Goal: Task Accomplishment & Management: Manage account settings

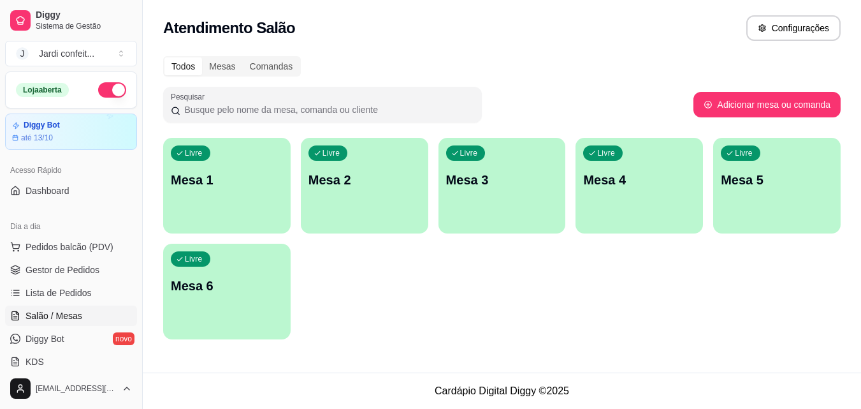
click at [214, 206] on div "Livre Mesa 1" at bounding box center [226, 178] width 127 height 80
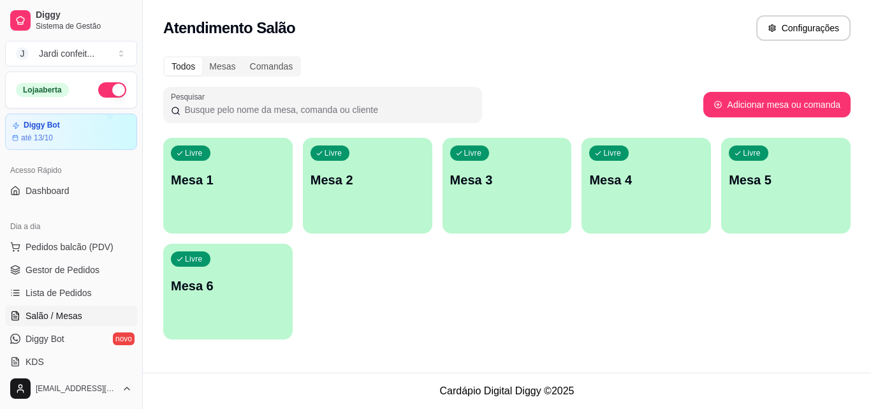
scroll to position [64, 0]
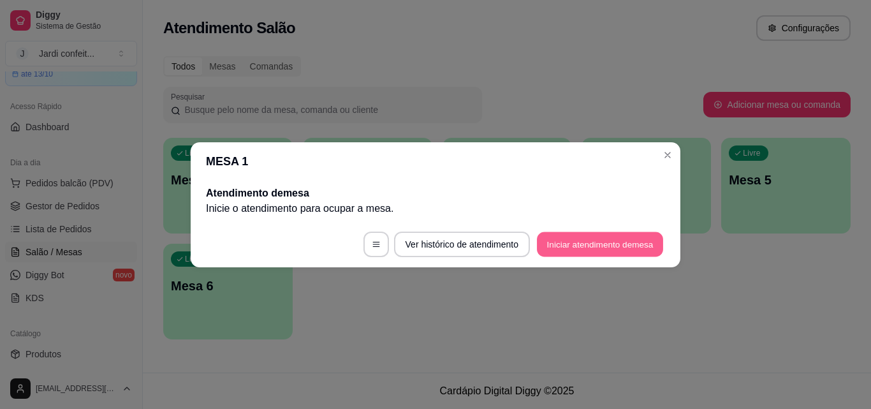
click at [558, 235] on button "Iniciar atendimento de mesa" at bounding box center [600, 243] width 126 height 25
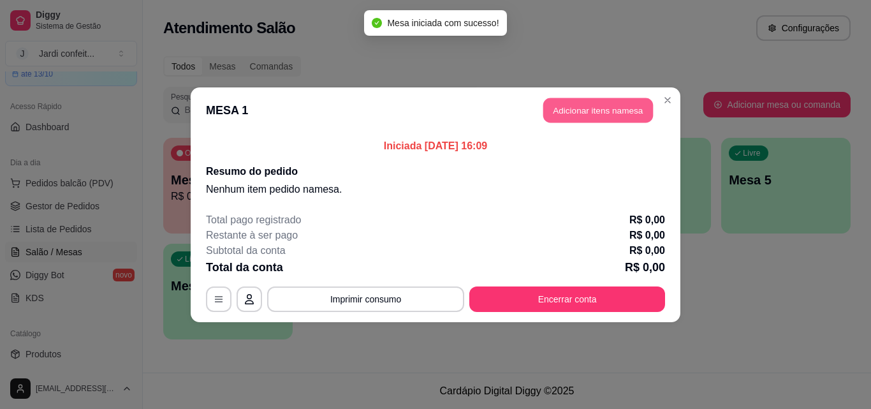
click at [580, 111] on button "Adicionar itens na mesa" at bounding box center [598, 110] width 110 height 25
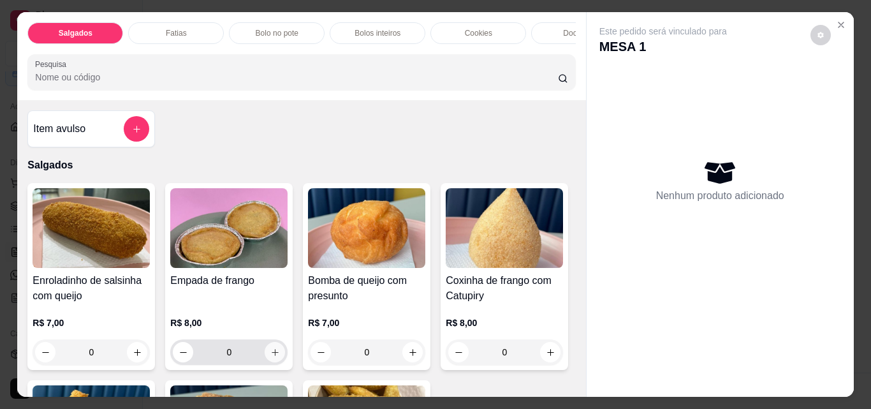
click at [270, 353] on icon "increase-product-quantity" at bounding box center [275, 352] width 10 height 10
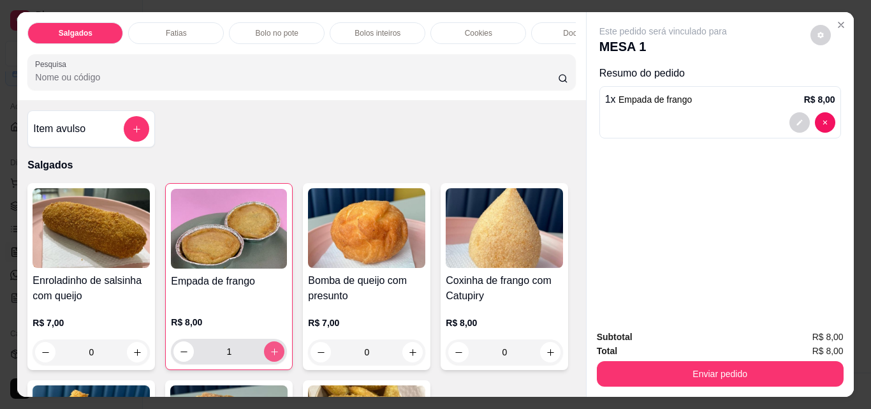
type input "1"
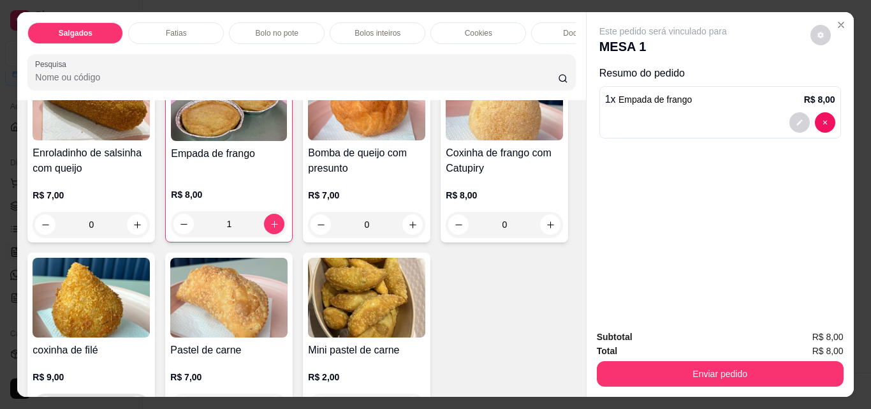
scroll to position [255, 0]
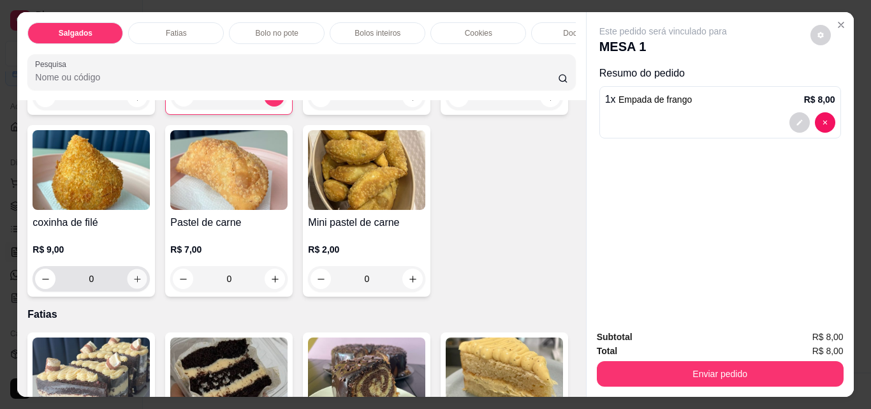
click at [147, 289] on button "increase-product-quantity" at bounding box center [137, 279] width 20 height 20
type input "1"
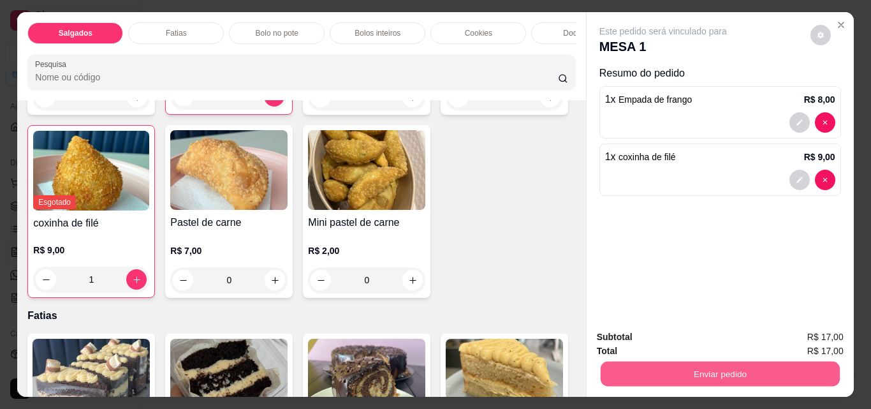
click at [675, 366] on button "Enviar pedido" at bounding box center [719, 373] width 239 height 25
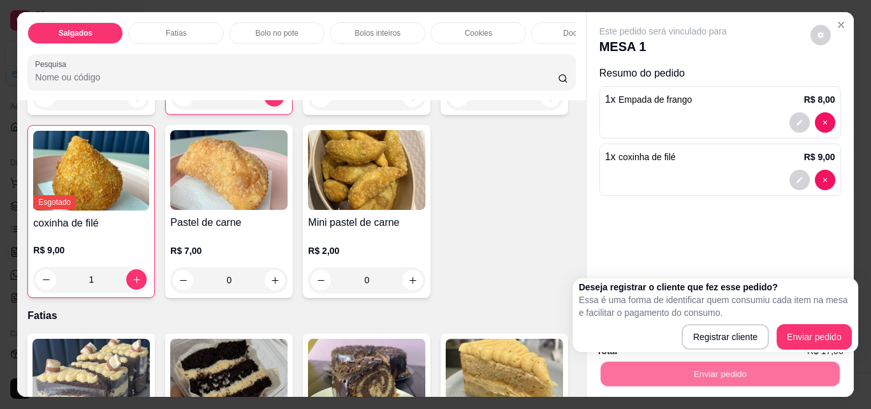
click at [503, 198] on div "Enroladinho de salsinha com queijo R$ 7,00 0 Empada de frango R$ 8,00 1 Bomba d…" at bounding box center [301, 113] width 548 height 370
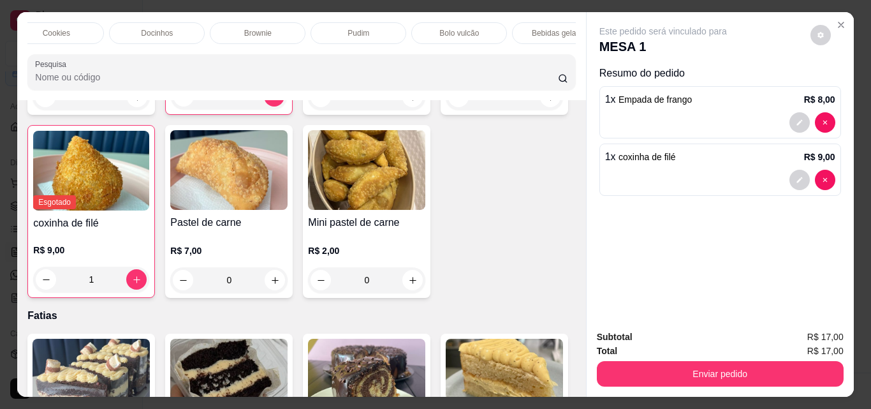
scroll to position [0, 534]
click at [438, 28] on p "Bebidas geladas" at bounding box center [448, 33] width 57 height 10
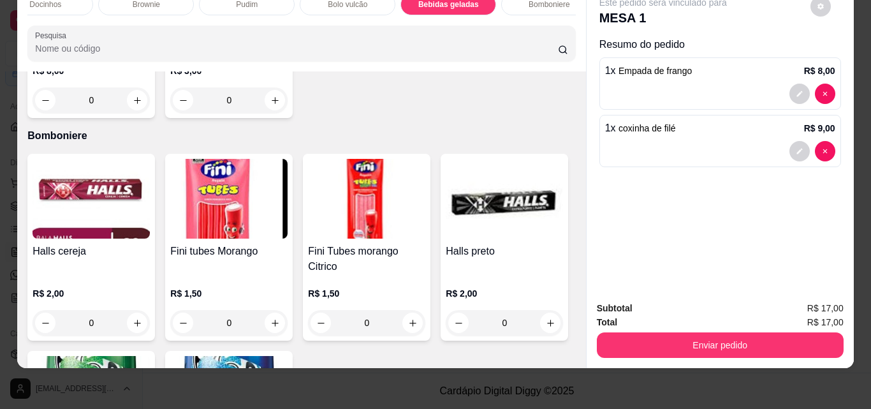
scroll to position [3499, 0]
type input "1"
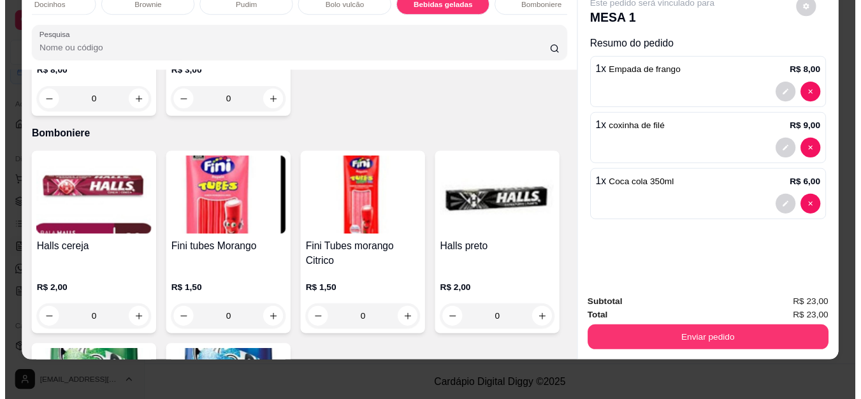
scroll to position [3436, 0]
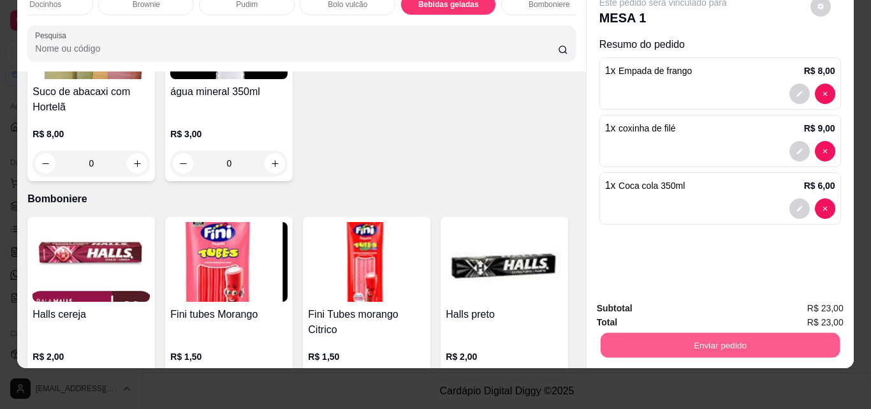
click at [662, 332] on button "Enviar pedido" at bounding box center [719, 344] width 239 height 25
click at [803, 303] on button "Enviar pedido" at bounding box center [810, 304] width 72 height 24
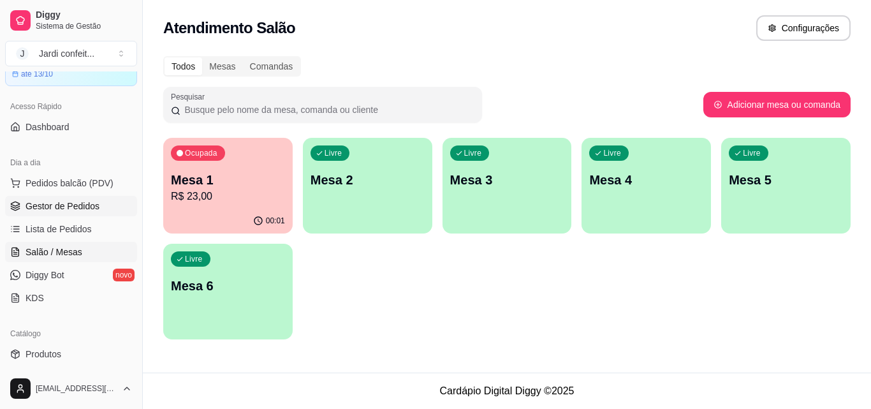
click at [83, 201] on span "Gestor de Pedidos" at bounding box center [62, 206] width 74 height 13
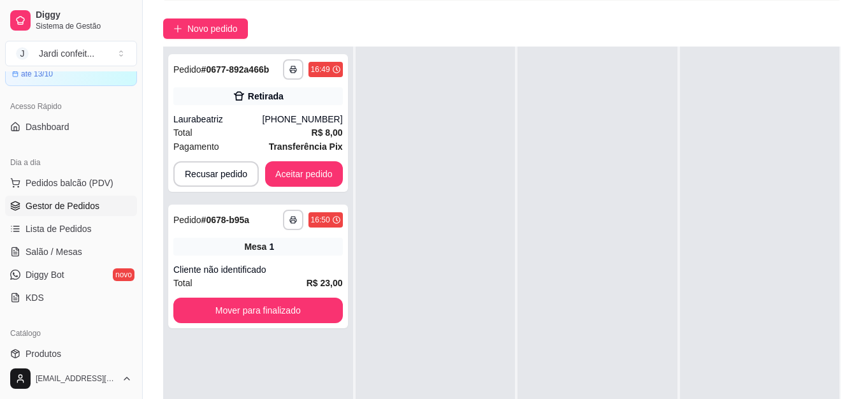
scroll to position [127, 0]
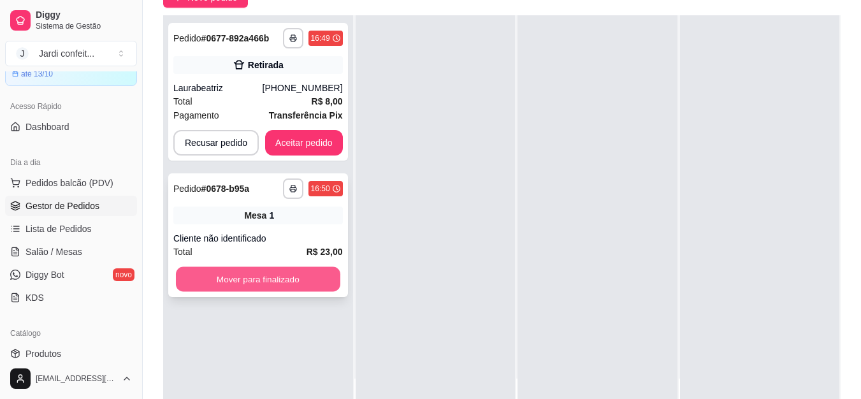
click at [327, 270] on button "Mover para finalizado" at bounding box center [258, 279] width 164 height 25
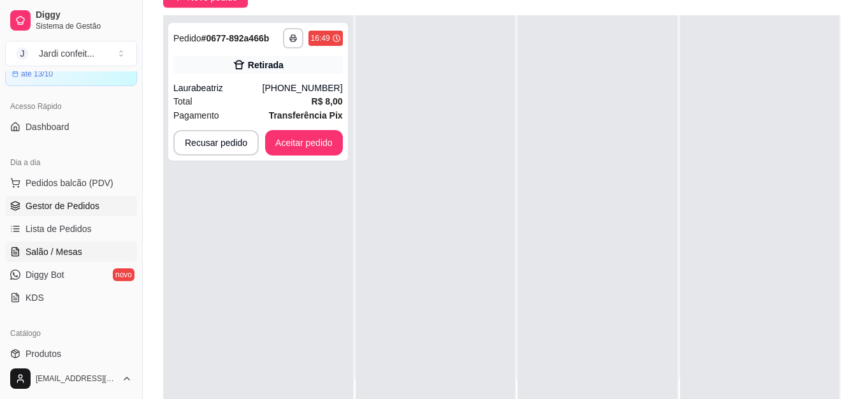
click at [50, 251] on span "Salão / Mesas" at bounding box center [53, 251] width 57 height 13
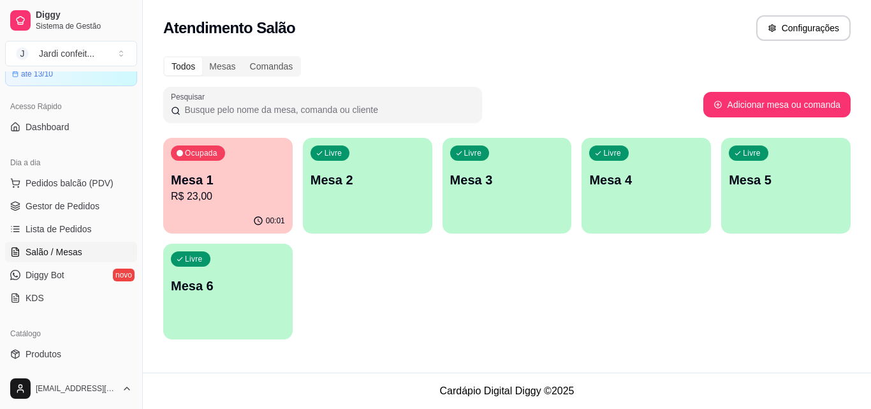
click at [212, 193] on p "R$ 23,00" at bounding box center [228, 196] width 114 height 15
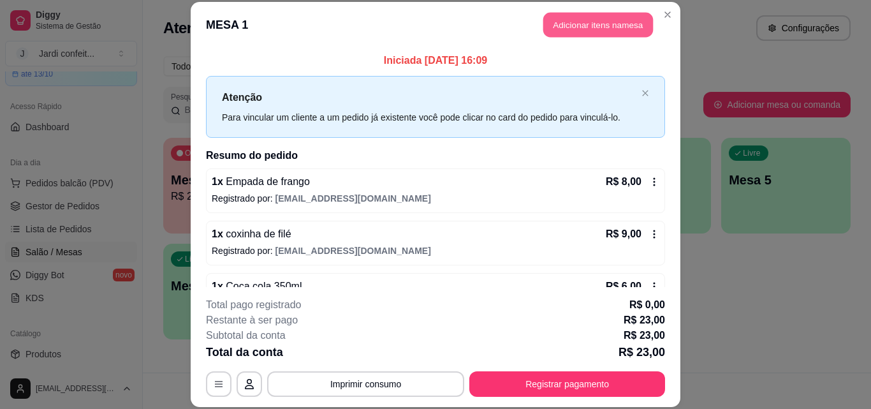
click at [581, 17] on button "Adicionar itens na mesa" at bounding box center [598, 25] width 110 height 25
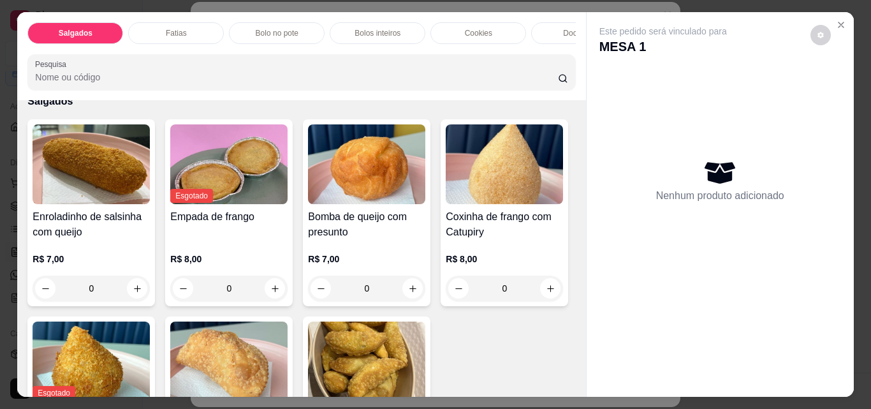
scroll to position [255, 0]
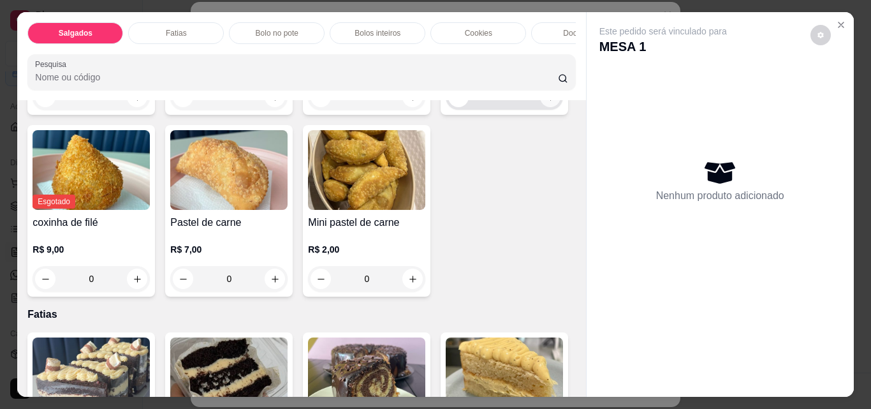
click at [546, 102] on icon "increase-product-quantity" at bounding box center [551, 97] width 10 height 10
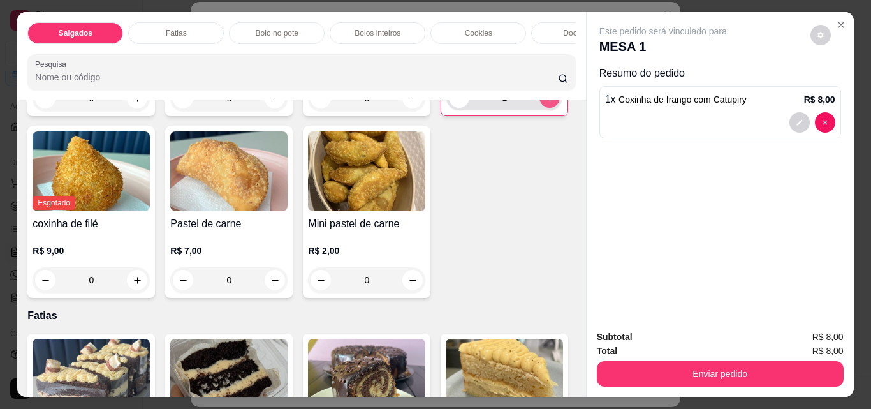
type input "1"
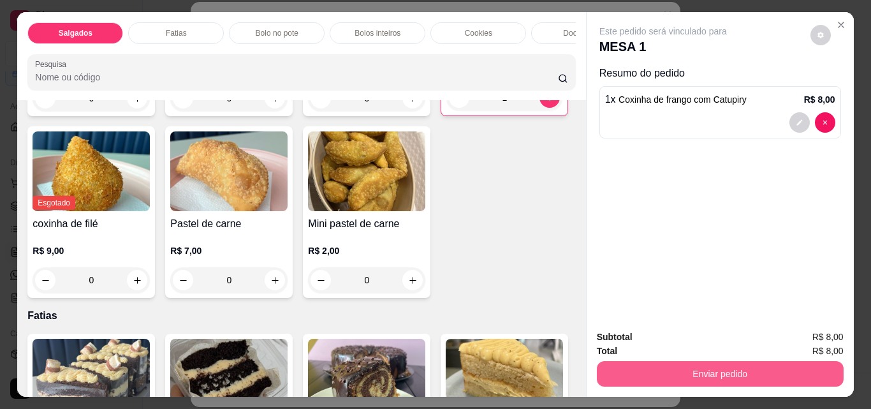
click at [733, 365] on button "Enviar pedido" at bounding box center [720, 373] width 247 height 25
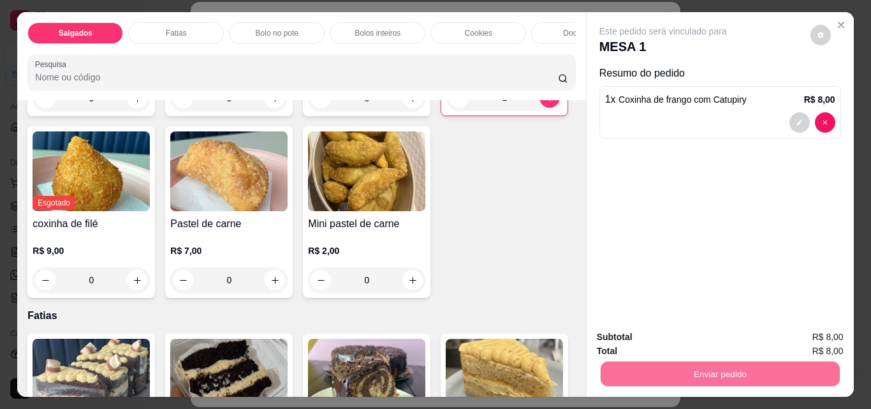
click at [797, 333] on button "Enviar pedido" at bounding box center [810, 337] width 72 height 24
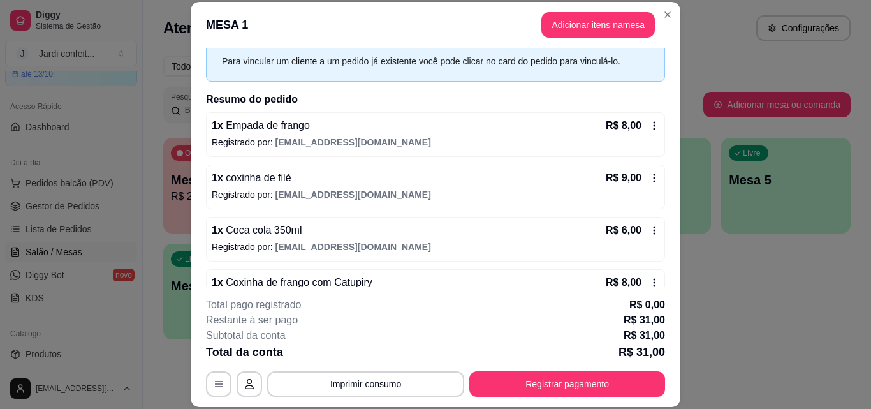
scroll to position [64, 0]
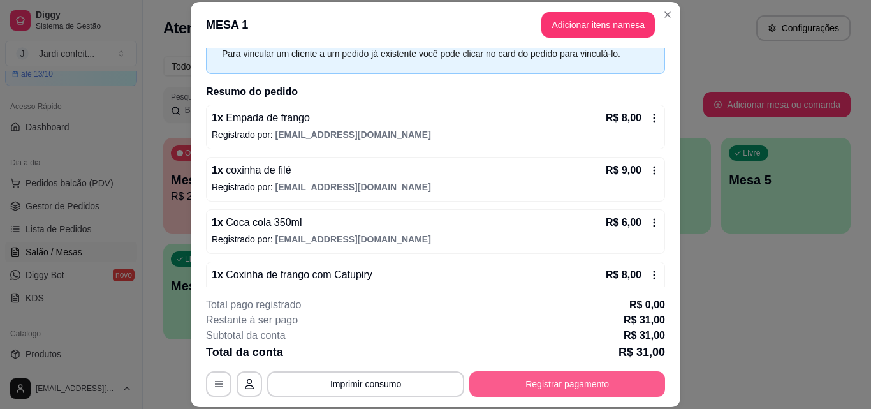
click at [628, 376] on button "Registrar pagamento" at bounding box center [567, 383] width 196 height 25
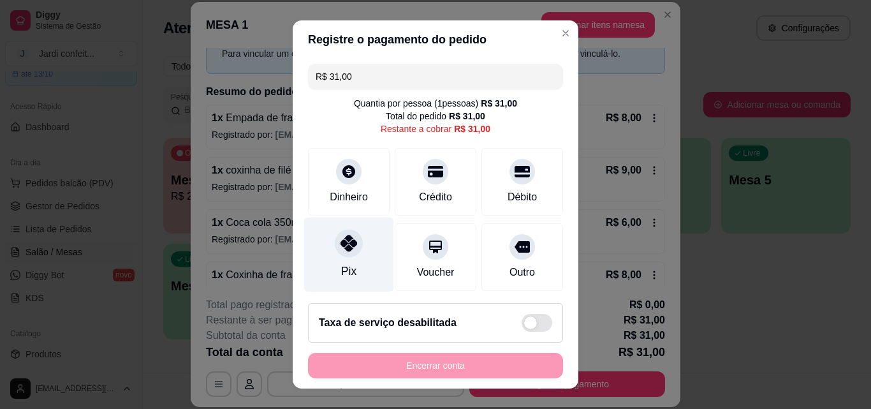
click at [346, 253] on div at bounding box center [349, 243] width 28 height 28
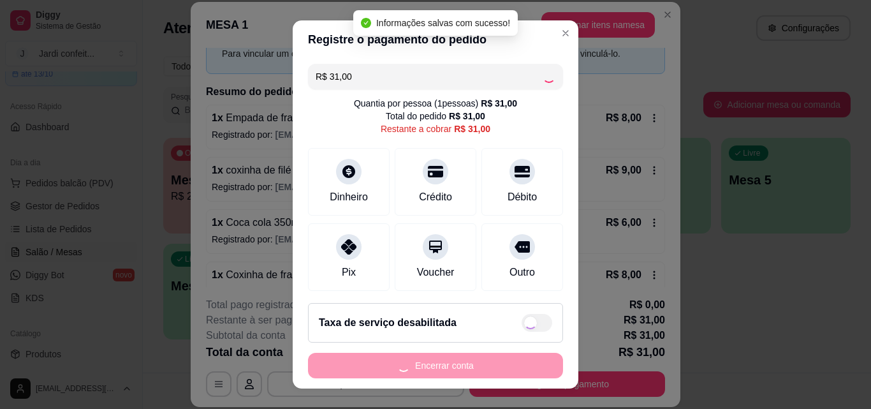
type input "R$ 0,00"
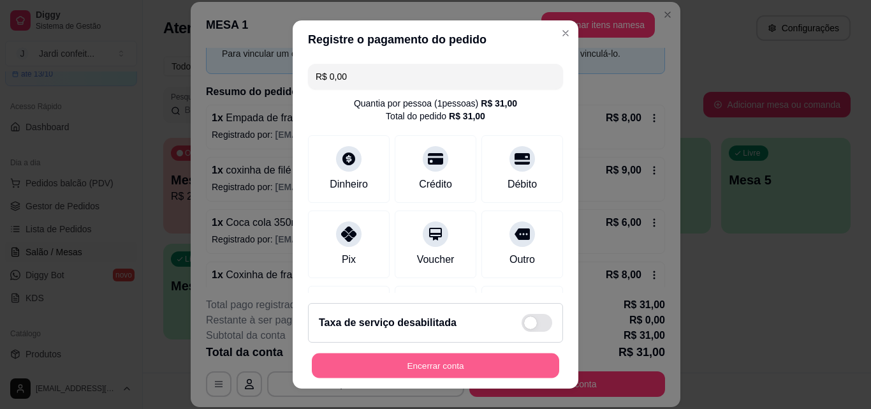
click at [531, 365] on button "Encerrar conta" at bounding box center [435, 365] width 247 height 25
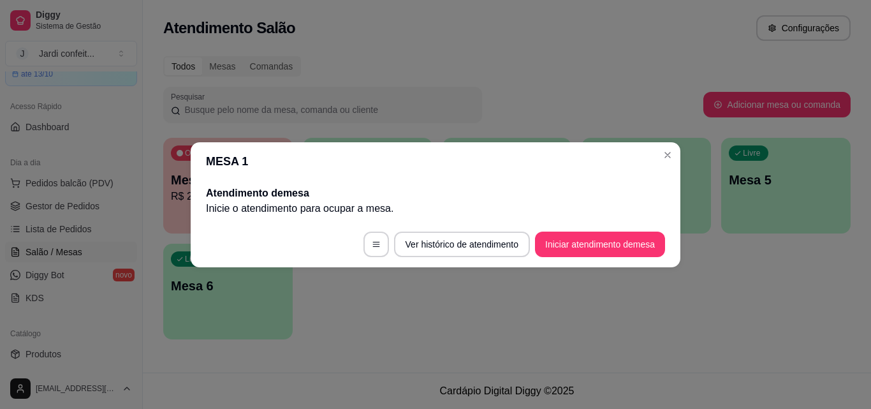
scroll to position [0, 0]
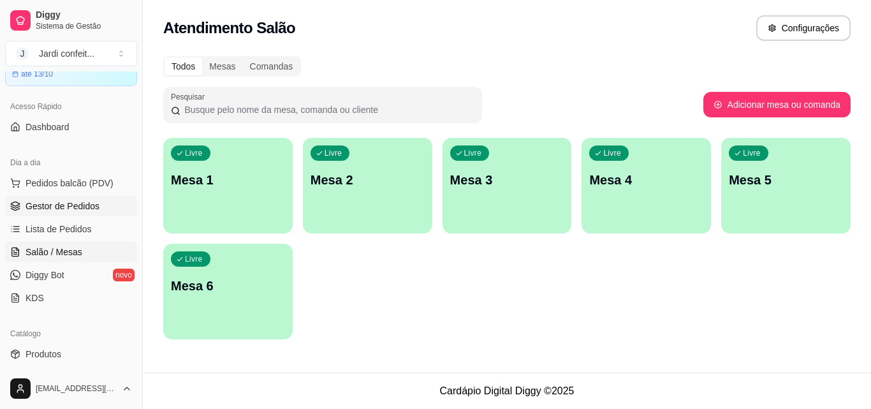
click at [54, 204] on span "Gestor de Pedidos" at bounding box center [62, 206] width 74 height 13
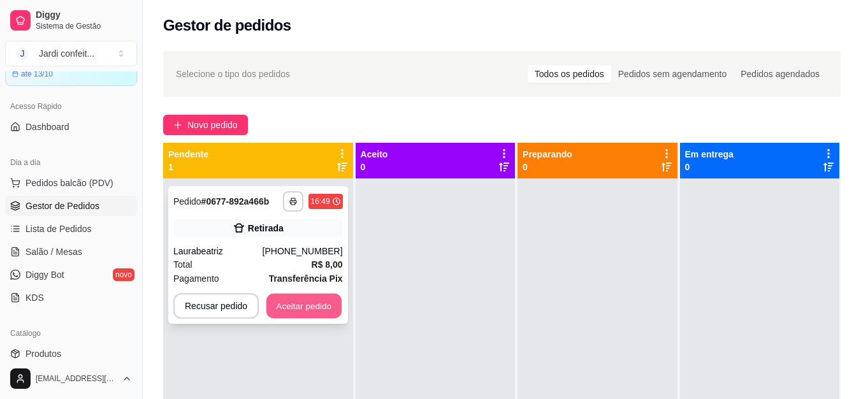
click at [317, 301] on button "Aceitar pedido" at bounding box center [303, 306] width 75 height 25
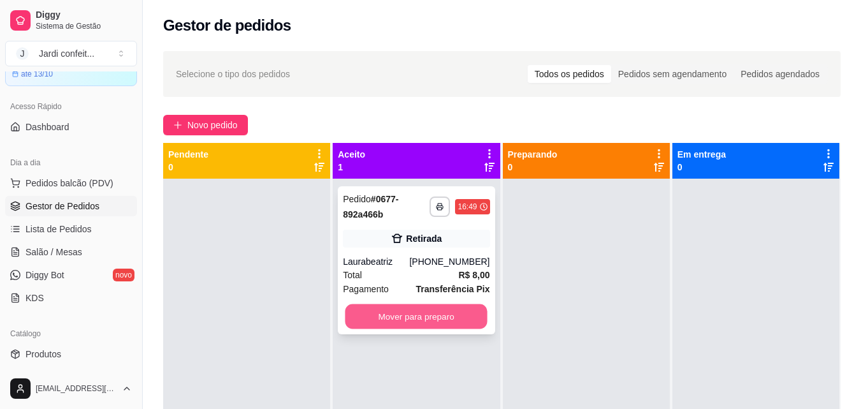
click at [429, 311] on button "Mover para preparo" at bounding box center [416, 316] width 142 height 25
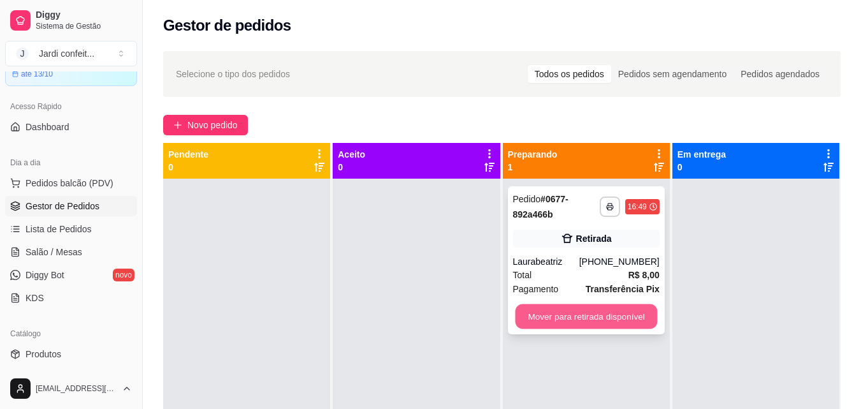
click at [585, 320] on button "Mover para retirada disponível" at bounding box center [586, 316] width 142 height 25
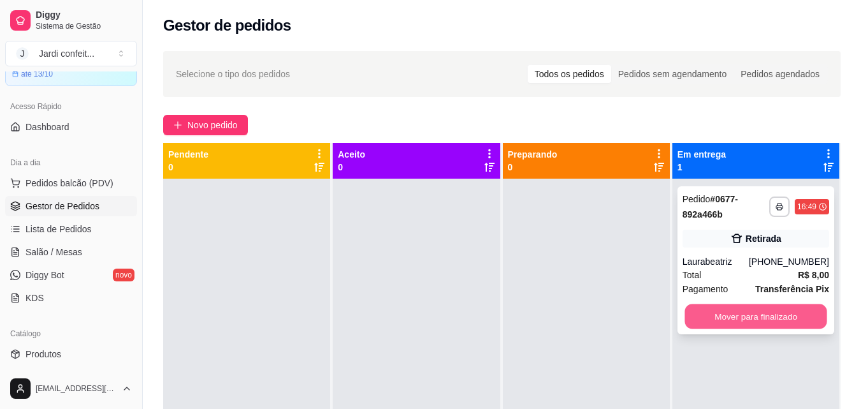
click at [812, 322] on button "Mover para finalizado" at bounding box center [756, 316] width 142 height 25
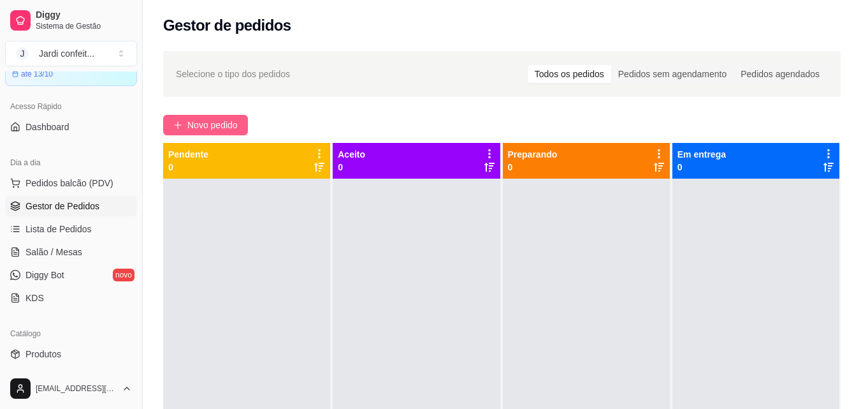
click at [232, 128] on span "Novo pedido" at bounding box center [212, 125] width 50 height 14
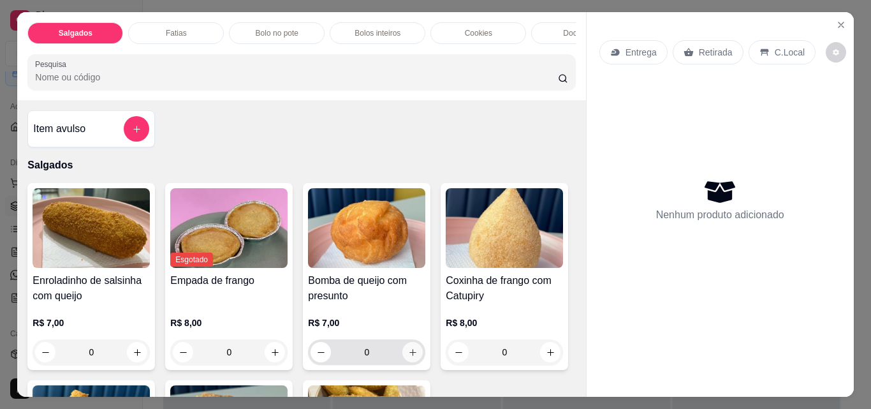
click at [408, 357] on icon "increase-product-quantity" at bounding box center [413, 352] width 10 height 10
type input "1"
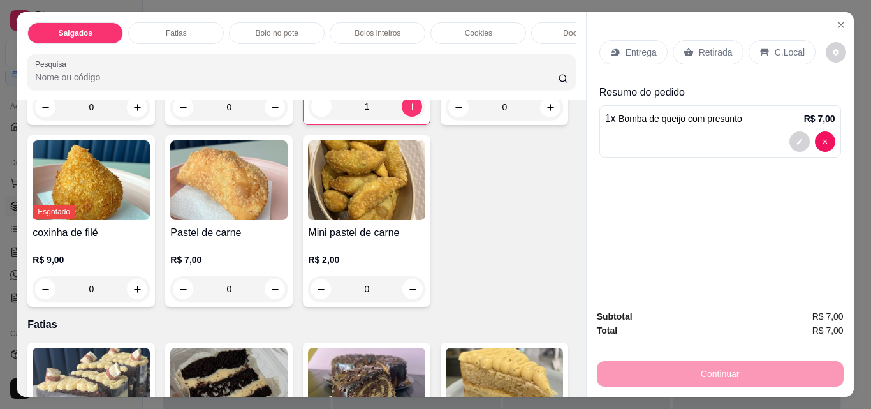
scroll to position [255, 0]
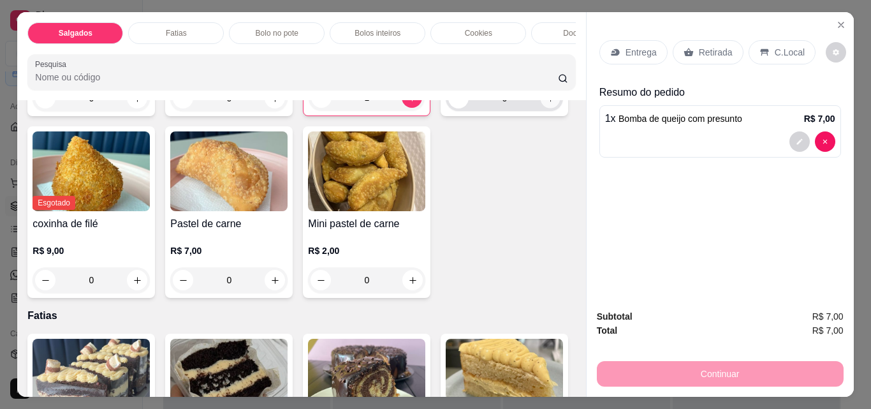
click at [546, 103] on icon "increase-product-quantity" at bounding box center [551, 99] width 10 height 10
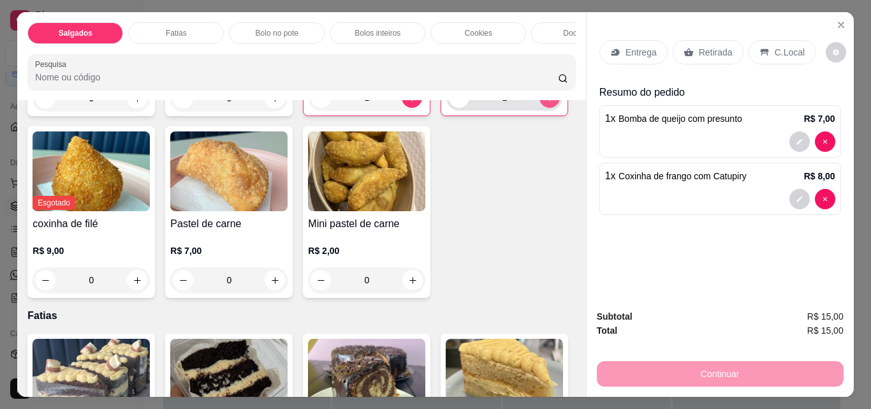
click at [545, 103] on icon "increase-product-quantity" at bounding box center [550, 98] width 10 height 10
type input "2"
click at [280, 285] on icon "increase-product-quantity" at bounding box center [275, 280] width 10 height 10
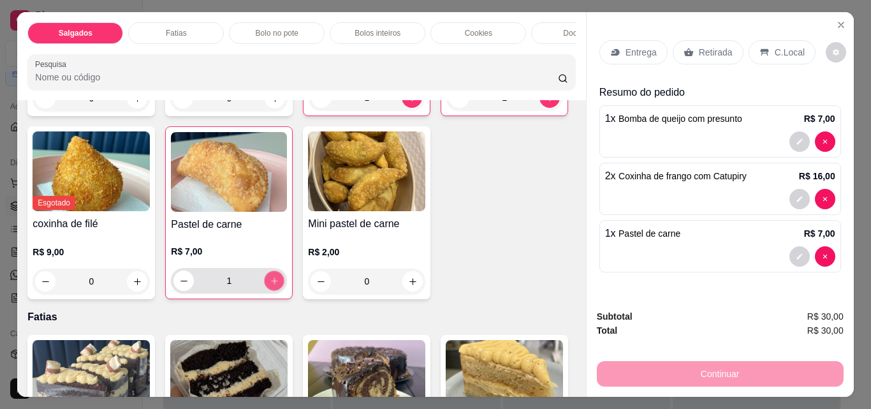
click at [279, 286] on icon "increase-product-quantity" at bounding box center [275, 281] width 10 height 10
type input "2"
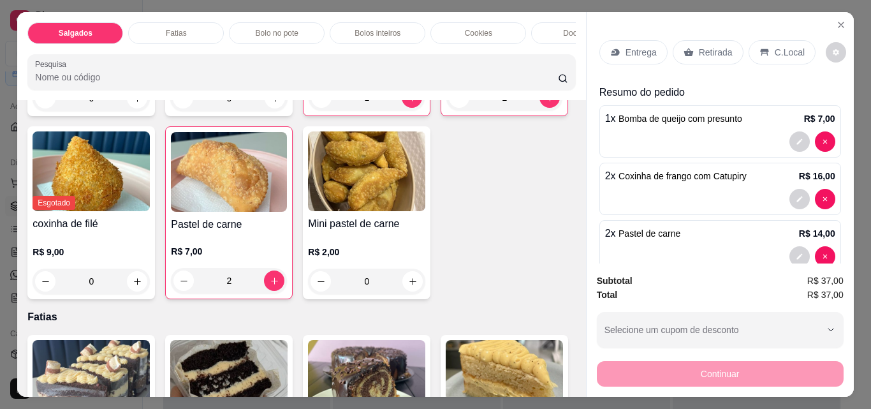
click at [696, 40] on div "Retirada" at bounding box center [708, 52] width 71 height 24
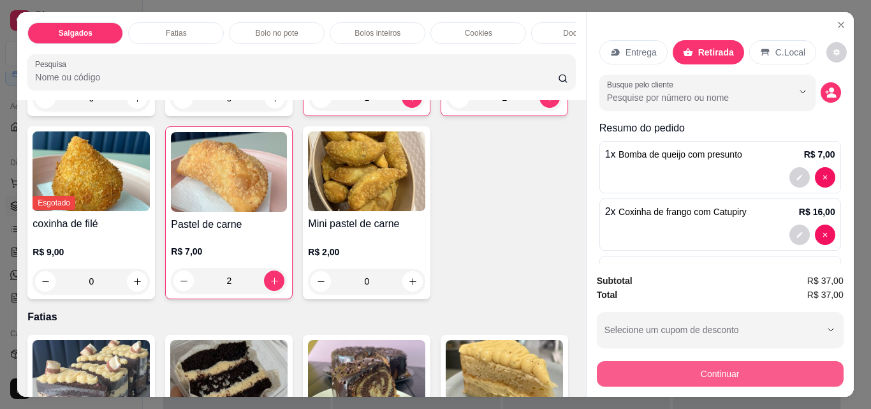
click at [670, 365] on button "Continuar" at bounding box center [720, 373] width 247 height 25
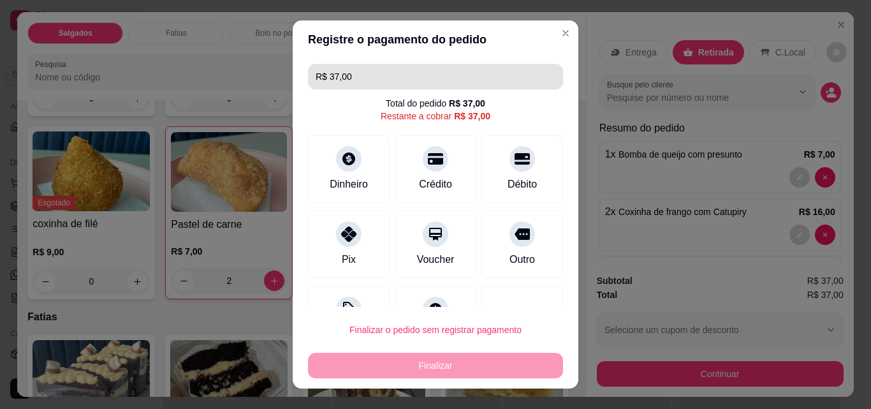
click at [477, 76] on input "R$ 37,00" at bounding box center [436, 76] width 240 height 25
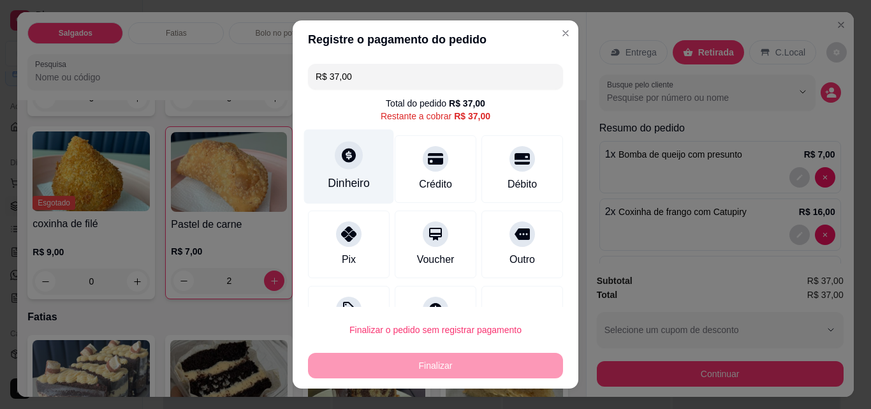
click at [361, 200] on div "Dinheiro" at bounding box center [349, 166] width 90 height 75
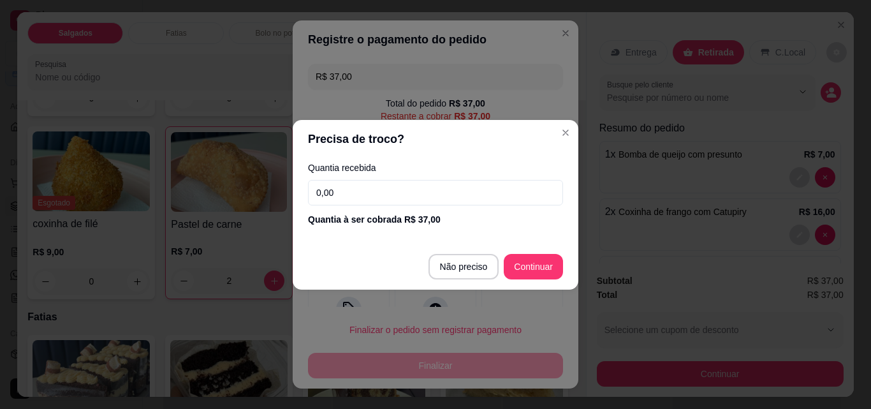
click at [384, 203] on input "0,00" at bounding box center [435, 192] width 255 height 25
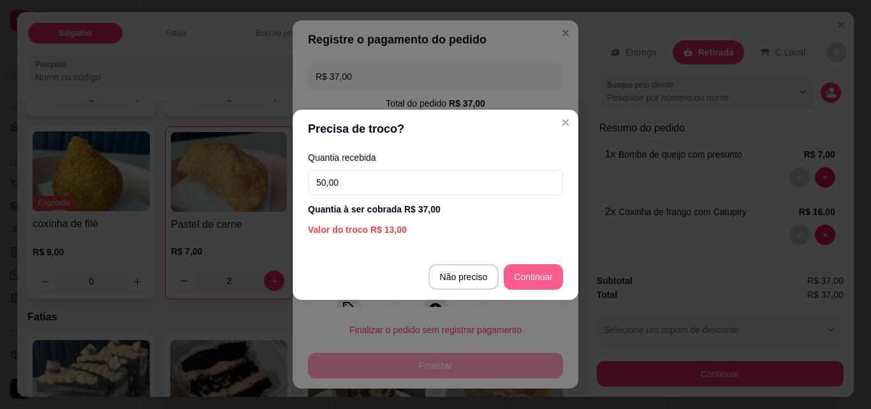
type input "50,00"
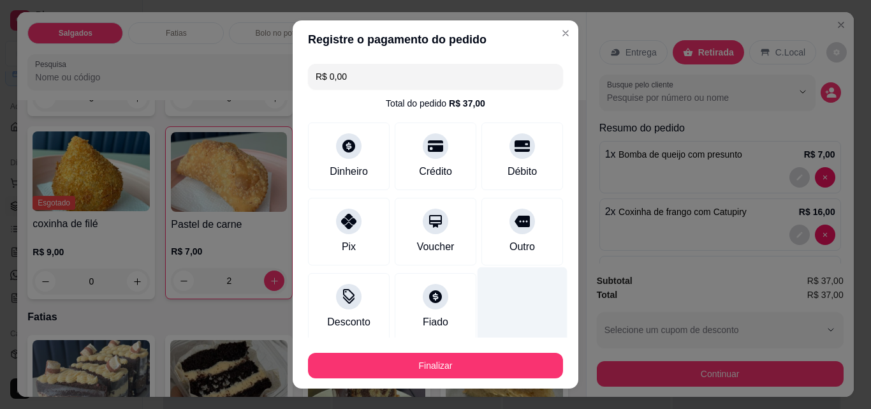
type input "R$ 0,00"
click at [527, 281] on div at bounding box center [522, 304] width 90 height 75
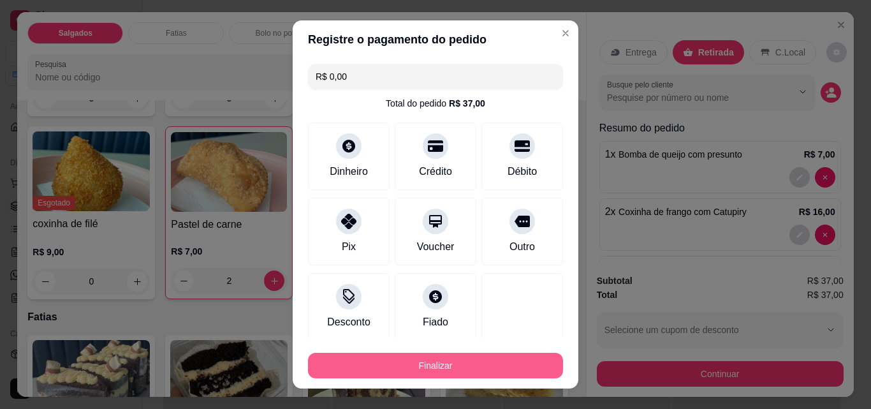
click at [407, 368] on button "Finalizar" at bounding box center [435, 365] width 255 height 25
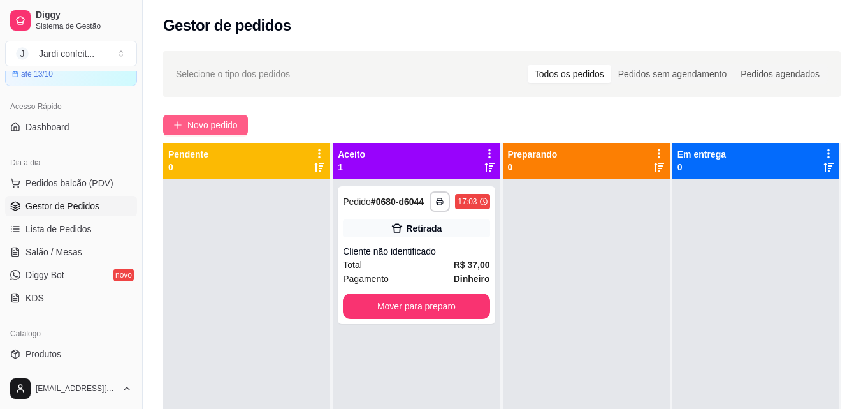
click at [221, 135] on button "Novo pedido" at bounding box center [205, 125] width 85 height 20
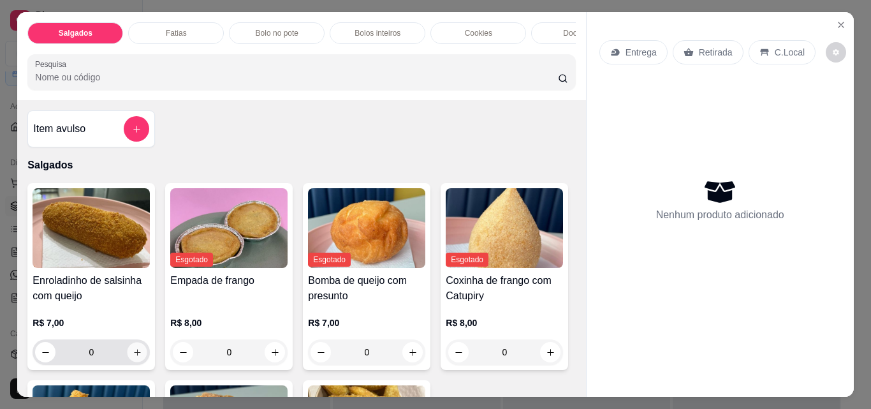
click at [133, 357] on icon "increase-product-quantity" at bounding box center [138, 352] width 10 height 10
type input "1"
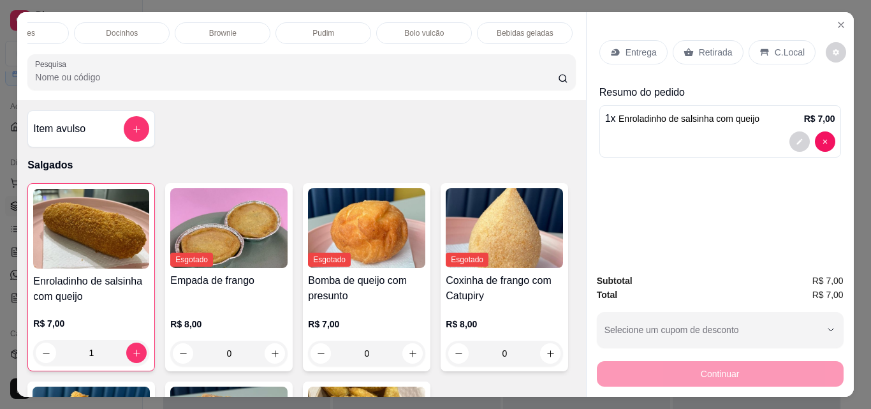
scroll to position [0, 459]
click at [497, 28] on p "Bebidas geladas" at bounding box center [523, 33] width 57 height 10
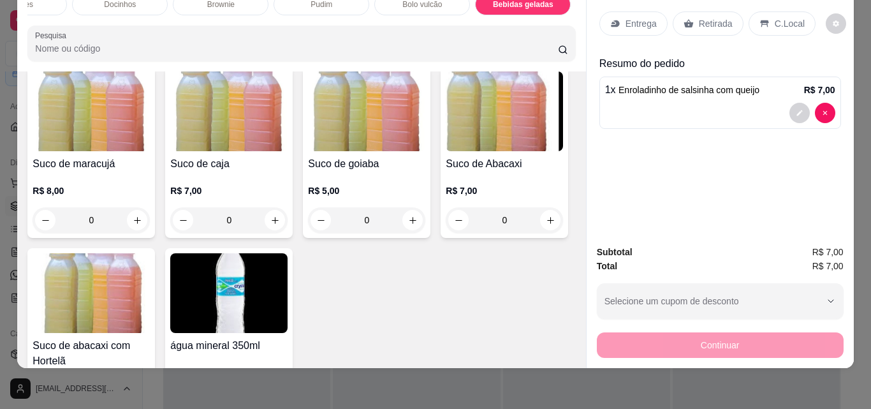
scroll to position [3309, 0]
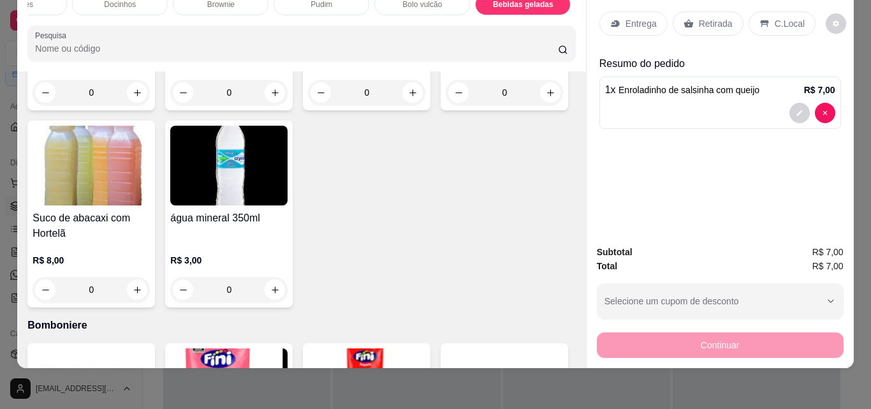
type input "1"
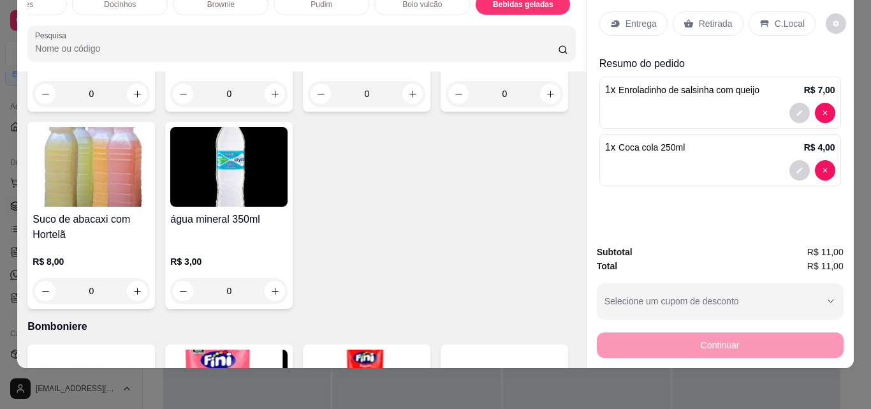
click at [676, 11] on div "Retirada" at bounding box center [708, 23] width 71 height 24
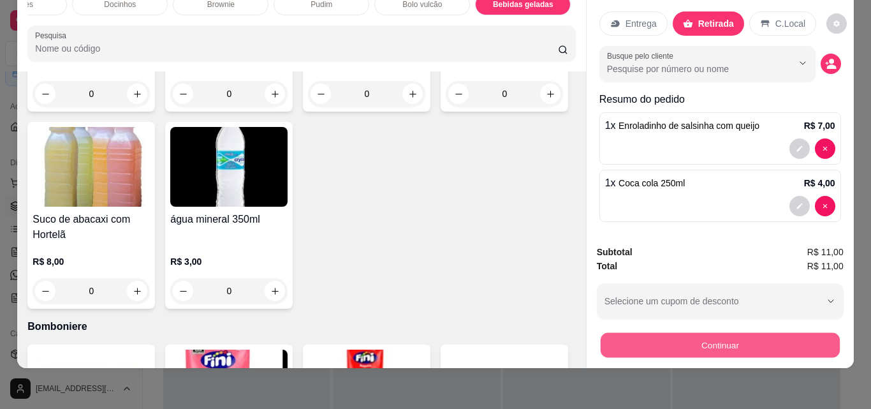
click at [731, 335] on button "Continuar" at bounding box center [719, 344] width 239 height 25
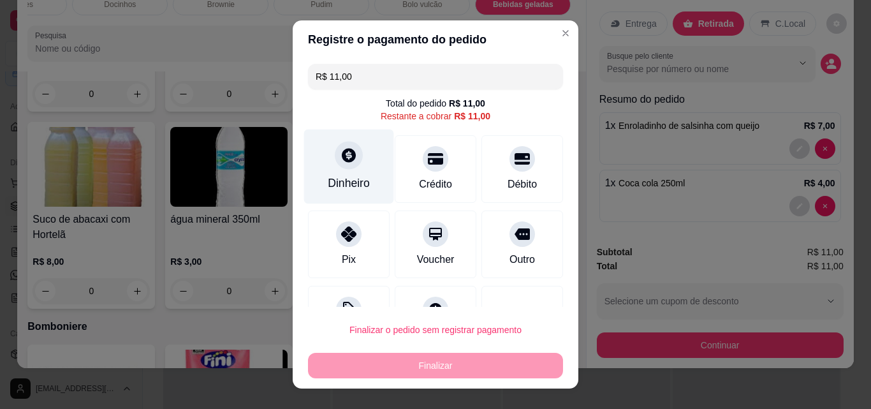
click at [347, 170] on div "Dinheiro" at bounding box center [349, 166] width 90 height 75
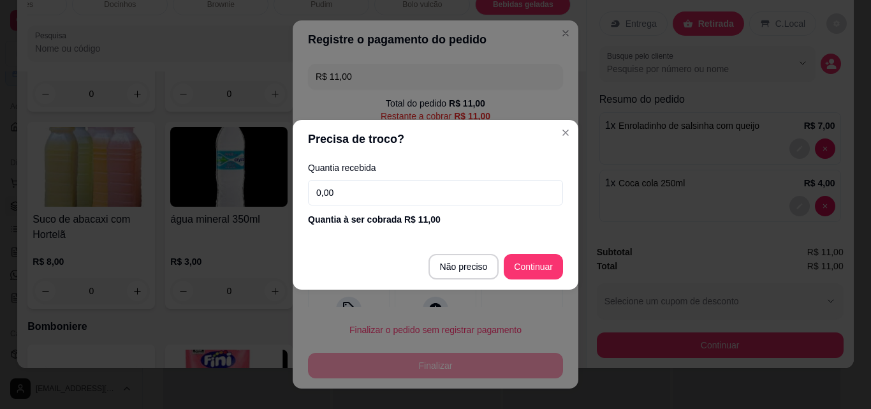
click at [387, 198] on input "0,00" at bounding box center [435, 192] width 255 height 25
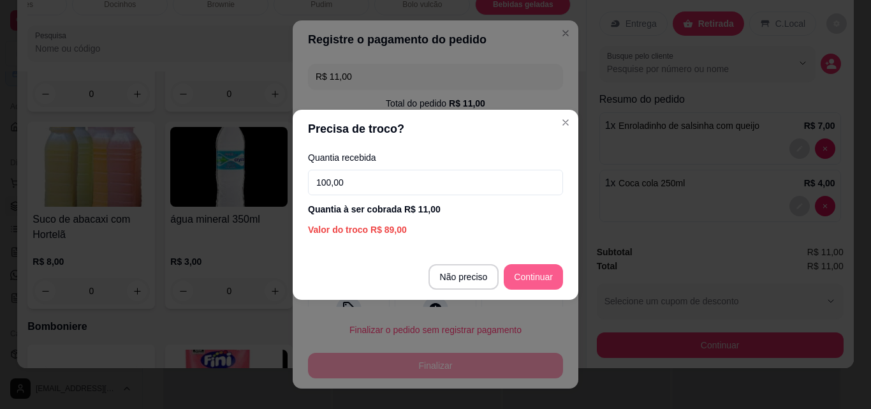
type input "100,00"
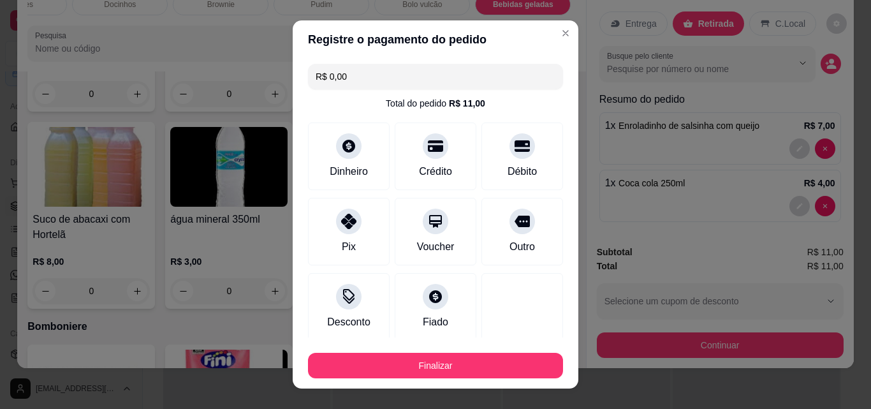
type input "R$ 0,00"
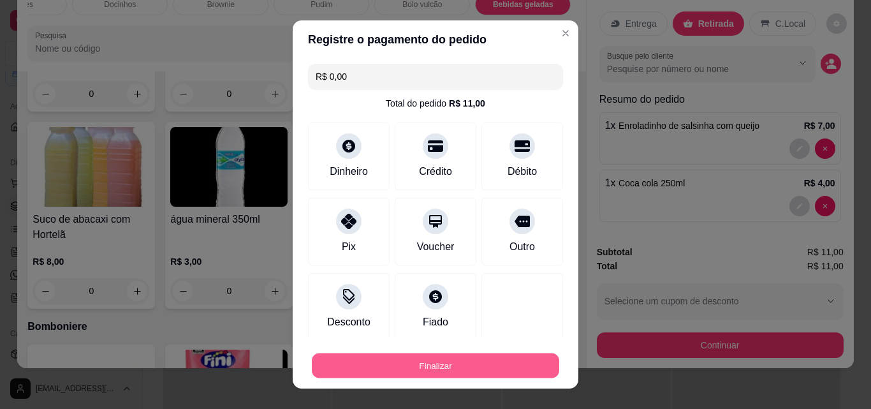
click at [496, 362] on button "Finalizar" at bounding box center [435, 365] width 247 height 25
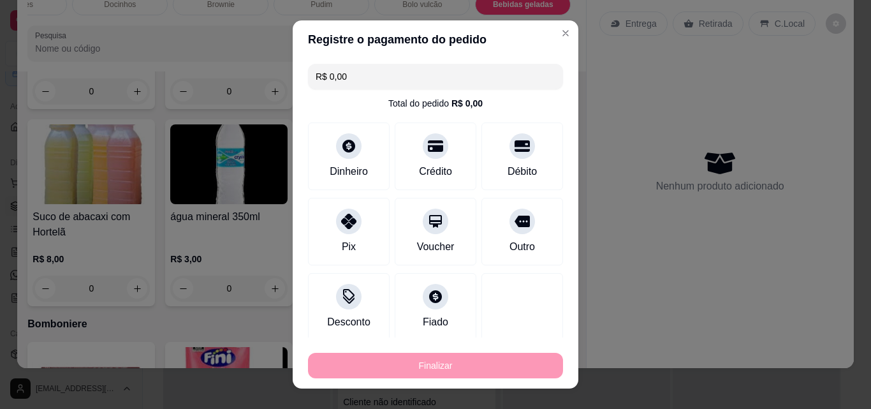
type input "0"
type input "-R$ 11,00"
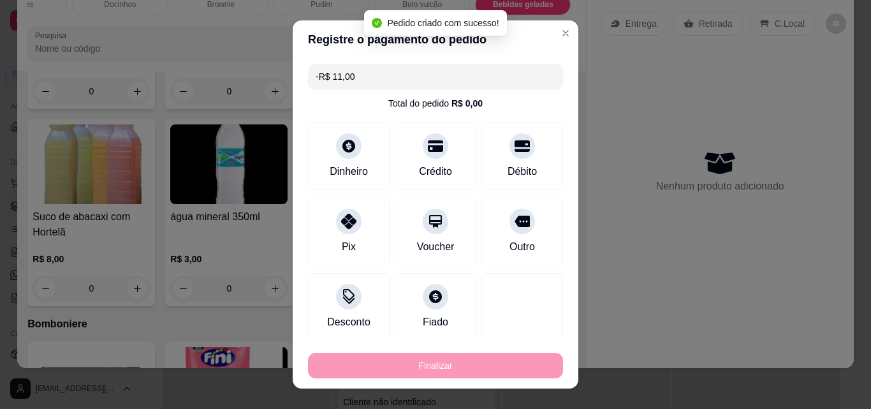
scroll to position [3308, 0]
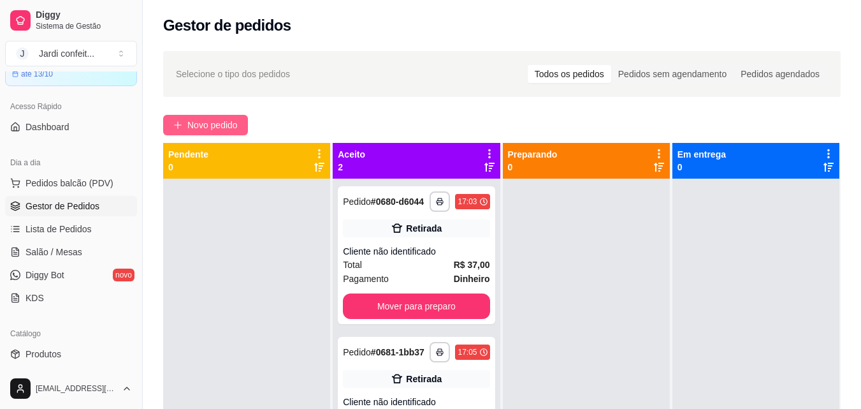
click at [218, 126] on span "Novo pedido" at bounding box center [212, 125] width 50 height 14
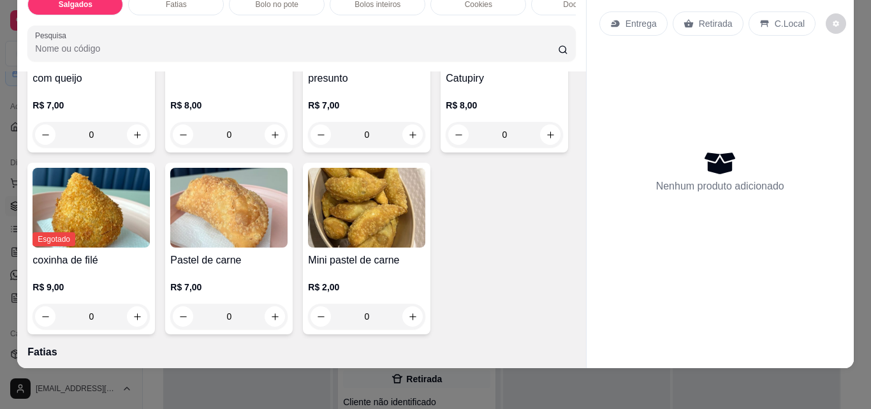
scroll to position [204, 0]
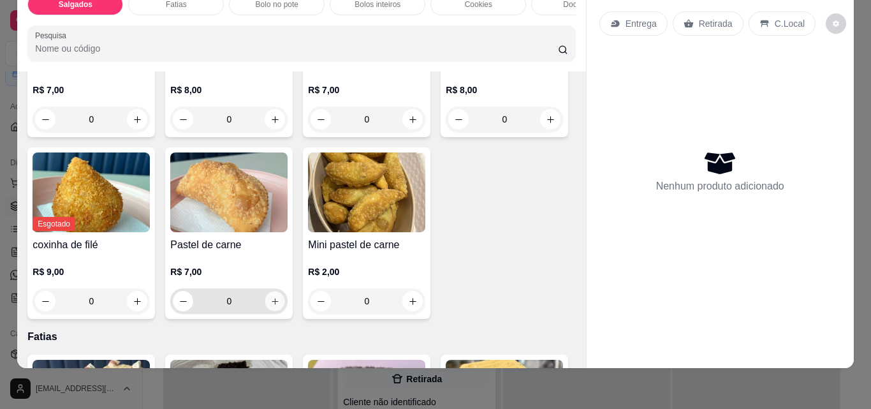
click at [285, 311] on button "increase-product-quantity" at bounding box center [275, 301] width 20 height 20
type input "1"
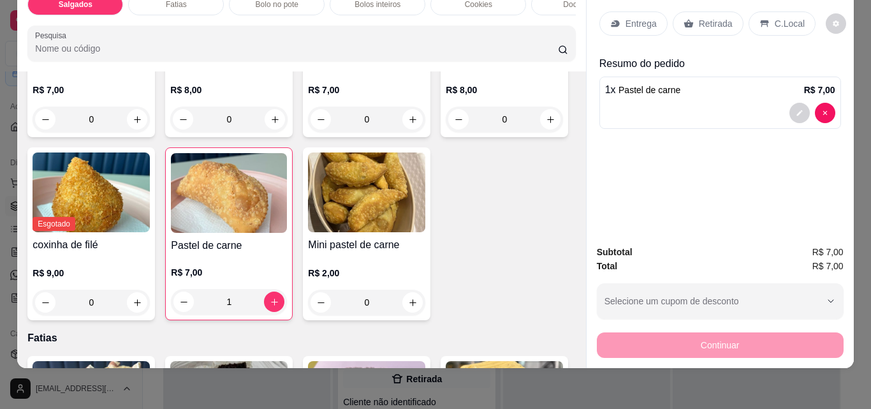
click at [706, 17] on p "Retirada" at bounding box center [716, 23] width 34 height 13
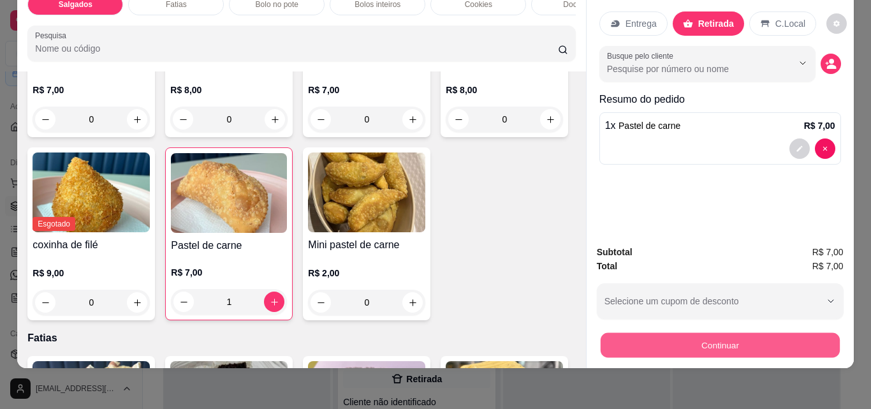
click at [667, 347] on button "Continuar" at bounding box center [719, 344] width 239 height 25
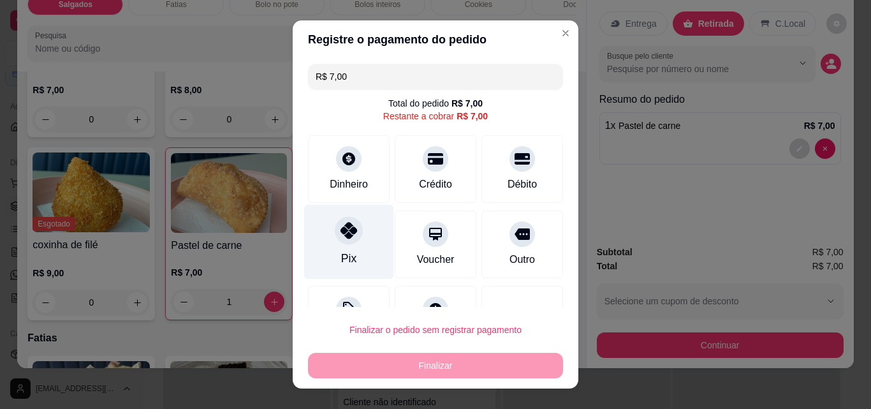
click at [350, 266] on div "Pix" at bounding box center [349, 242] width 90 height 75
type input "R$ 0,00"
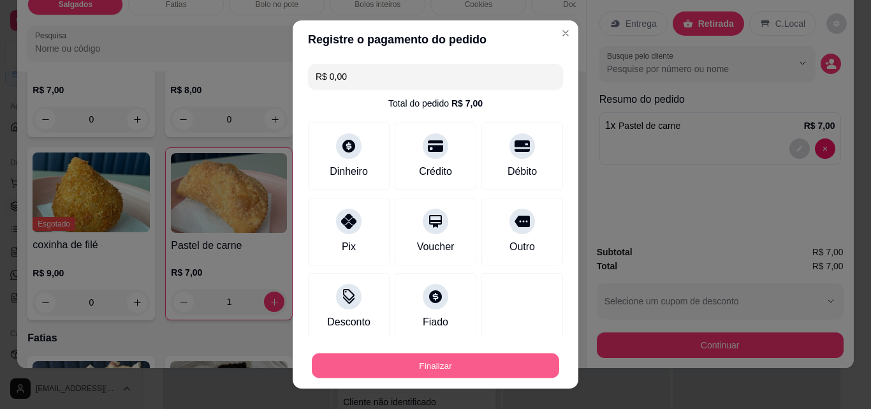
click at [409, 366] on button "Finalizar" at bounding box center [435, 365] width 247 height 25
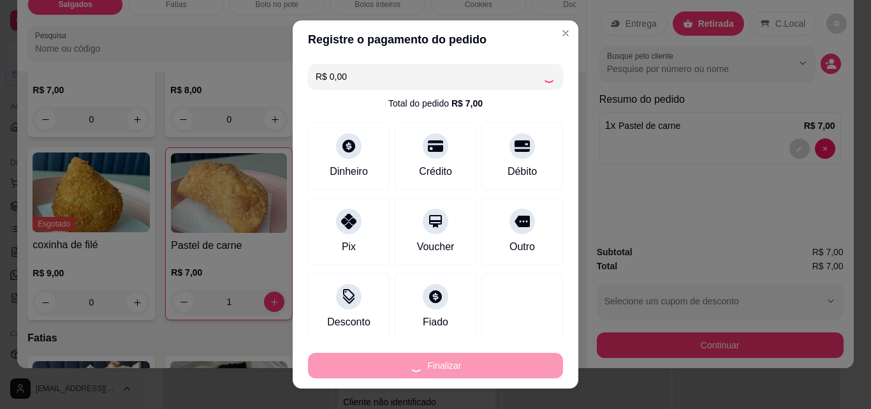
type input "0"
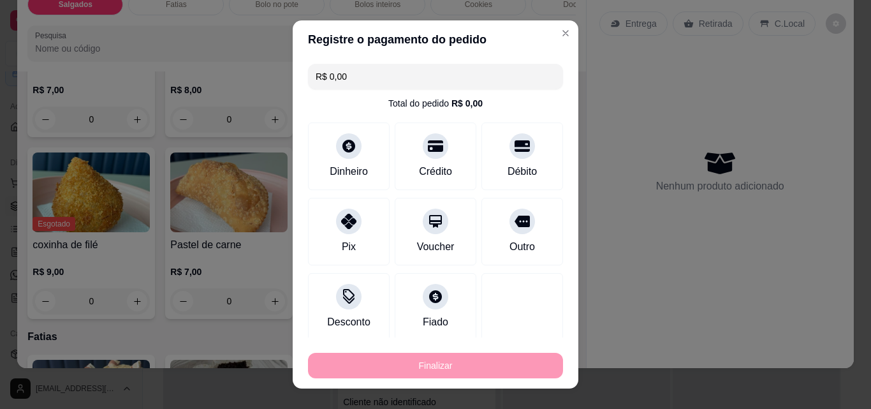
type input "-R$ 7,00"
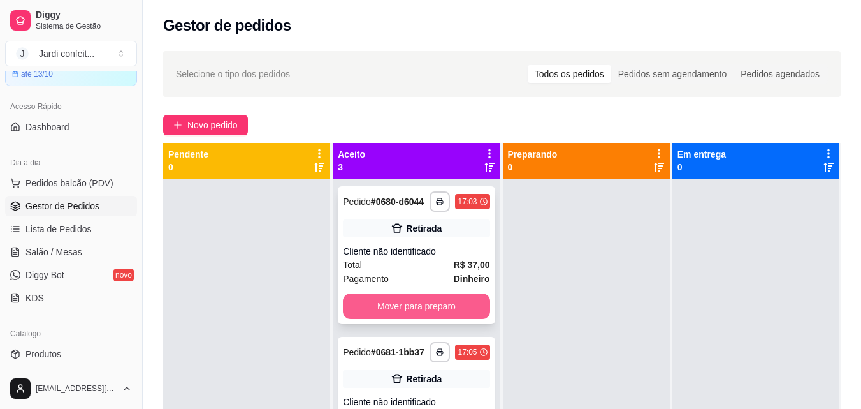
click at [402, 319] on button "Mover para preparo" at bounding box center [416, 305] width 147 height 25
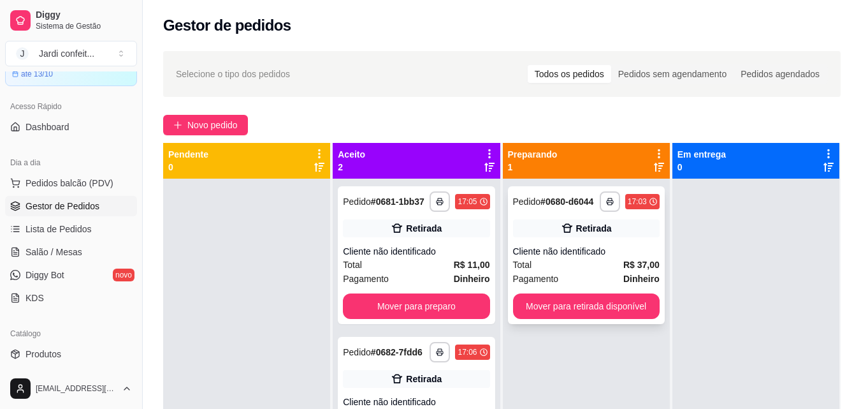
click at [608, 259] on div "Total R$ 37,00" at bounding box center [586, 265] width 147 height 14
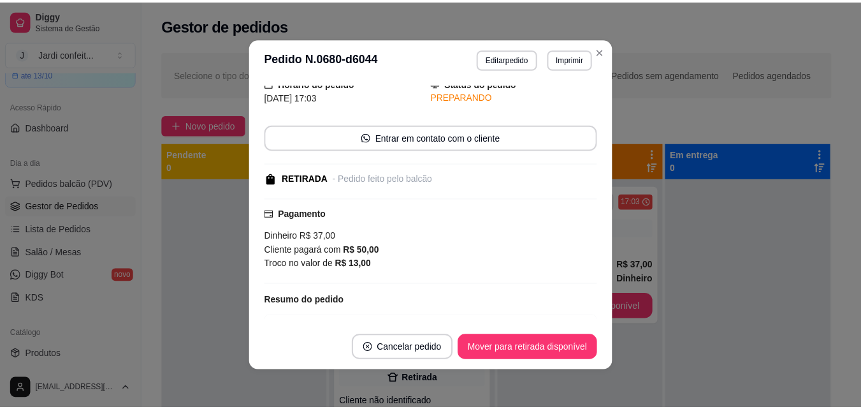
scroll to position [64, 0]
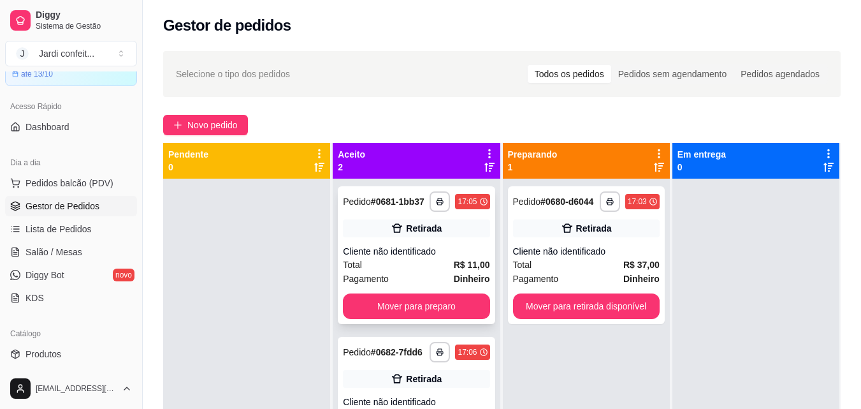
click at [426, 316] on button "Mover para preparo" at bounding box center [416, 305] width 147 height 25
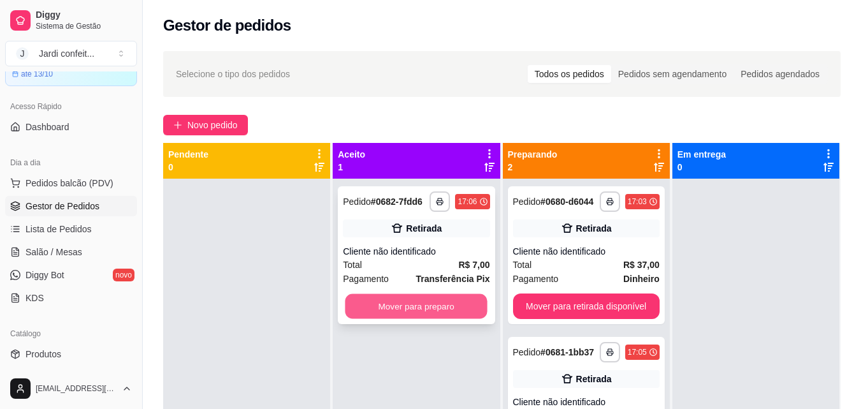
click at [426, 313] on button "Mover para preparo" at bounding box center [416, 306] width 142 height 25
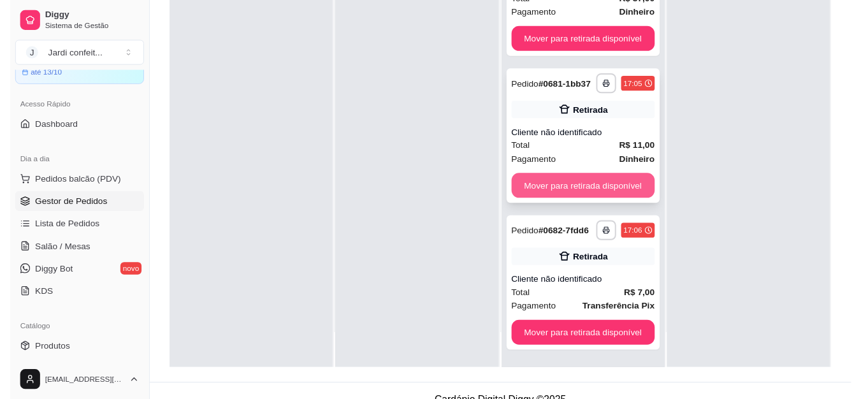
scroll to position [191, 0]
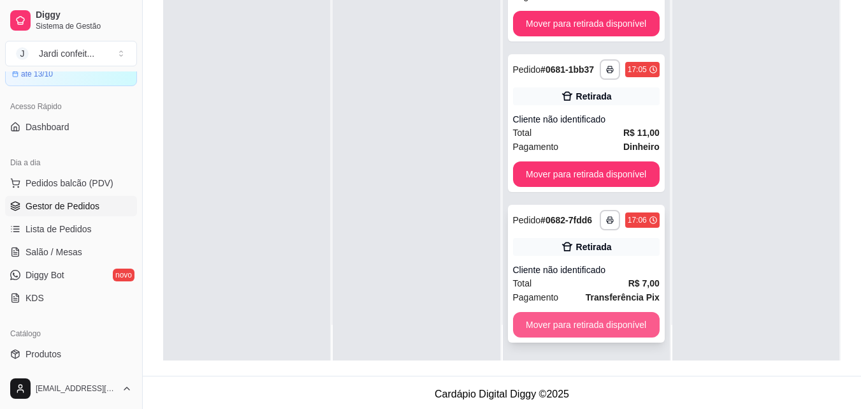
click at [614, 326] on button "Mover para retirada disponível" at bounding box center [586, 324] width 147 height 25
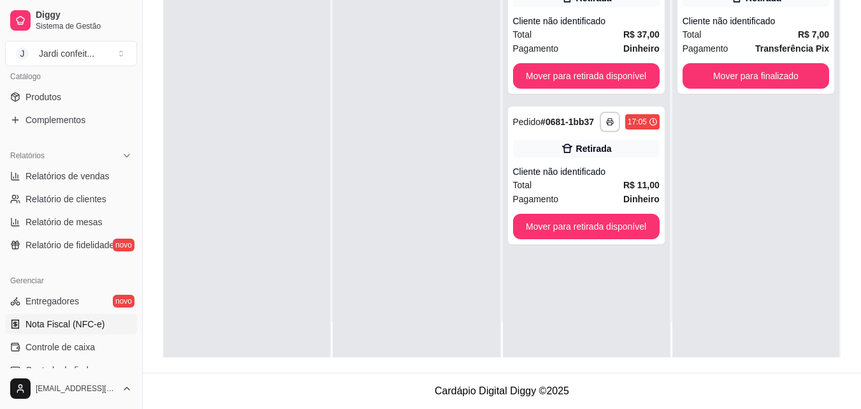
scroll to position [382, 0]
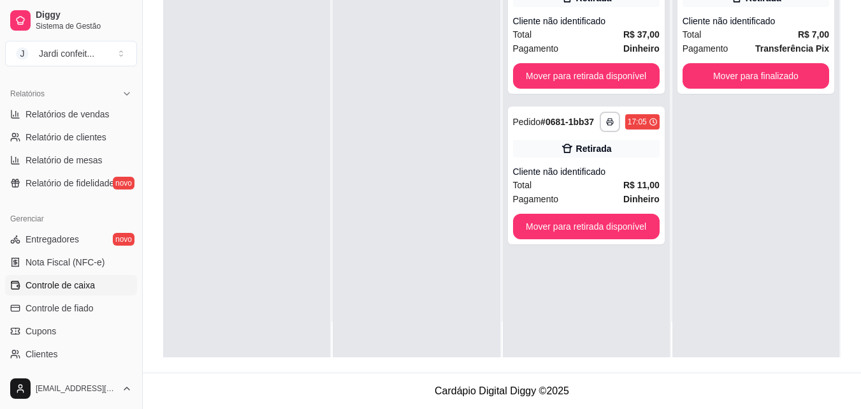
click at [100, 282] on link "Controle de caixa" at bounding box center [71, 285] width 132 height 20
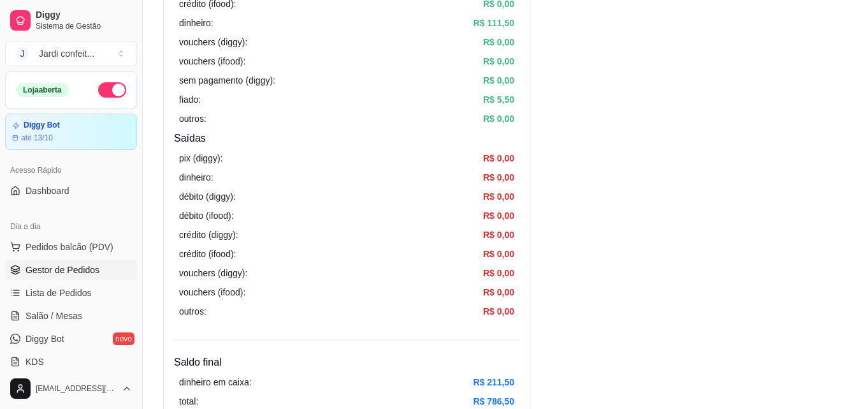
click at [85, 270] on span "Gestor de Pedidos" at bounding box center [62, 269] width 74 height 13
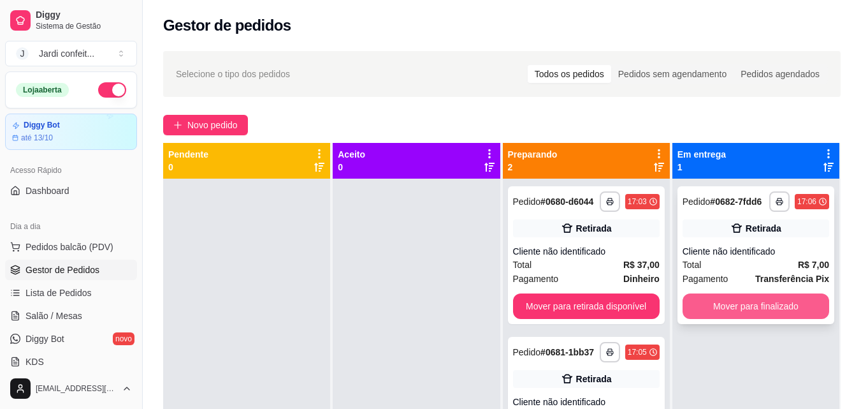
click at [723, 315] on button "Mover para finalizado" at bounding box center [756, 305] width 147 height 25
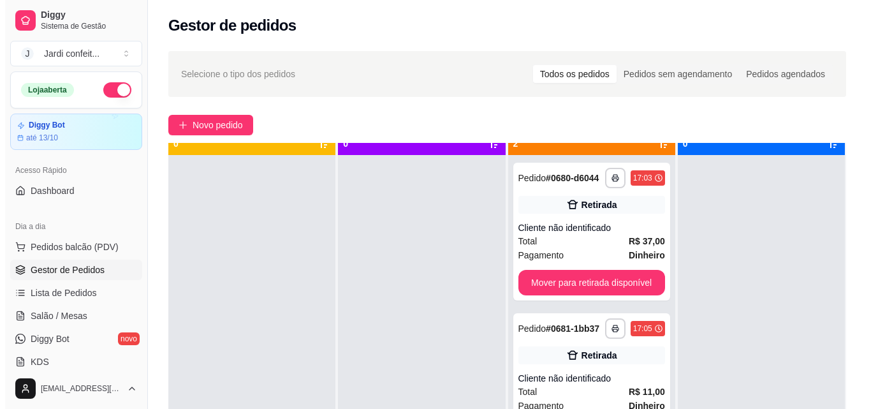
scroll to position [36, 0]
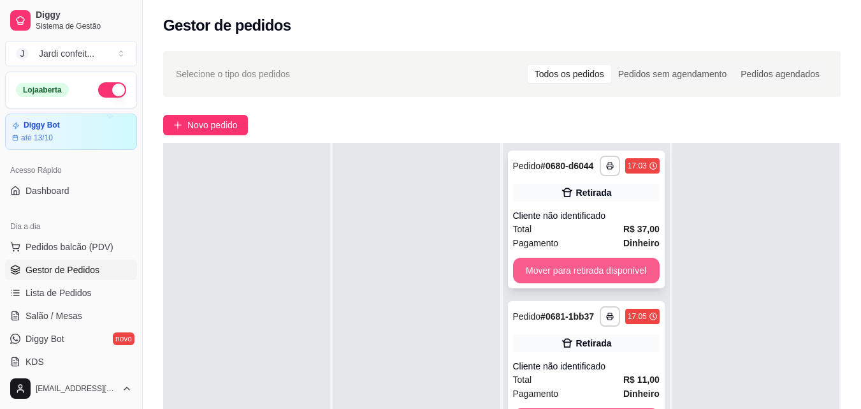
click at [613, 244] on div "Pagamento Dinheiro" at bounding box center [586, 243] width 147 height 14
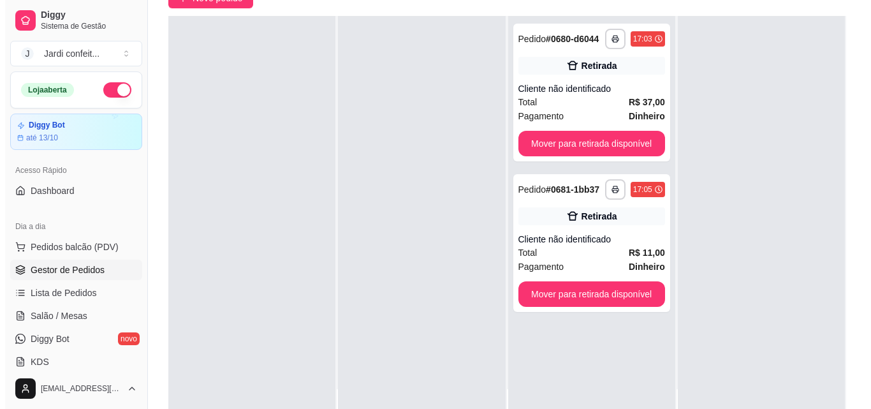
scroll to position [127, 0]
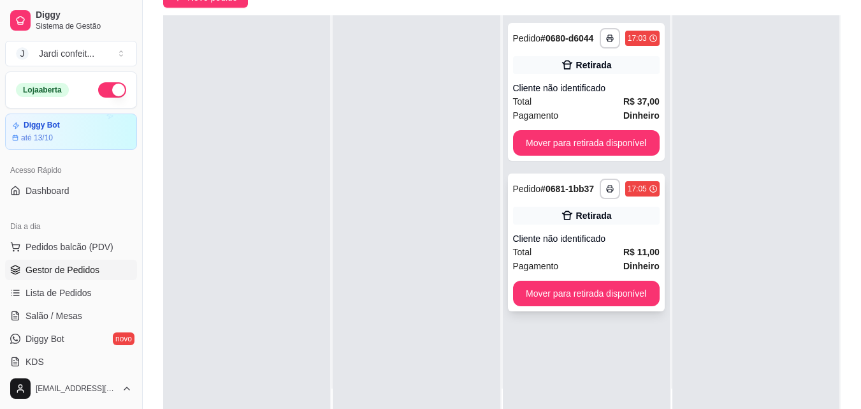
click at [605, 241] on div "Cliente não identificado" at bounding box center [586, 238] width 147 height 13
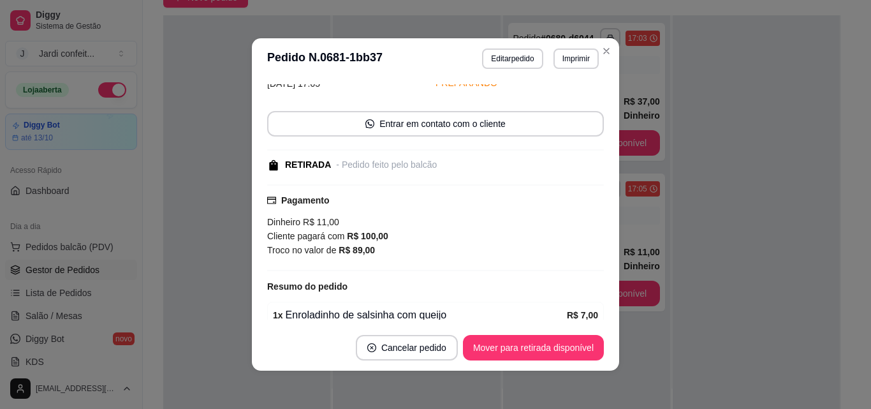
scroll to position [162, 0]
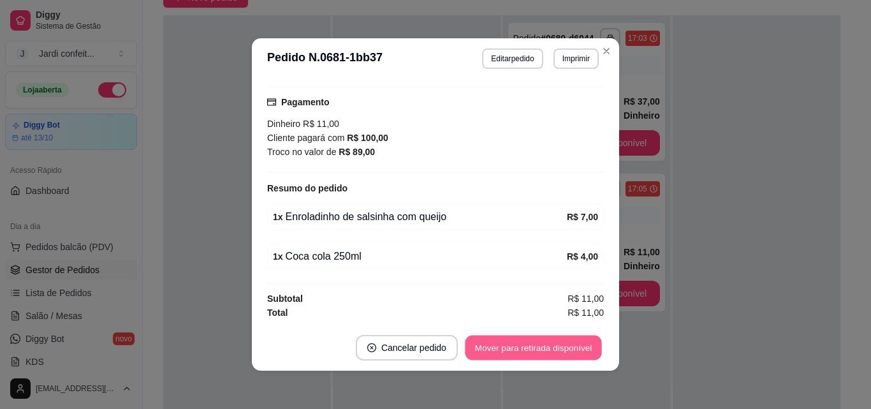
click at [548, 351] on button "Mover para retirada disponível" at bounding box center [533, 347] width 136 height 25
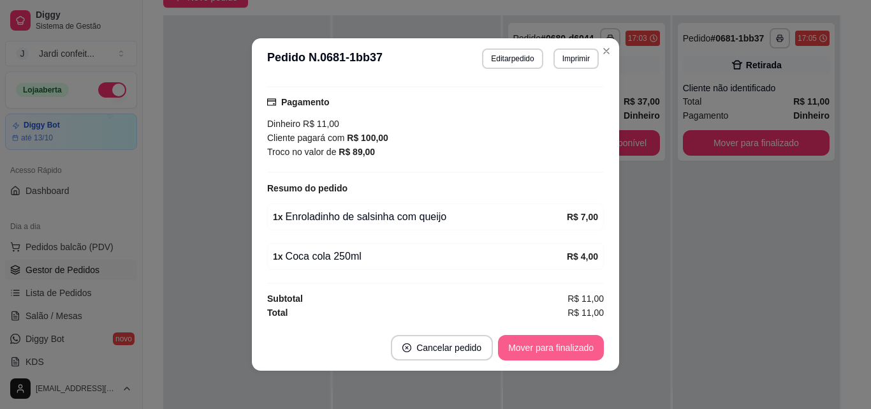
click at [548, 351] on button "Mover para finalizado" at bounding box center [551, 347] width 106 height 25
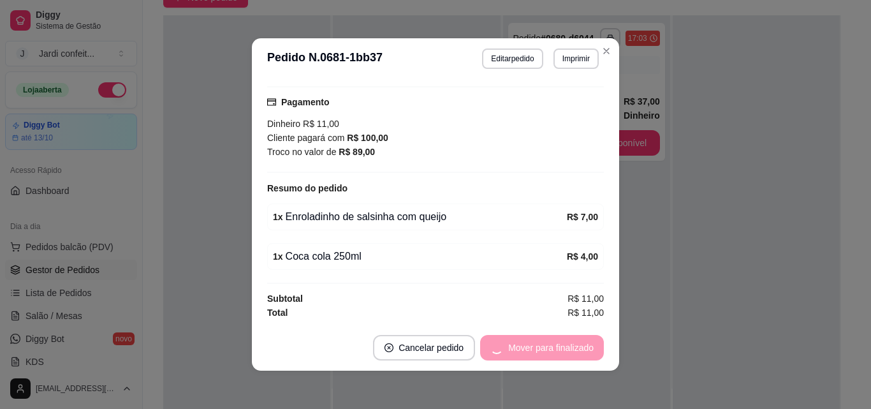
scroll to position [107, 0]
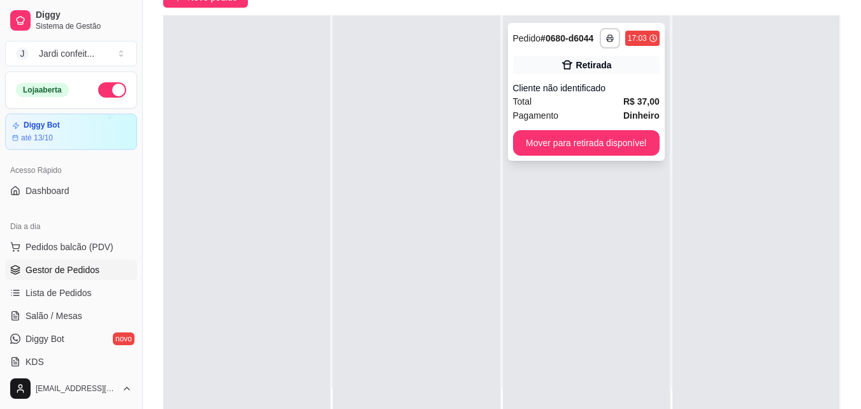
click at [556, 128] on div "**********" at bounding box center [586, 92] width 157 height 138
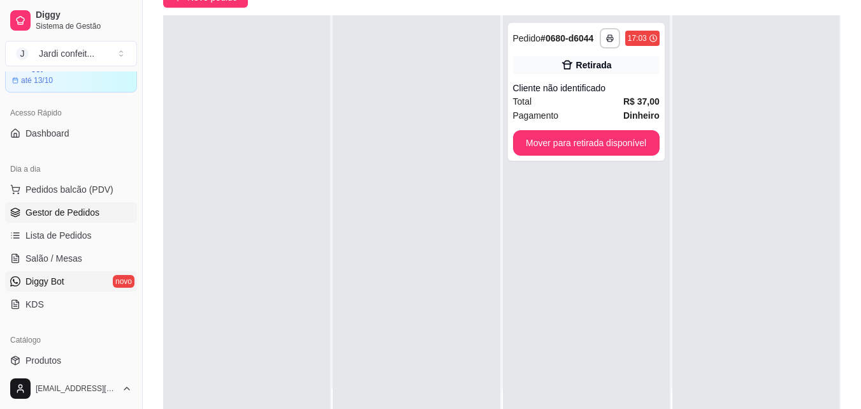
scroll to position [127, 0]
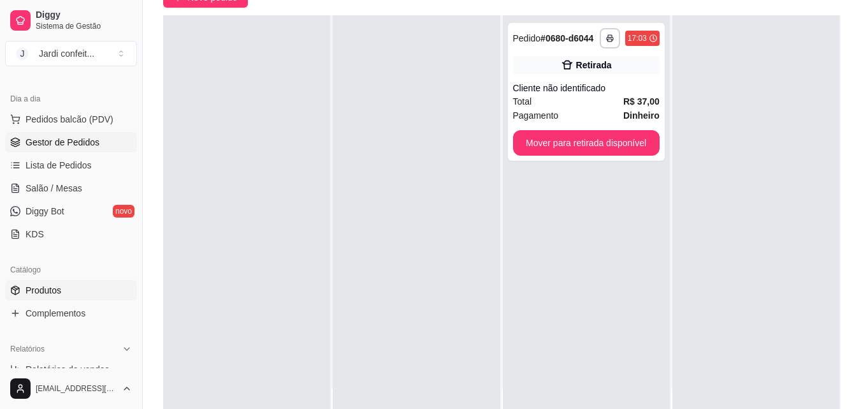
click at [78, 297] on link "Produtos" at bounding box center [71, 290] width 132 height 20
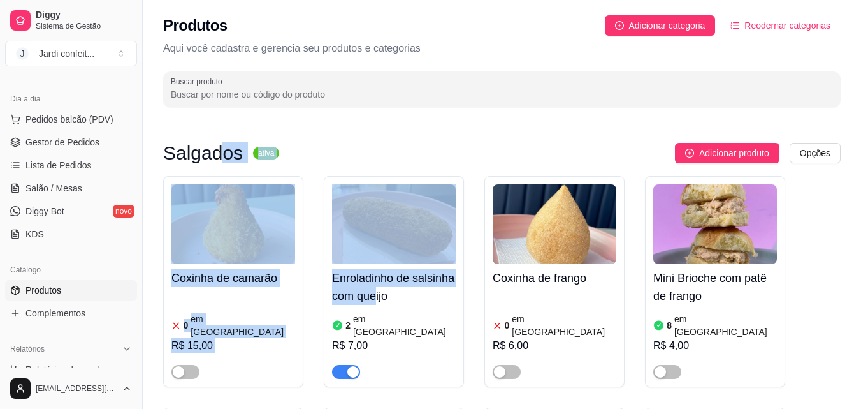
drag, startPoint x: 289, startPoint y: 204, endPoint x: 402, endPoint y: 309, distance: 153.8
drag, startPoint x: 470, startPoint y: 92, endPoint x: 463, endPoint y: 103, distance: 13.4
click at [464, 106] on div "Buscar produto" at bounding box center [502, 89] width 678 height 36
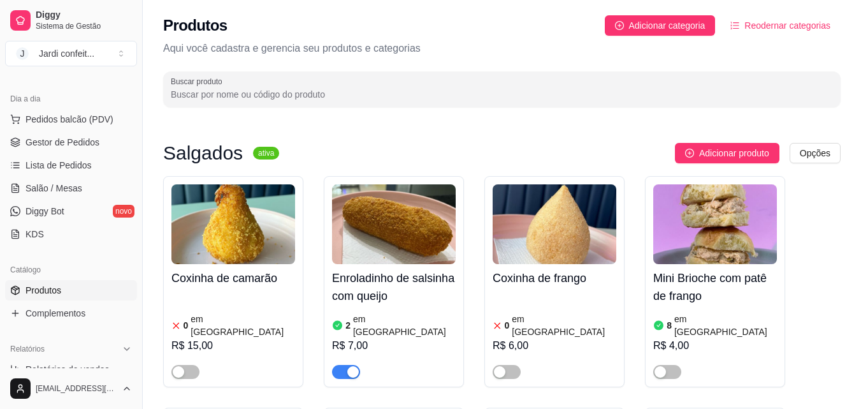
click at [461, 113] on div "Produtos Adicionar categoria Reodernar categorias Aqui você cadastra e gerencia…" at bounding box center [502, 57] width 718 height 115
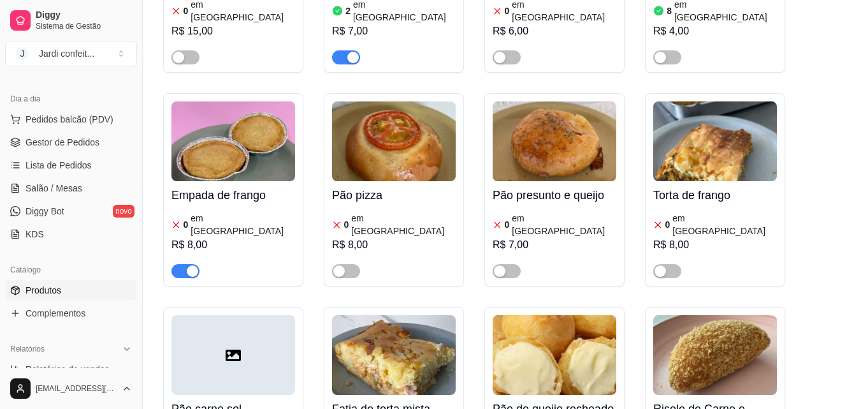
scroll to position [319, 0]
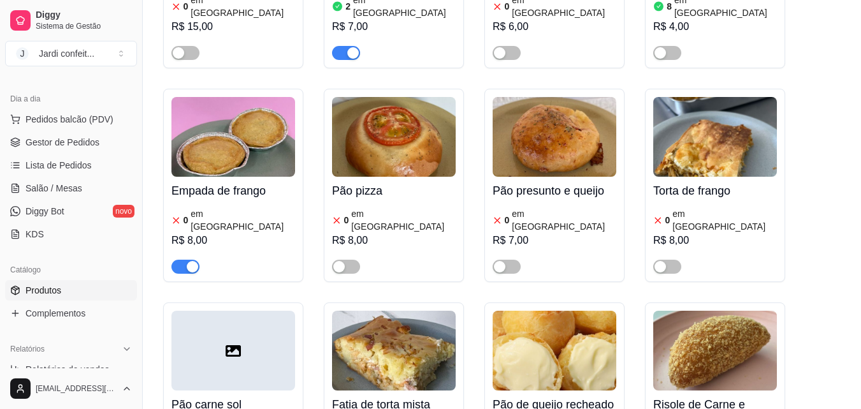
click at [181, 259] on span "button" at bounding box center [185, 266] width 28 height 14
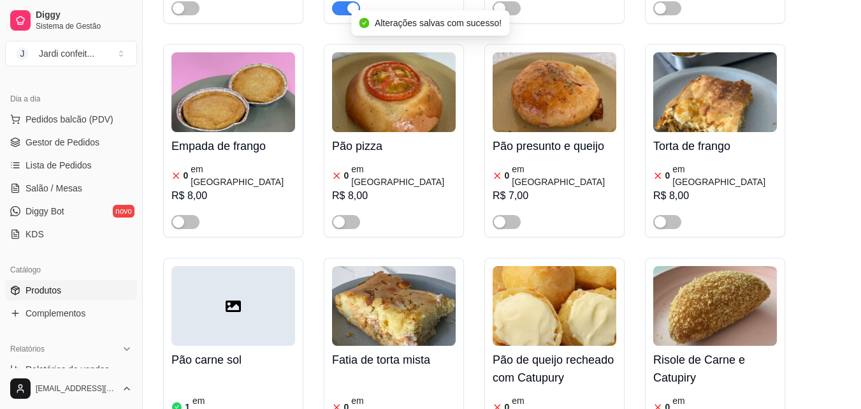
scroll to position [765, 0]
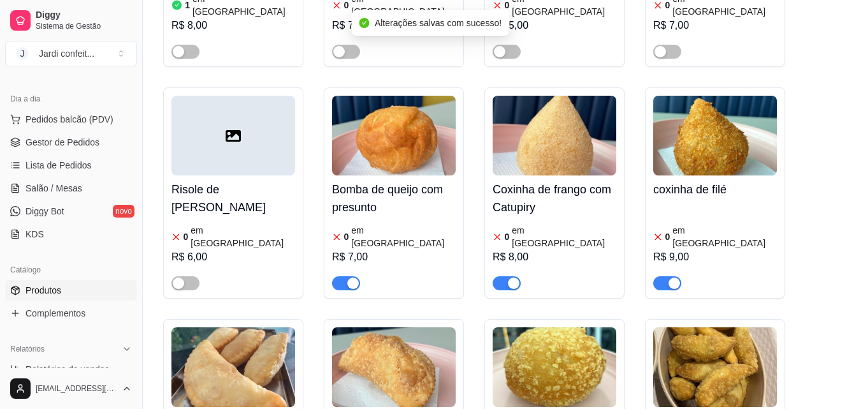
click at [502, 276] on span "button" at bounding box center [507, 283] width 28 height 14
click at [340, 276] on span "button" at bounding box center [346, 283] width 28 height 14
click at [659, 276] on span "button" at bounding box center [667, 283] width 28 height 14
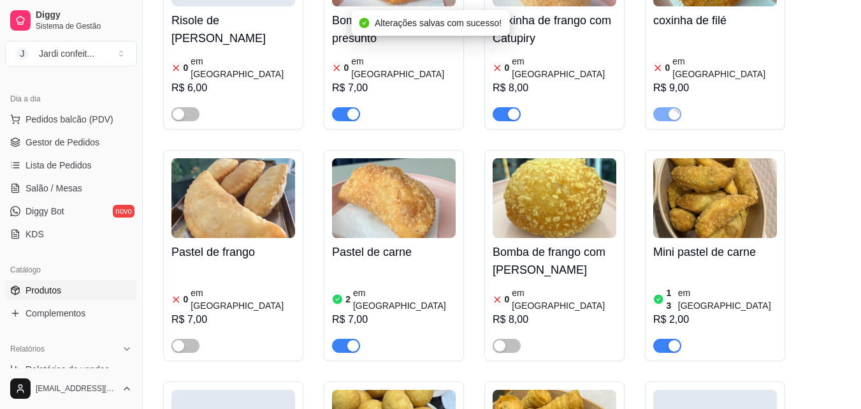
scroll to position [956, 0]
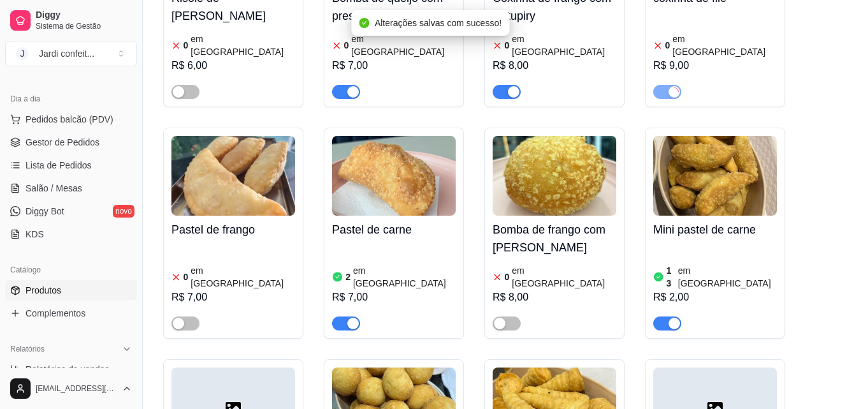
click at [337, 316] on span "button" at bounding box center [346, 323] width 28 height 14
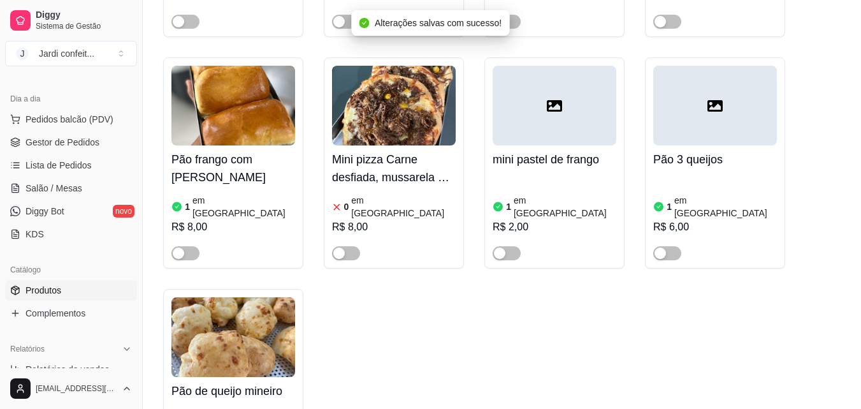
scroll to position [2167, 0]
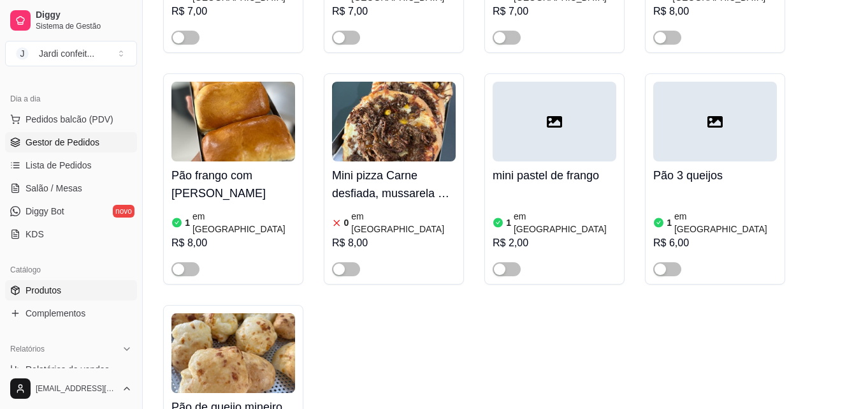
click at [90, 146] on span "Gestor de Pedidos" at bounding box center [62, 142] width 74 height 13
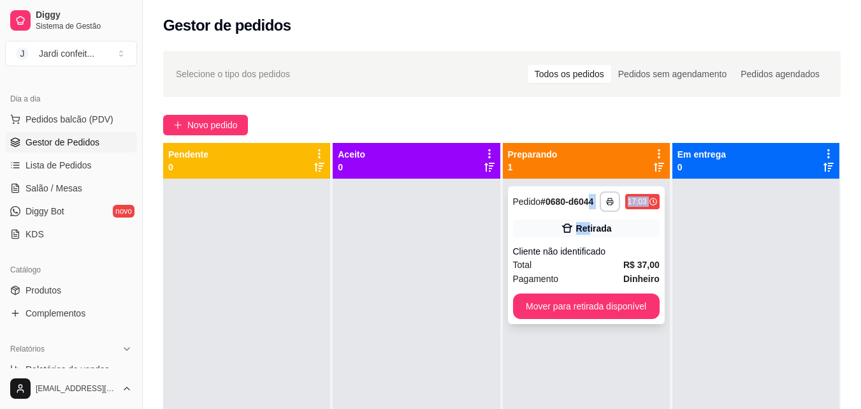
click at [588, 209] on div "**********" at bounding box center [586, 255] width 157 height 138
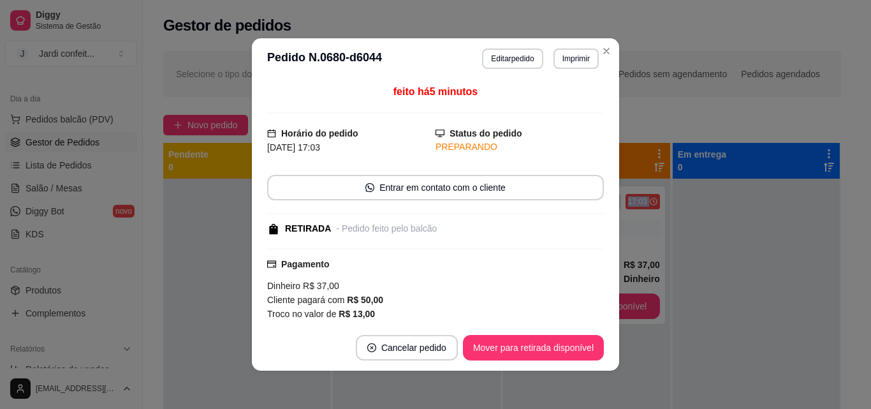
click at [398, 347] on button "Cancelar pedido" at bounding box center [407, 347] width 102 height 25
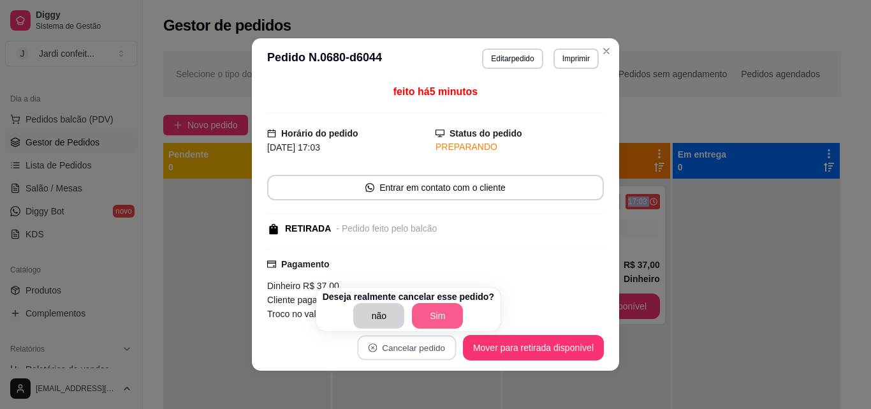
click at [430, 317] on button "Sim" at bounding box center [437, 315] width 51 height 25
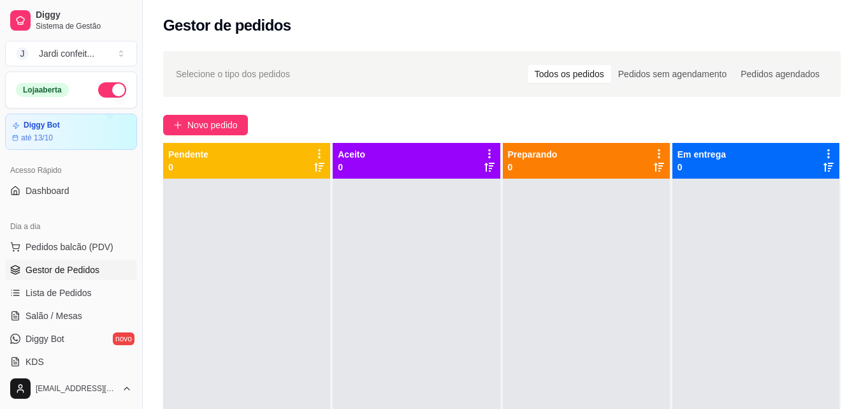
click at [91, 261] on link "Gestor de Pedidos" at bounding box center [71, 269] width 132 height 20
click at [92, 265] on span "Gestor de Pedidos" at bounding box center [62, 269] width 74 height 13
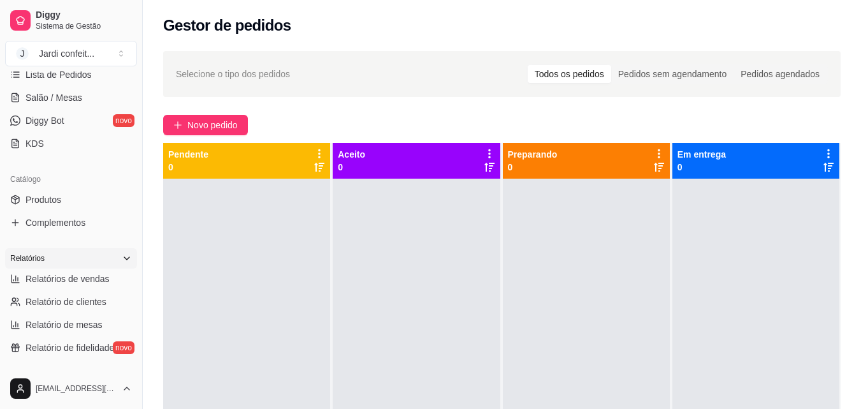
scroll to position [255, 0]
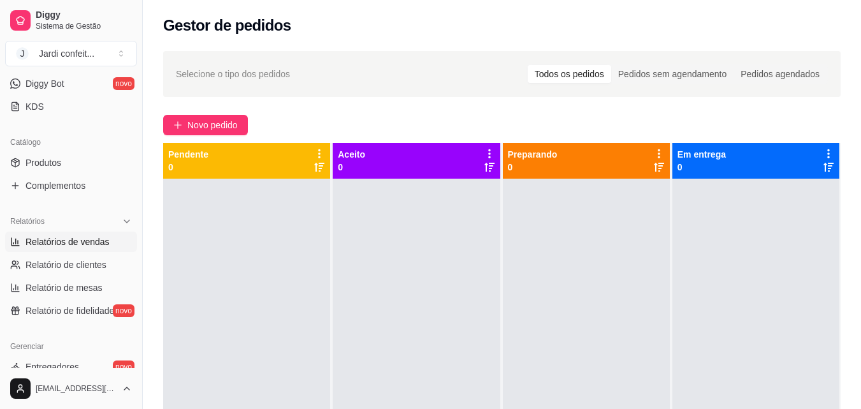
click at [101, 247] on span "Relatórios de vendas" at bounding box center [67, 241] width 84 height 13
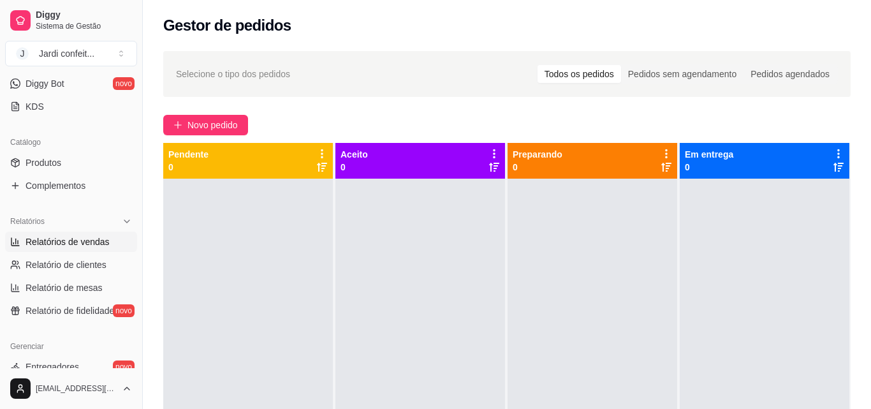
select select "ALL"
select select "0"
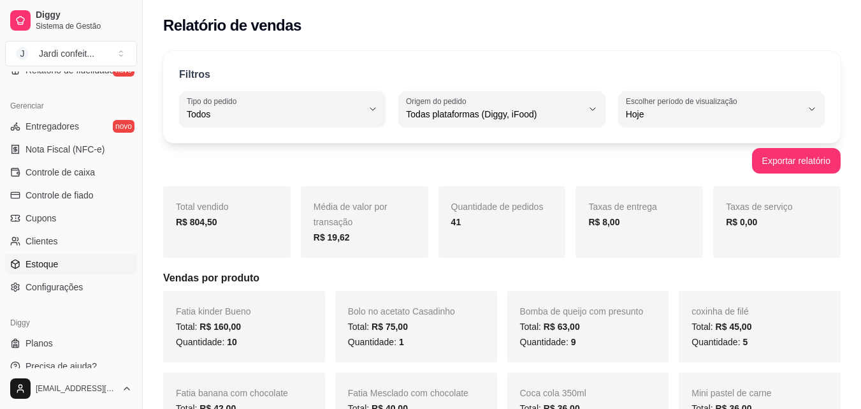
scroll to position [509, 0]
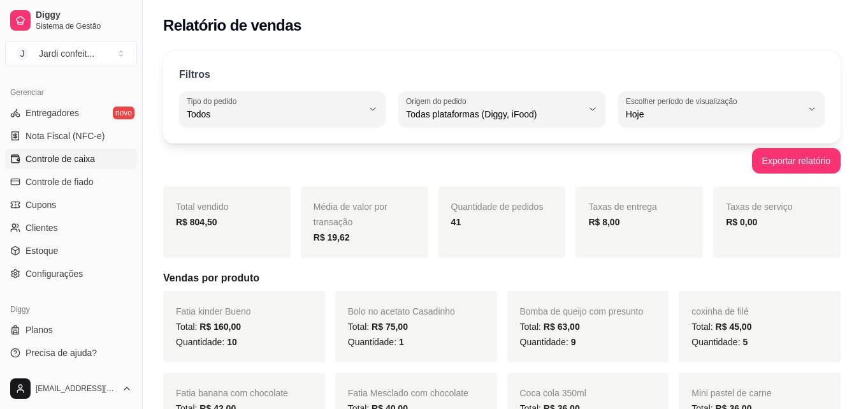
click at [87, 158] on span "Controle de caixa" at bounding box center [59, 158] width 69 height 13
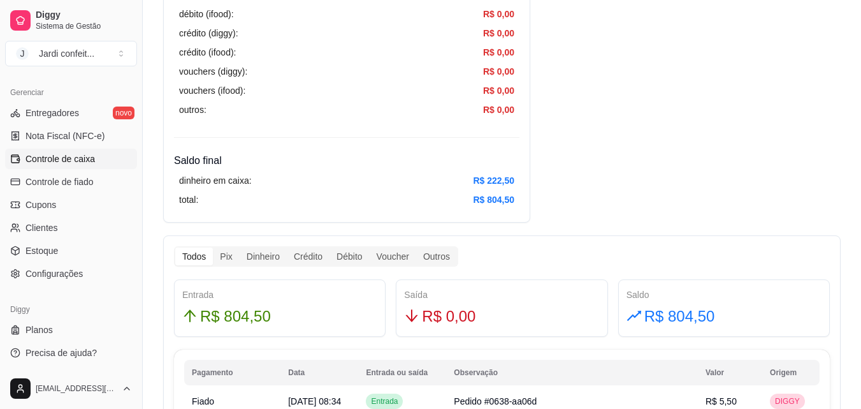
scroll to position [574, 0]
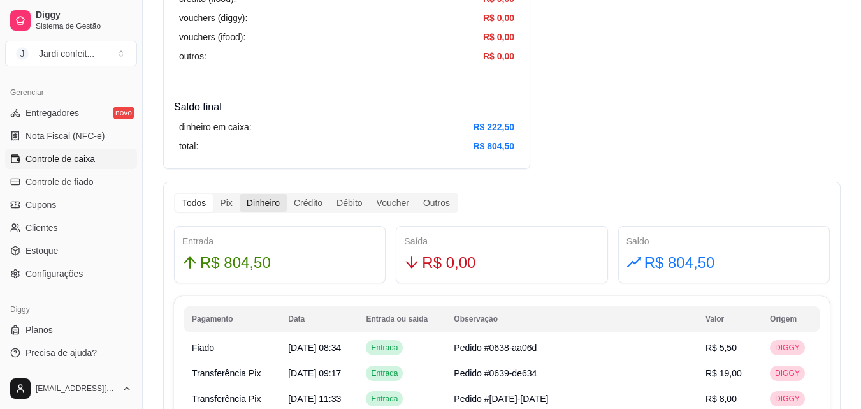
click at [265, 205] on div "Dinheiro" at bounding box center [263, 203] width 47 height 18
click at [240, 194] on input "Dinheiro" at bounding box center [240, 194] width 0 height 0
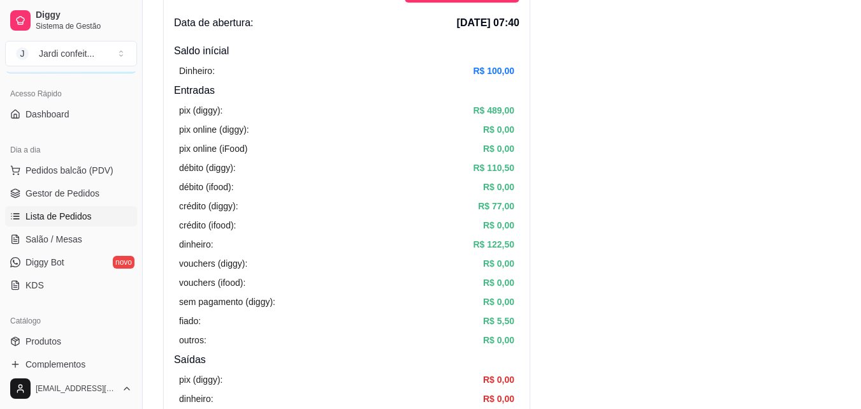
scroll to position [0, 0]
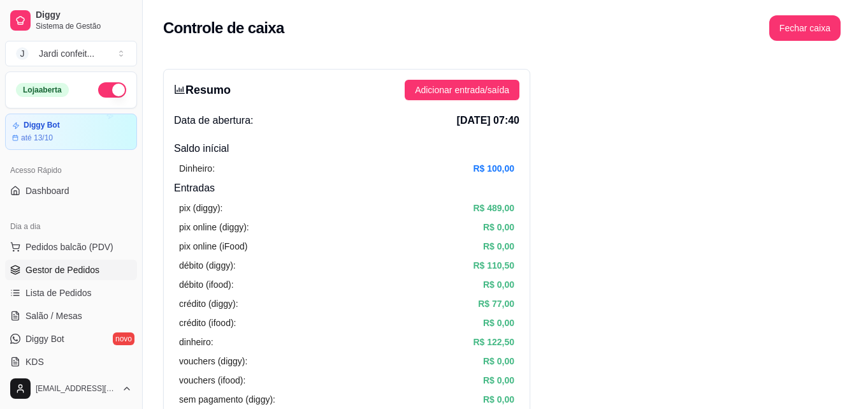
click at [62, 264] on span "Gestor de Pedidos" at bounding box center [62, 269] width 74 height 13
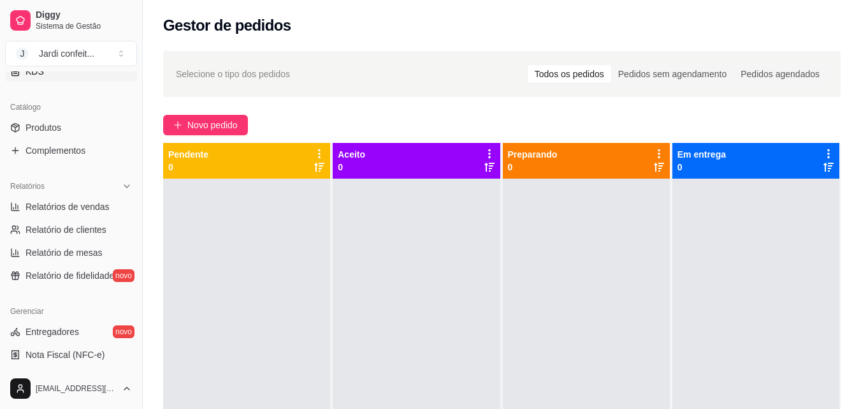
scroll to position [319, 0]
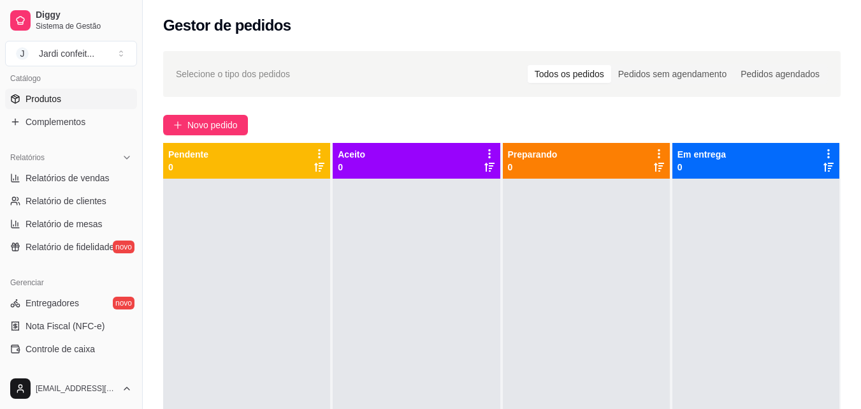
click at [59, 108] on link "Produtos" at bounding box center [71, 99] width 132 height 20
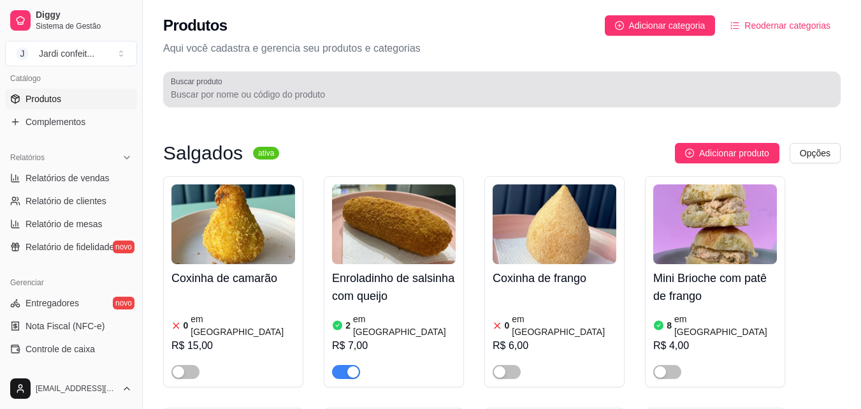
click at [333, 94] on input "Buscar produto" at bounding box center [502, 94] width 662 height 13
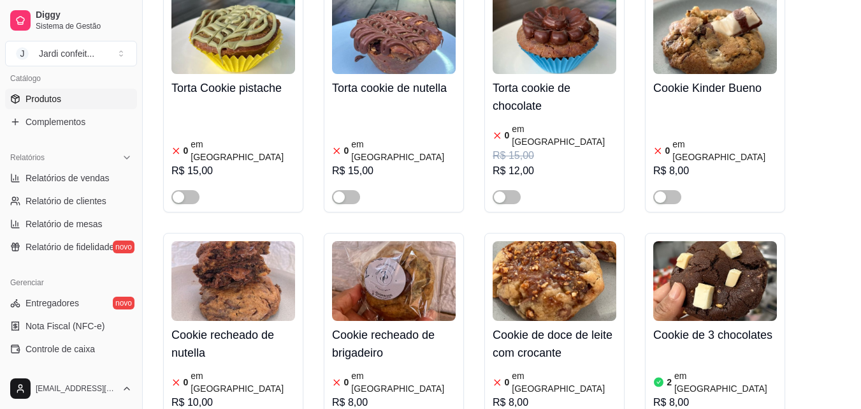
scroll to position [191, 0]
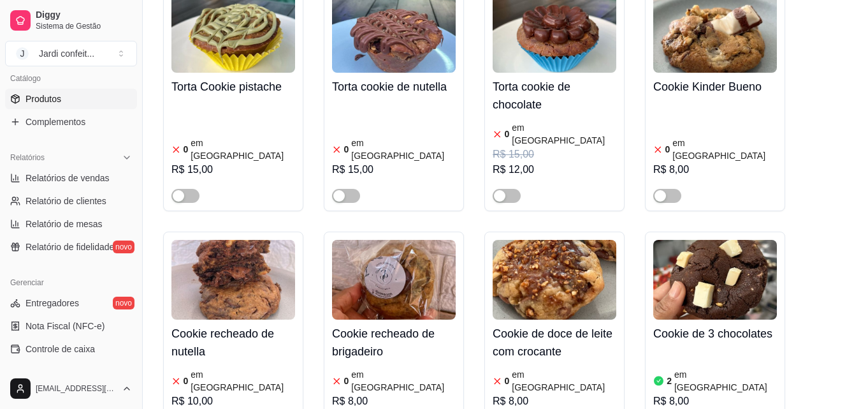
type input "cook"
click at [196, 286] on img at bounding box center [233, 280] width 124 height 80
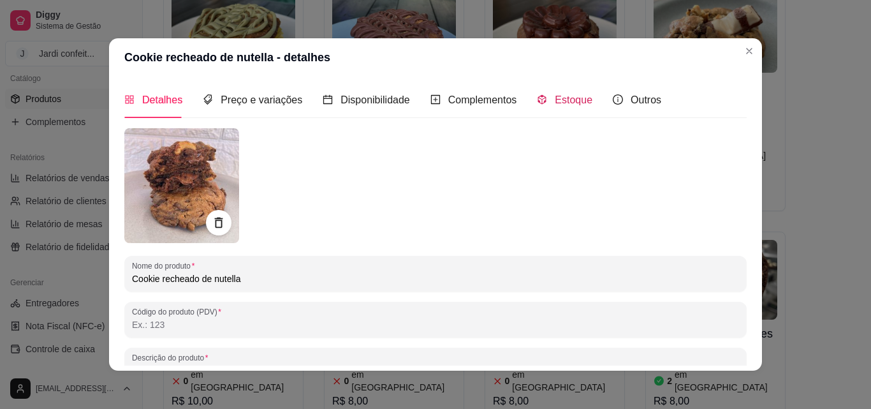
click at [574, 101] on span "Estoque" at bounding box center [574, 99] width 38 height 11
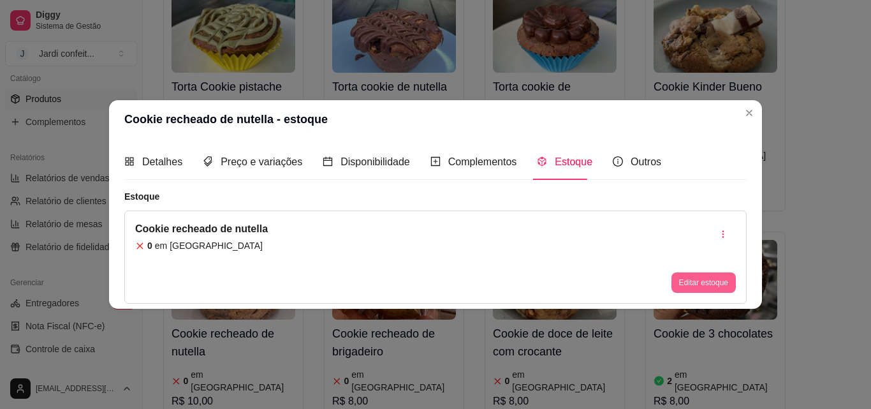
click at [691, 284] on button "Editar estoque" at bounding box center [703, 282] width 64 height 20
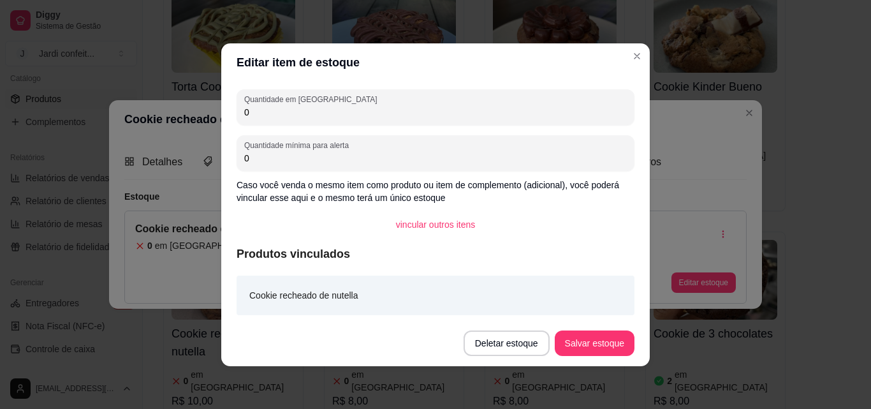
drag, startPoint x: 272, startPoint y: 117, endPoint x: 202, endPoint y: 117, distance: 70.1
click at [202, 117] on div "Editar item de estoque Quantidade em estoque 0 Quantidade mínima para alerta 0 …" at bounding box center [435, 204] width 871 height 409
type input "3"
click at [613, 344] on button "Salvar estoque" at bounding box center [595, 342] width 80 height 25
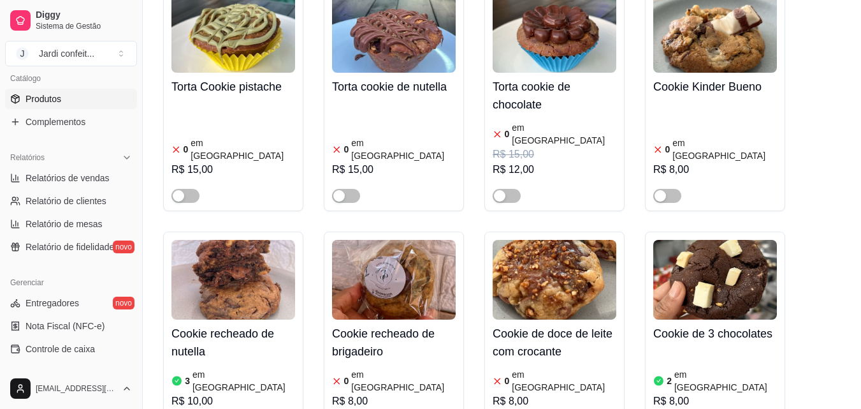
click at [758, 263] on img at bounding box center [715, 280] width 124 height 80
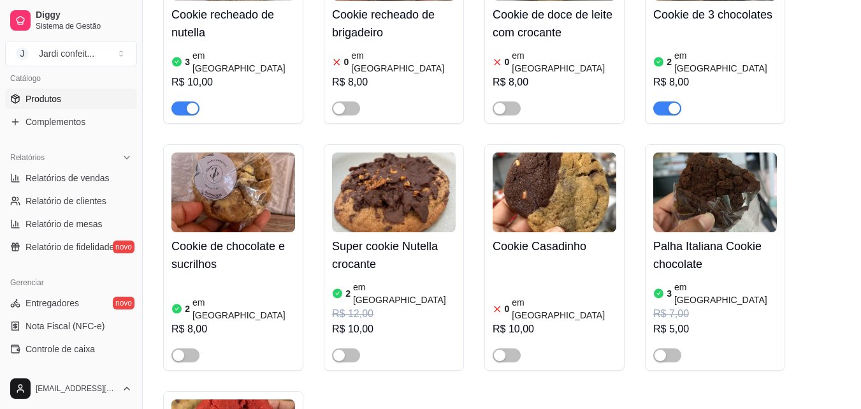
scroll to position [701, 0]
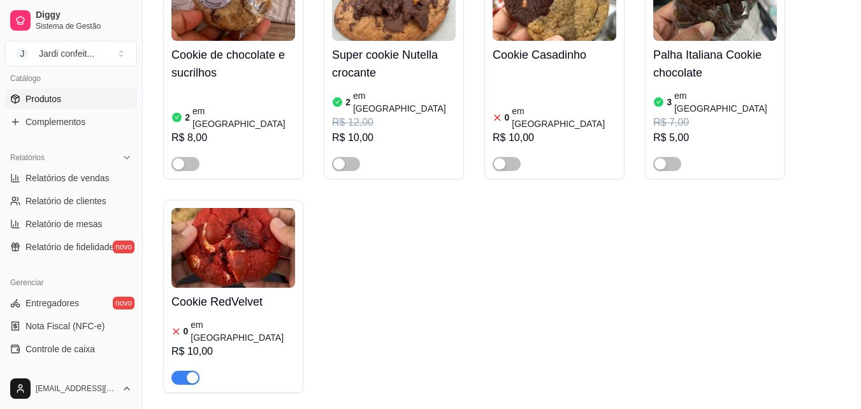
click at [272, 210] on img at bounding box center [233, 248] width 124 height 80
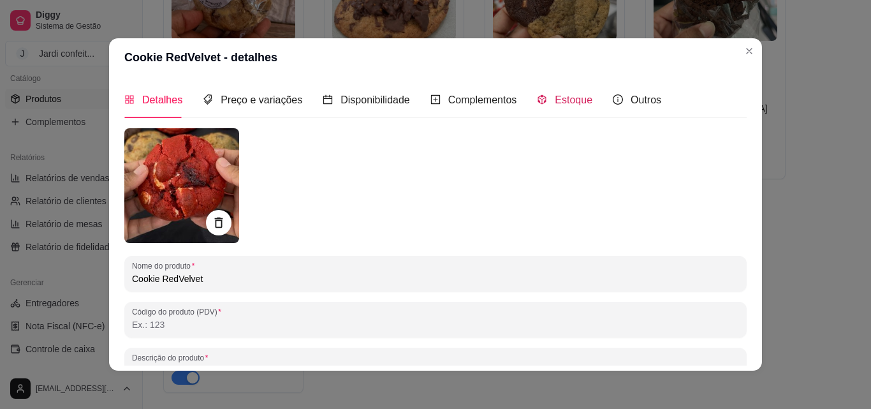
click at [562, 98] on span "Estoque" at bounding box center [574, 99] width 38 height 11
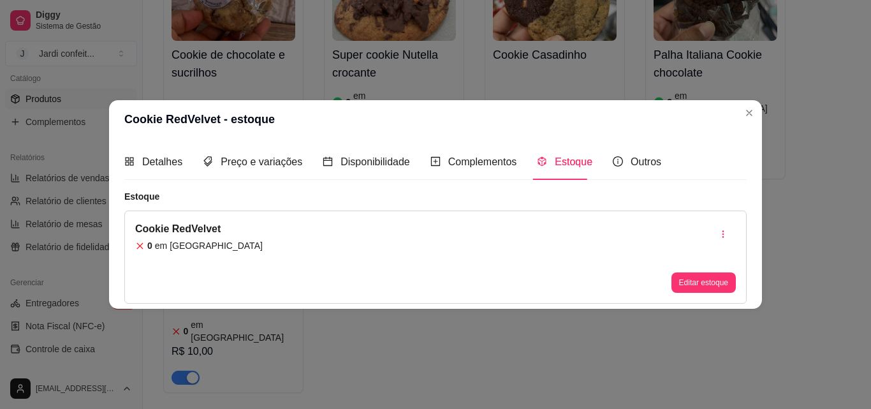
click at [705, 284] on button "Editar estoque" at bounding box center [703, 282] width 64 height 20
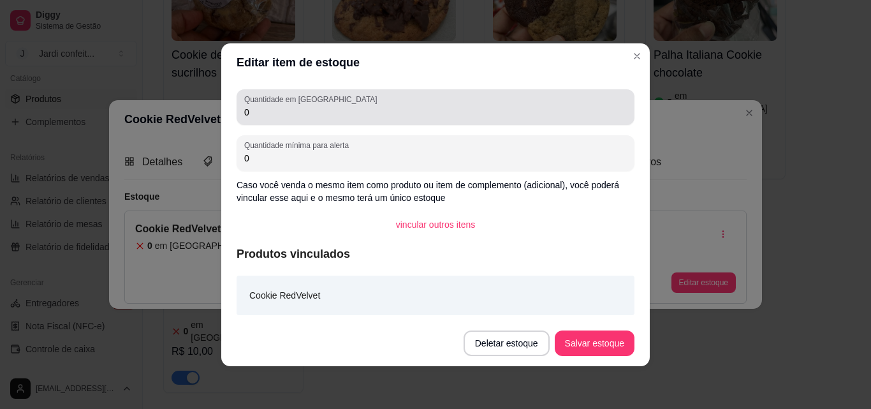
drag, startPoint x: 293, startPoint y: 121, endPoint x: 250, endPoint y: 127, distance: 43.1
click at [250, 127] on div "Quantidade em estoque 0 Quantidade mínima para alerta 0 Caso você venda o mesmo…" at bounding box center [435, 201] width 428 height 238
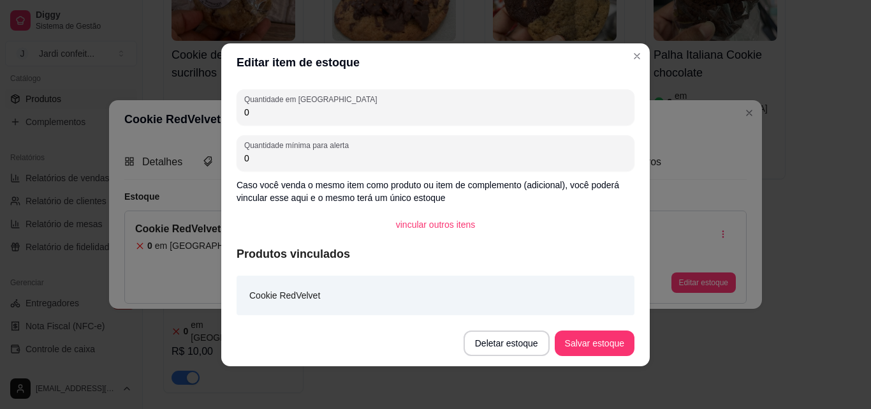
drag, startPoint x: 277, startPoint y: 112, endPoint x: 233, endPoint y: 114, distance: 44.1
click at [233, 114] on div "Quantidade em estoque 0 Quantidade mínima para alerta 0 Caso você venda o mesmo…" at bounding box center [435, 201] width 428 height 238
type input "3"
type input "2"
click at [618, 344] on button "Salvar estoque" at bounding box center [595, 342] width 80 height 25
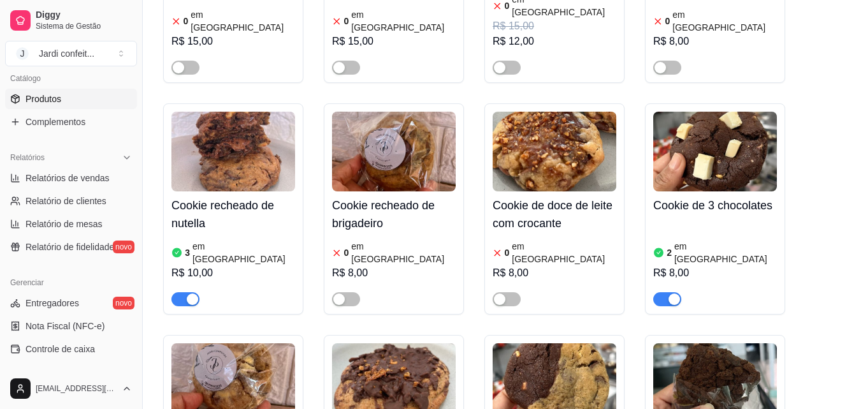
scroll to position [319, 0]
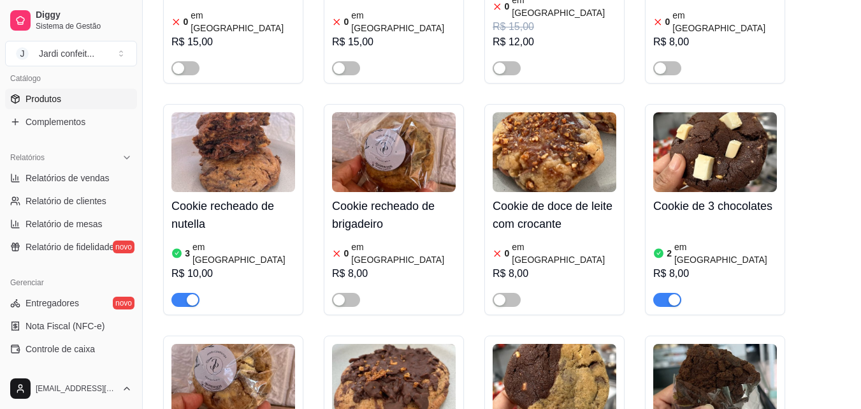
click at [727, 147] on img at bounding box center [715, 152] width 124 height 80
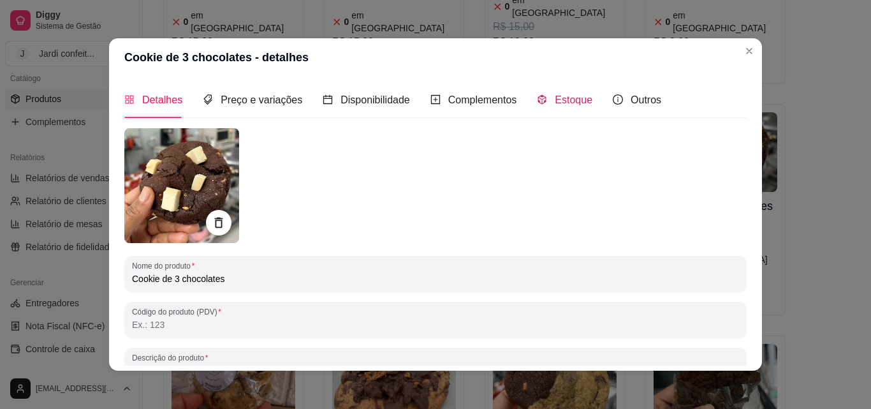
click at [576, 100] on span "Estoque" at bounding box center [574, 99] width 38 height 11
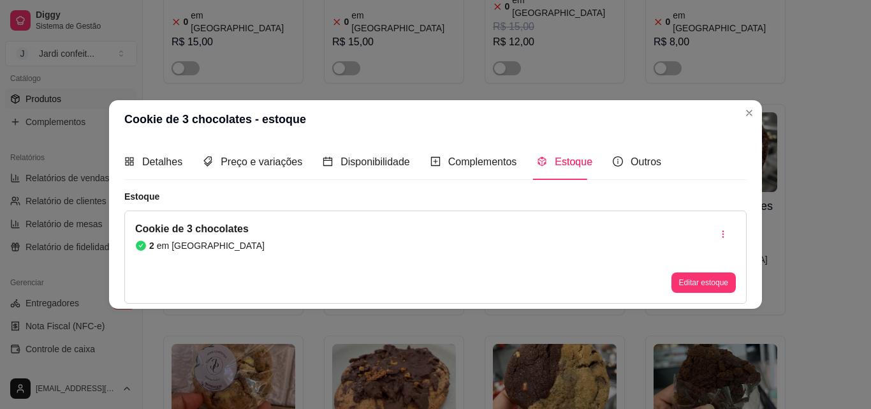
click at [710, 274] on button "Editar estoque" at bounding box center [703, 282] width 64 height 20
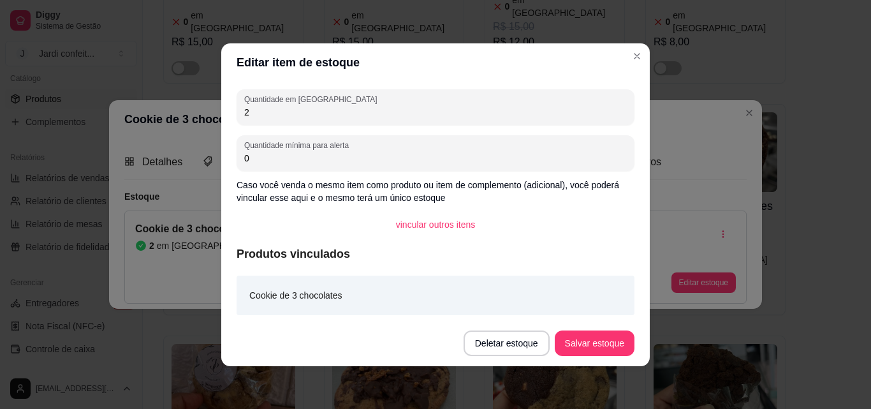
drag, startPoint x: 302, startPoint y: 116, endPoint x: 217, endPoint y: 116, distance: 84.1
click at [217, 116] on div "Editar item de estoque Quantidade em estoque 2 Quantidade mínima para alerta 0 …" at bounding box center [435, 204] width 871 height 409
type input "3"
click at [604, 330] on button "Salvar estoque" at bounding box center [595, 342] width 80 height 25
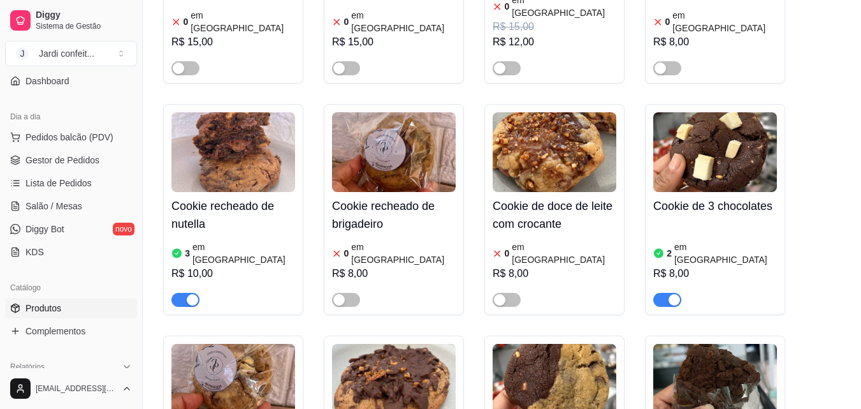
scroll to position [64, 0]
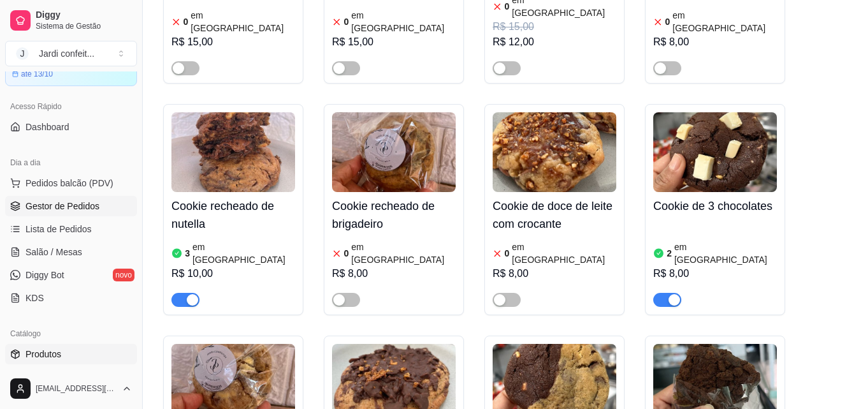
click at [52, 207] on span "Gestor de Pedidos" at bounding box center [62, 206] width 74 height 13
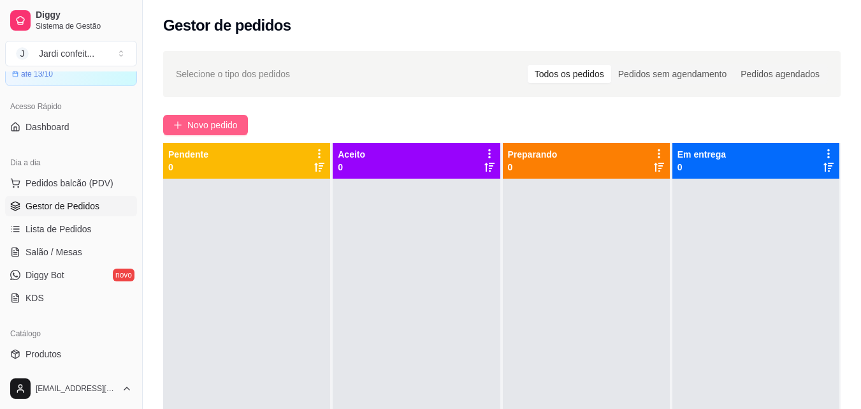
click at [193, 115] on button "Novo pedido" at bounding box center [205, 125] width 85 height 20
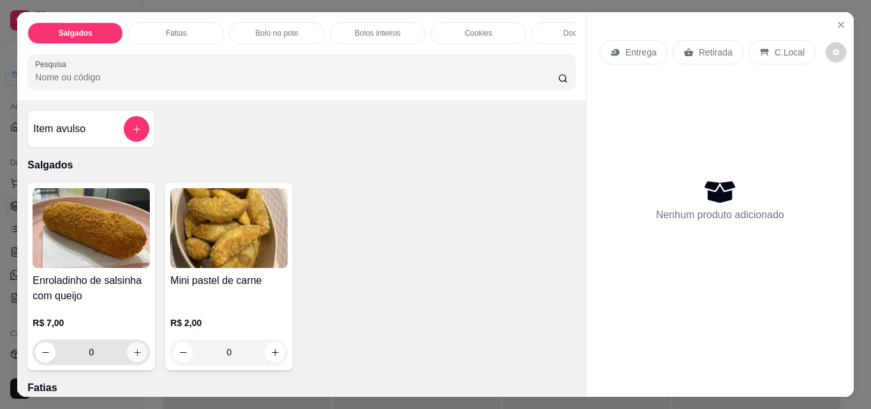
click at [142, 358] on button "increase-product-quantity" at bounding box center [137, 352] width 20 height 20
click at [142, 358] on div "0" at bounding box center [91, 351] width 117 height 25
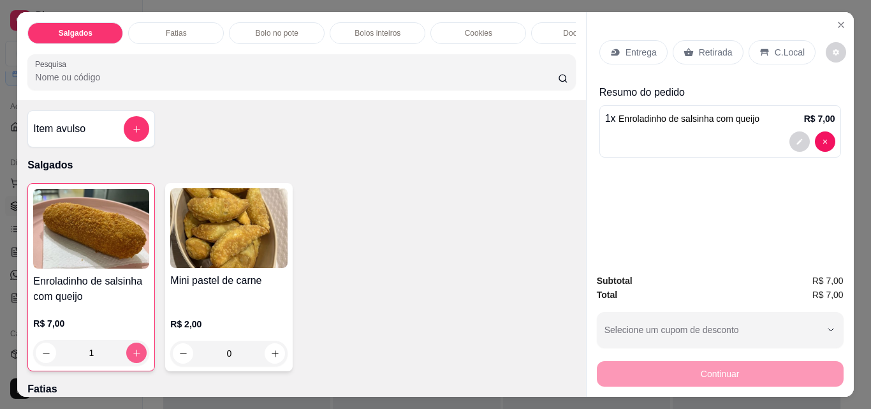
click at [132, 358] on icon "increase-product-quantity" at bounding box center [137, 353] width 10 height 10
type input "2"
drag, startPoint x: 231, startPoint y: 358, endPoint x: 219, endPoint y: 359, distance: 12.1
click at [219, 359] on input "0" at bounding box center [228, 352] width 71 height 25
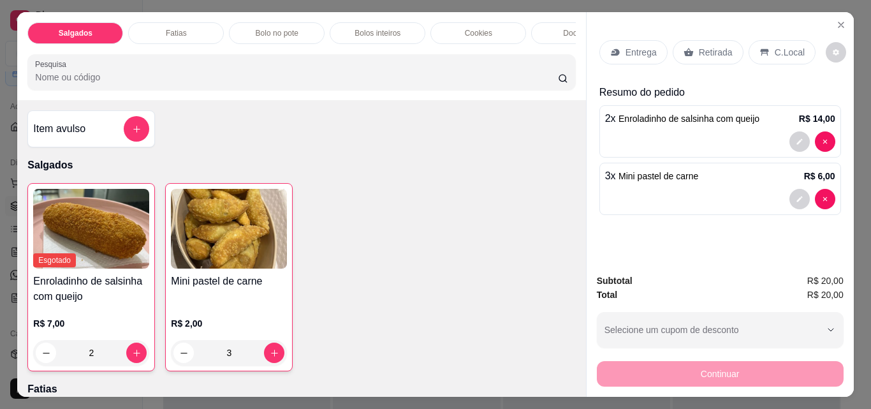
type input "3"
click at [710, 49] on p "Retirada" at bounding box center [716, 52] width 34 height 13
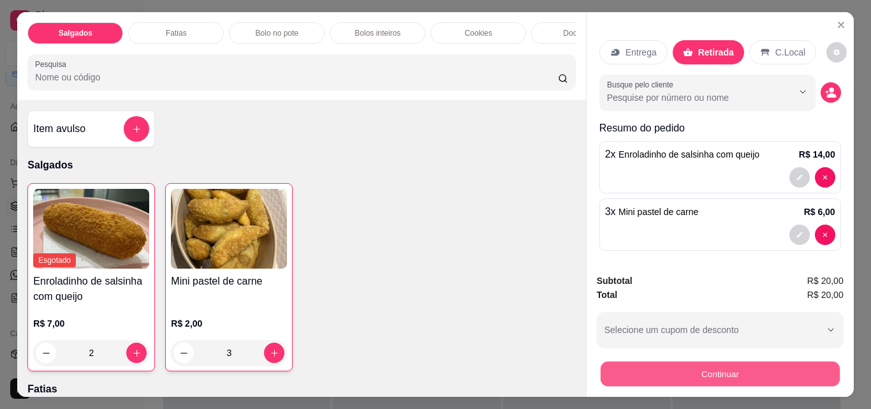
click at [743, 377] on button "Continuar" at bounding box center [719, 373] width 239 height 25
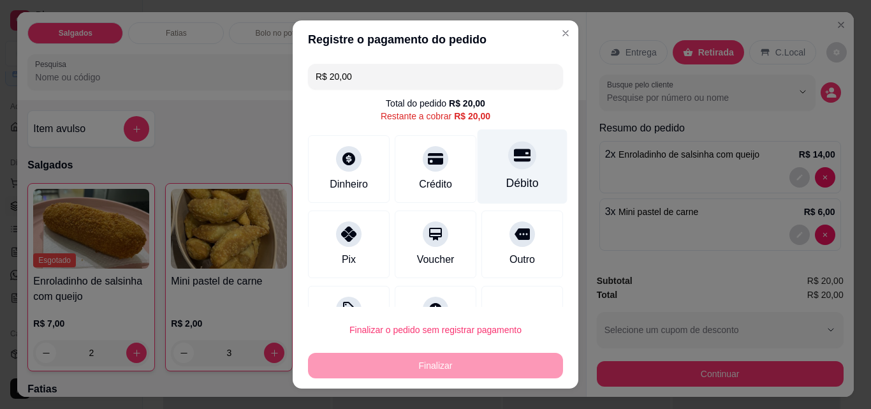
click at [508, 163] on div at bounding box center [522, 155] width 28 height 28
type input "R$ 0,00"
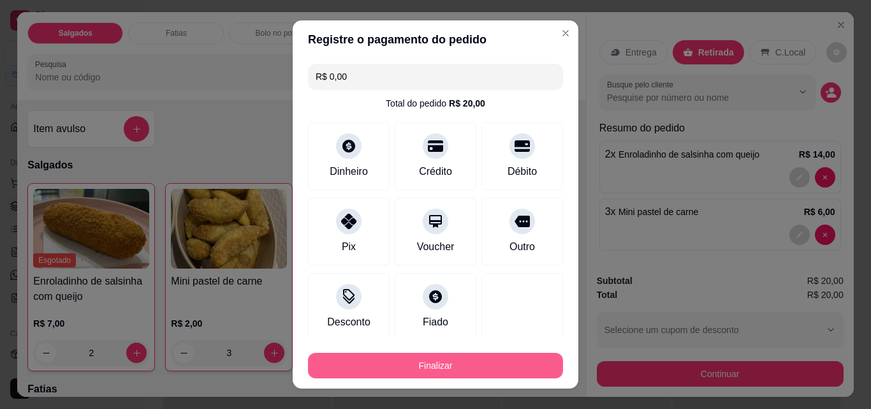
click at [470, 374] on button "Finalizar" at bounding box center [435, 365] width 255 height 25
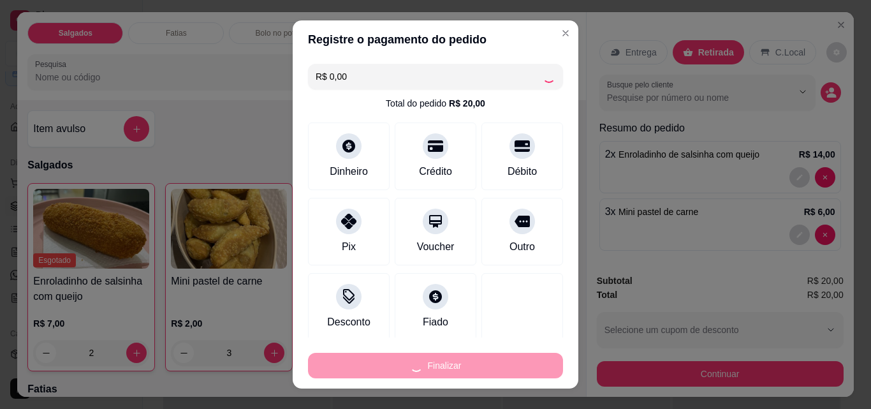
type input "0"
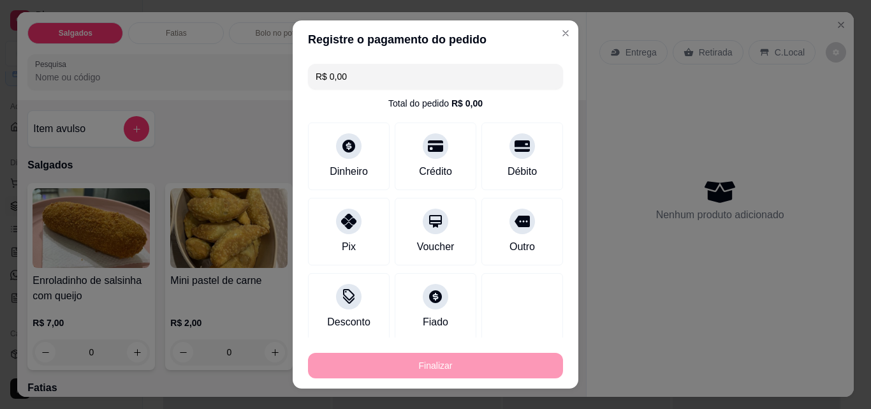
type input "-R$ 20,00"
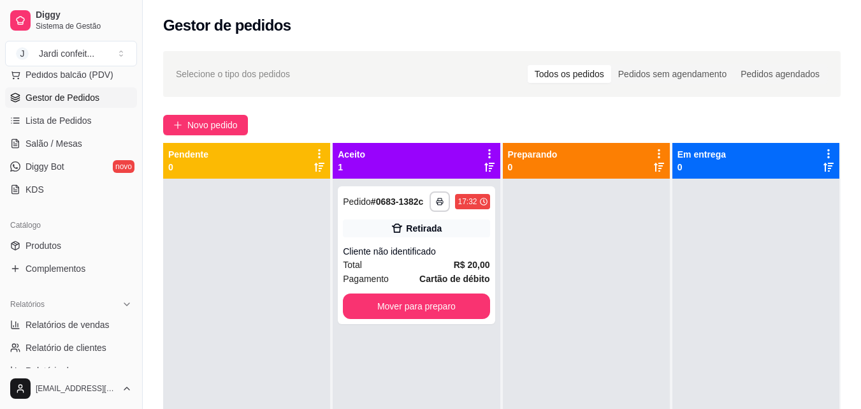
scroll to position [191, 0]
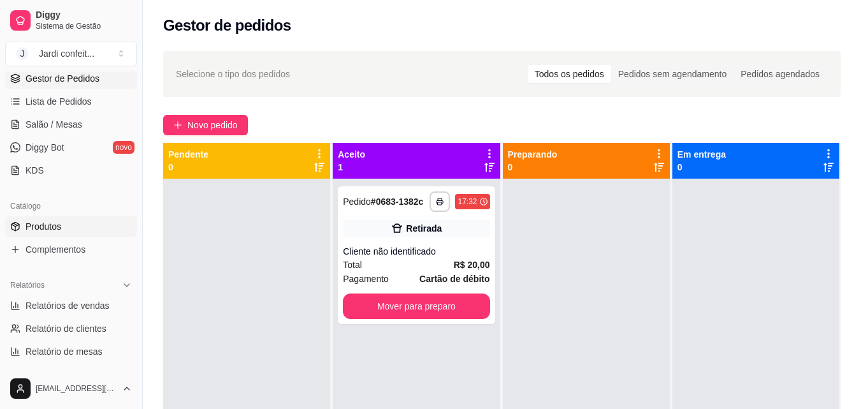
click at [91, 225] on link "Produtos" at bounding box center [71, 226] width 132 height 20
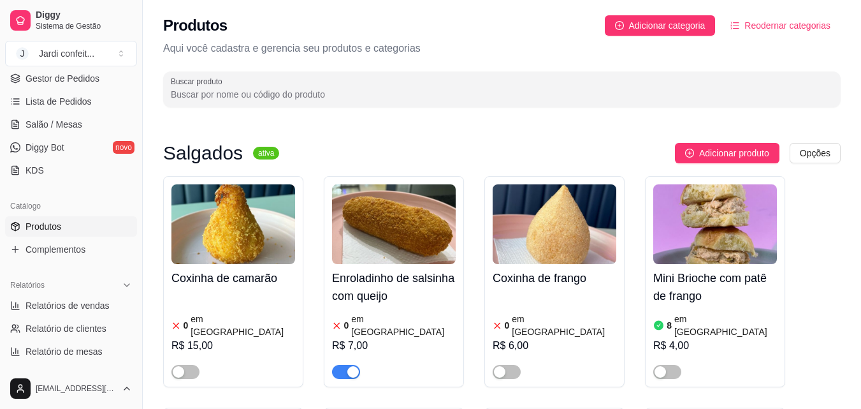
click at [344, 365] on span "button" at bounding box center [346, 372] width 28 height 14
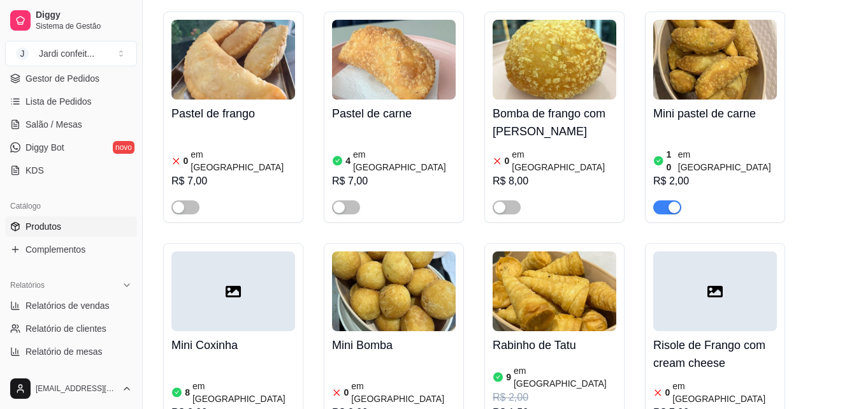
scroll to position [1020, 0]
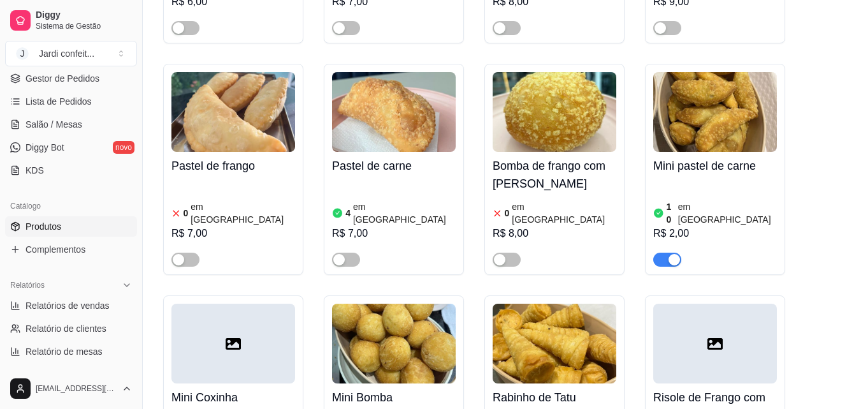
click at [418, 77] on img at bounding box center [394, 112] width 124 height 80
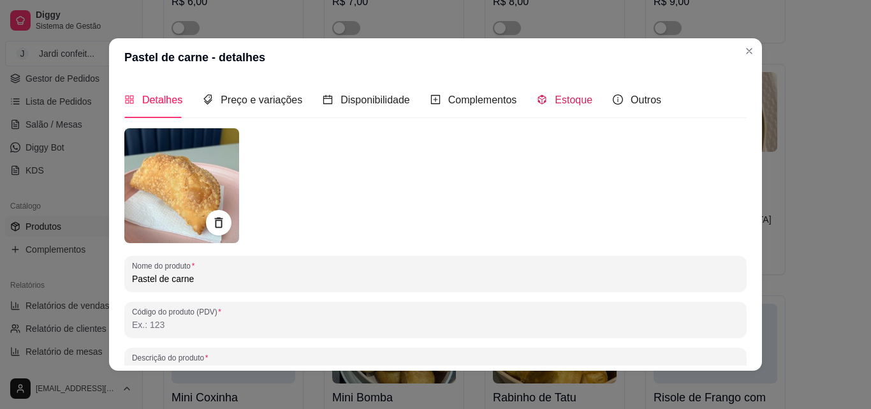
click at [558, 105] on span "Estoque" at bounding box center [574, 99] width 38 height 11
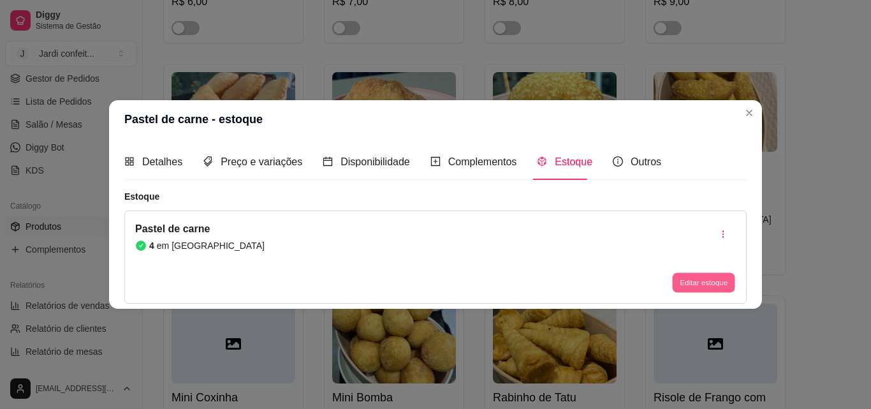
click at [720, 283] on button "Editar estoque" at bounding box center [703, 283] width 62 height 20
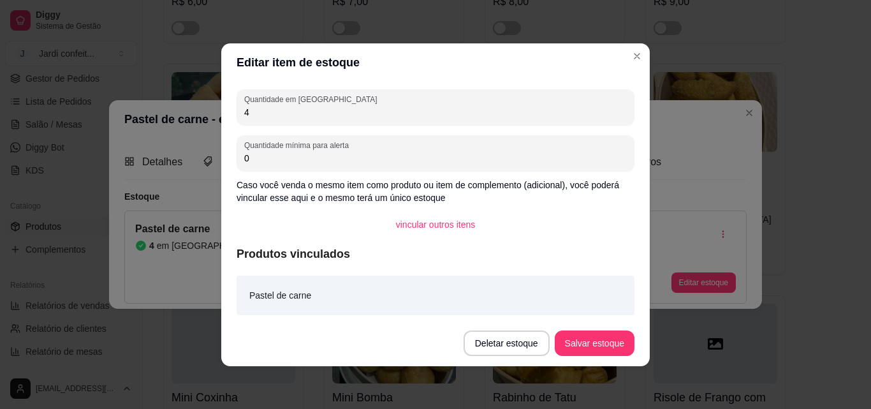
drag, startPoint x: 295, startPoint y: 120, endPoint x: 141, endPoint y: 131, distance: 154.6
click at [141, 131] on div "Editar item de estoque Quantidade em estoque 4 Quantidade mínima para alerta 0 …" at bounding box center [435, 204] width 871 height 409
type input "2"
click at [609, 347] on button "Salvar estoque" at bounding box center [595, 342] width 80 height 25
click at [609, 347] on div "Deletar estoque Salvar estoque" at bounding box center [548, 342] width 171 height 25
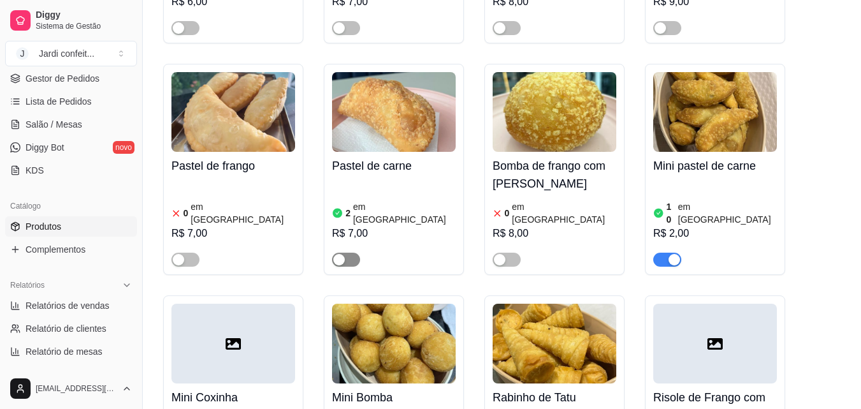
click at [349, 252] on span "button" at bounding box center [346, 259] width 28 height 14
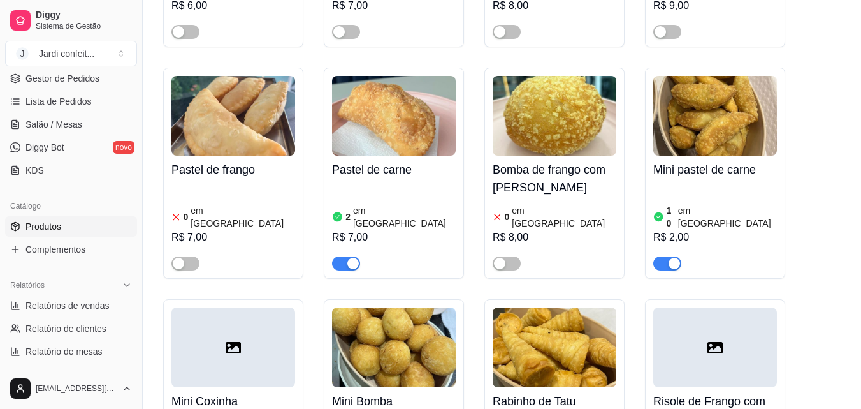
scroll to position [956, 0]
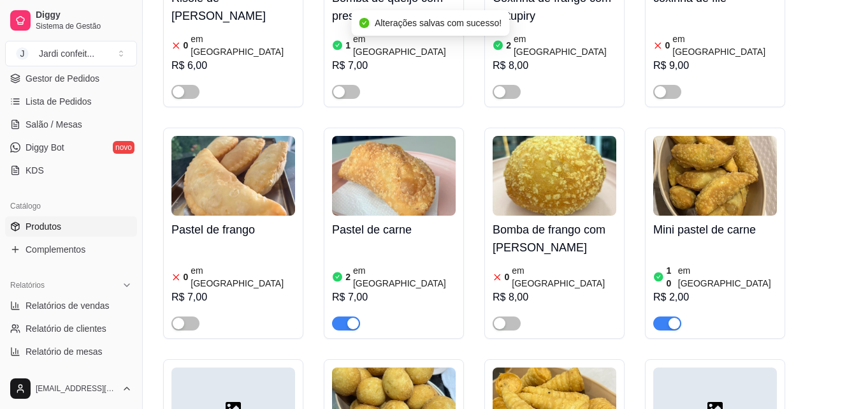
click at [699, 143] on img at bounding box center [715, 176] width 124 height 80
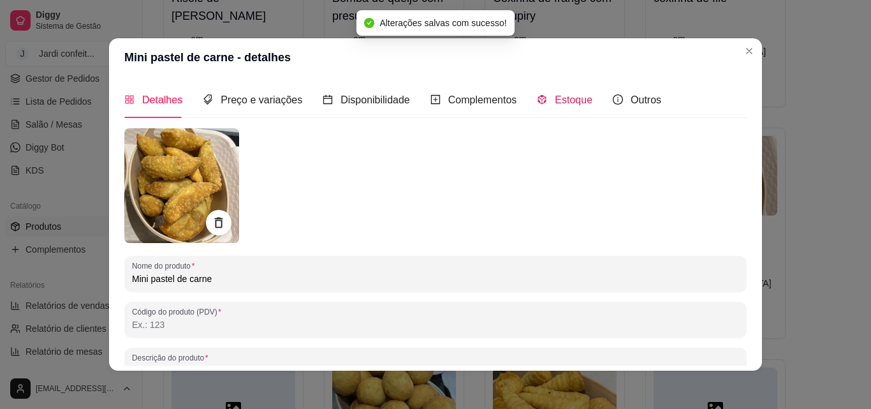
click at [576, 96] on span "Estoque" at bounding box center [574, 99] width 38 height 11
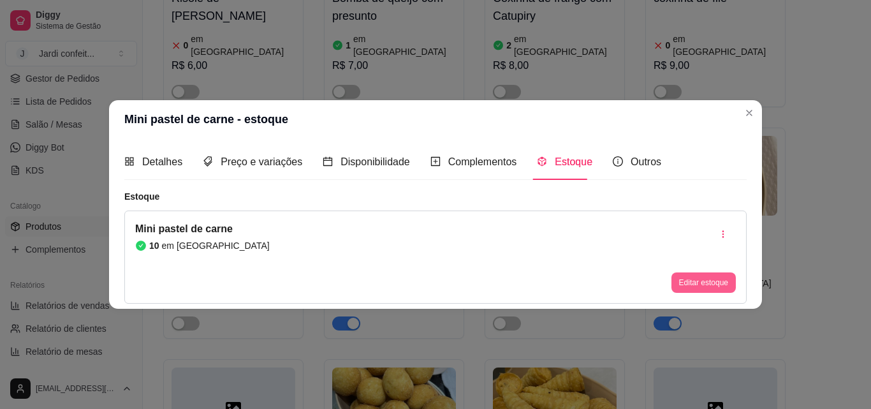
click at [692, 275] on button "Editar estoque" at bounding box center [703, 282] width 64 height 20
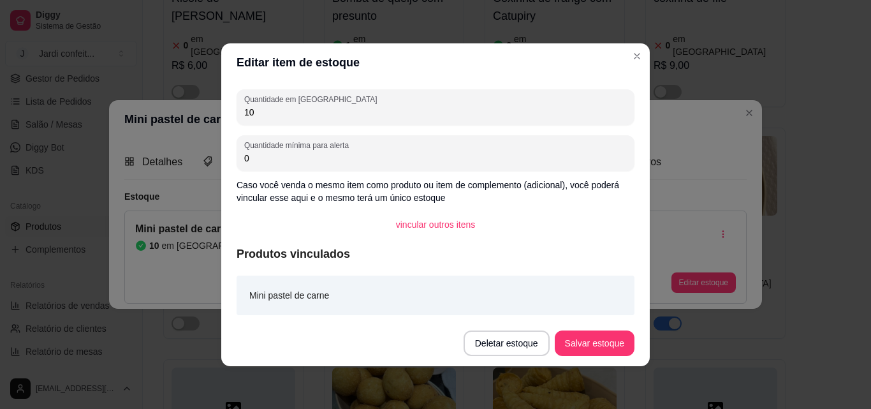
drag, startPoint x: 454, startPoint y: 101, endPoint x: 151, endPoint y: 110, distance: 303.5
click at [151, 110] on div "Editar item de estoque Quantidade em estoque 10 Quantidade mínima para alerta 0…" at bounding box center [435, 204] width 871 height 409
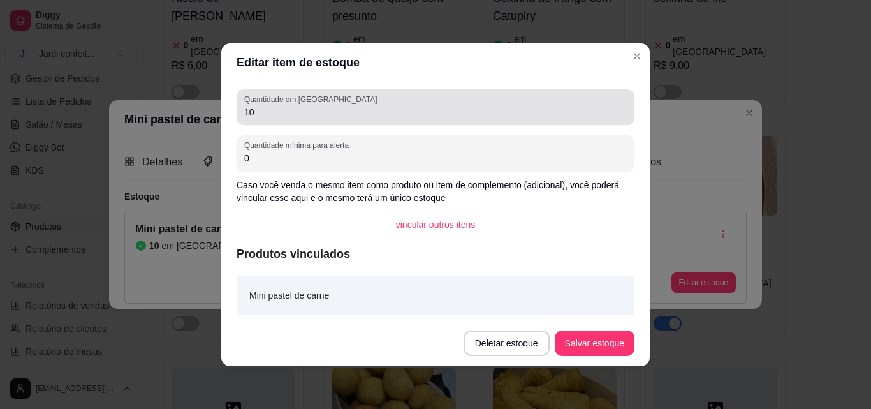
click at [291, 113] on input "10" at bounding box center [435, 112] width 382 height 13
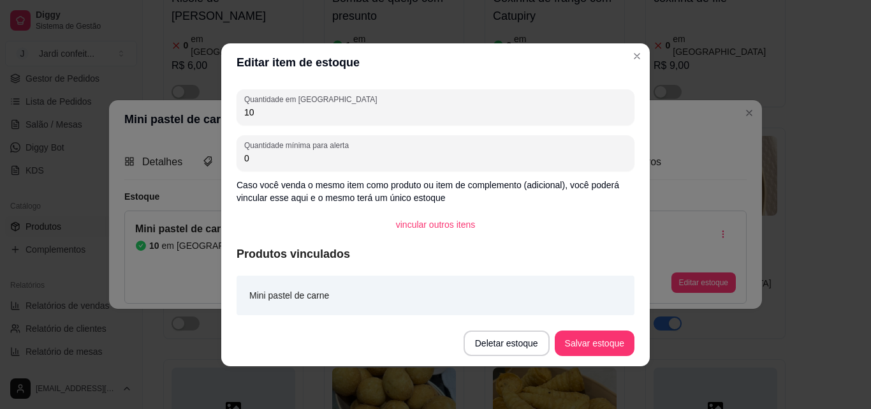
drag, startPoint x: 219, startPoint y: 119, endPoint x: 191, endPoint y: 115, distance: 28.3
click at [198, 119] on div "Editar item de estoque Quantidade em estoque 10 Quantidade mínima para alerta 0…" at bounding box center [435, 204] width 871 height 409
drag, startPoint x: 266, startPoint y: 115, endPoint x: 190, endPoint y: 119, distance: 76.6
click at [200, 118] on div "Editar item de estoque Quantidade em estoque 10 Quantidade mínima para alerta 0…" at bounding box center [435, 204] width 871 height 409
type input "9"
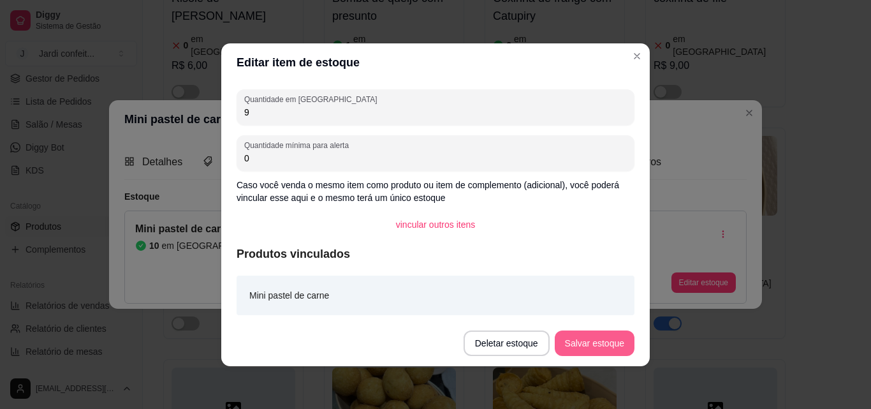
click at [604, 341] on button "Salvar estoque" at bounding box center [595, 342] width 80 height 25
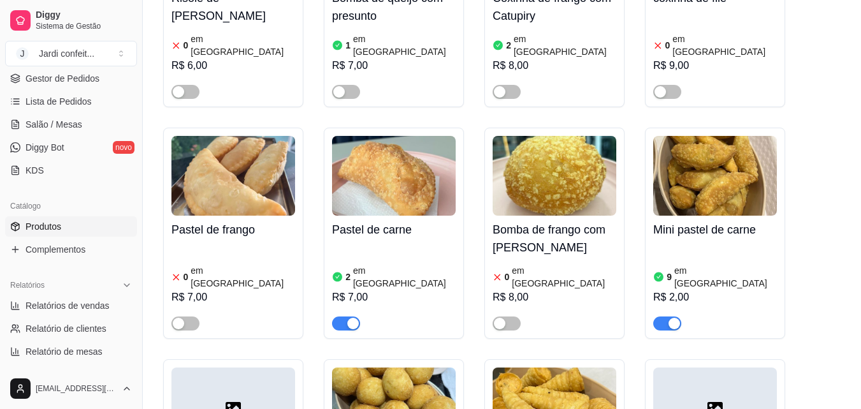
click at [527, 136] on img at bounding box center [555, 176] width 124 height 80
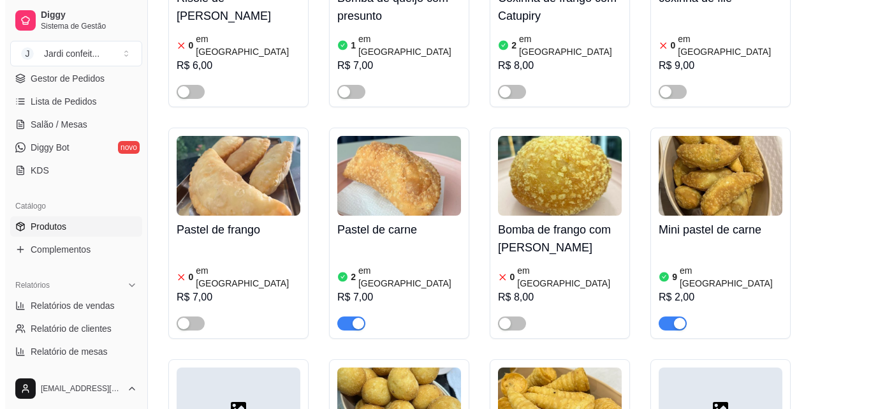
scroll to position [0, 0]
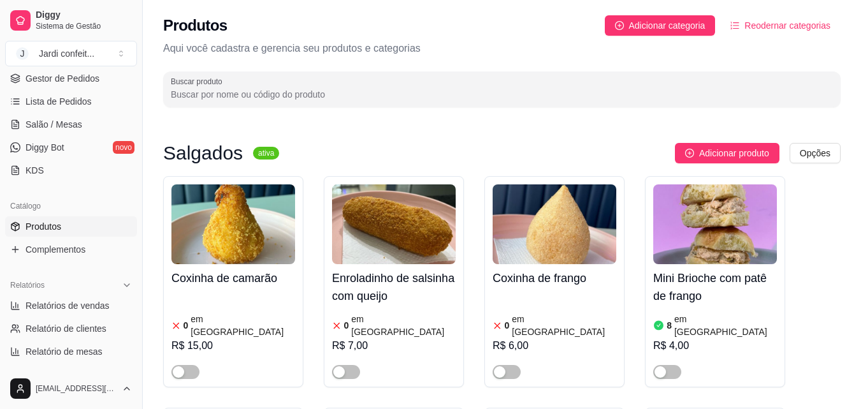
click at [212, 91] on input "Buscar produto" at bounding box center [502, 94] width 662 height 13
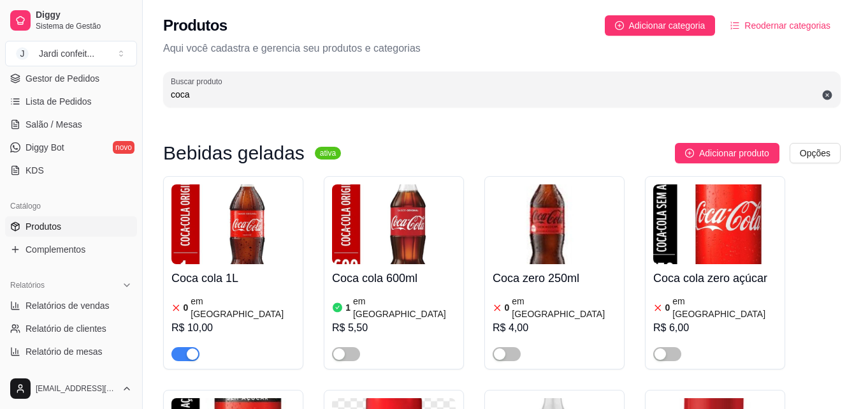
type input "coca"
click at [236, 258] on img at bounding box center [233, 224] width 124 height 80
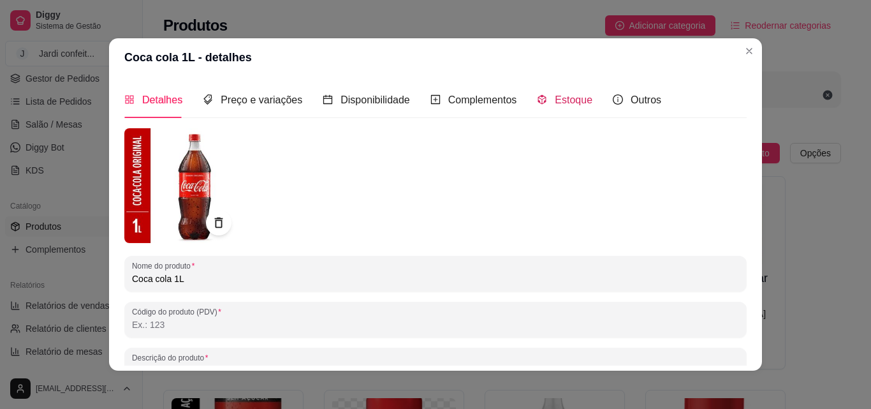
click at [564, 104] on span "Estoque" at bounding box center [574, 99] width 38 height 11
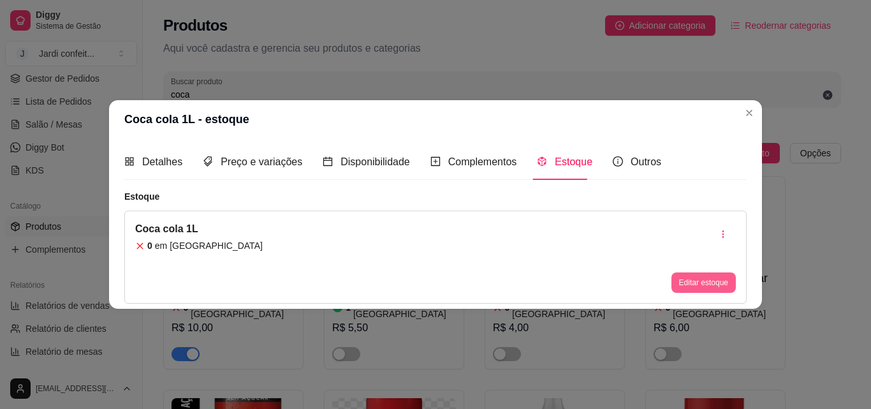
click at [687, 285] on button "Editar estoque" at bounding box center [703, 282] width 64 height 20
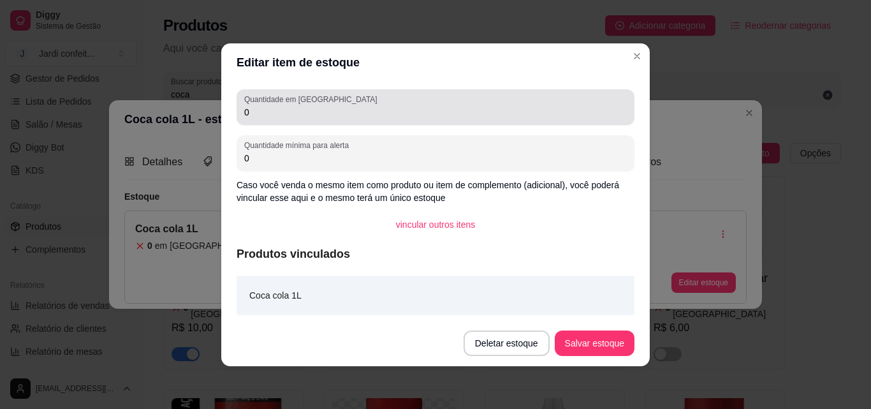
click at [353, 100] on div "0" at bounding box center [435, 106] width 382 height 25
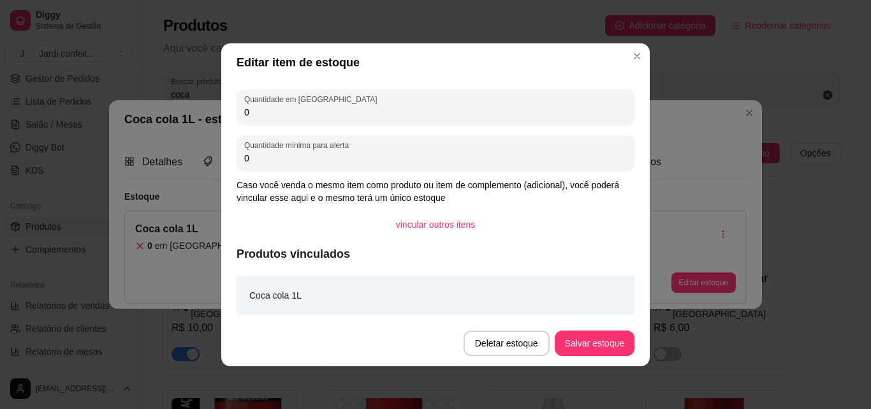
click at [349, 112] on input "0" at bounding box center [435, 112] width 382 height 13
type input "01"
click at [610, 340] on button "Salvar estoque" at bounding box center [595, 342] width 80 height 25
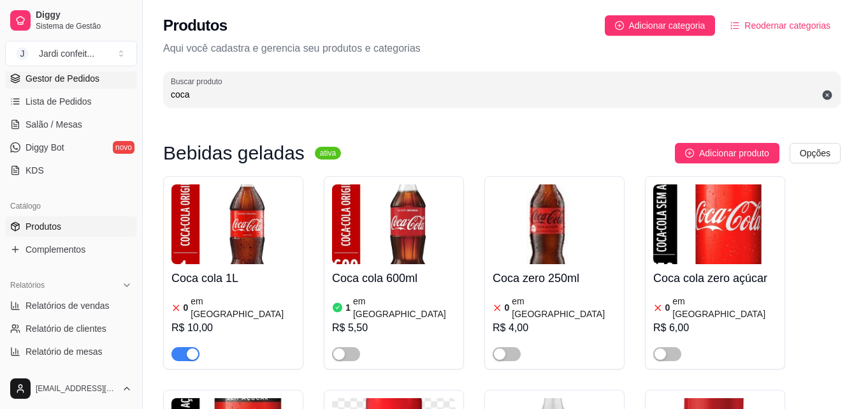
click at [103, 77] on link "Gestor de Pedidos" at bounding box center [71, 78] width 132 height 20
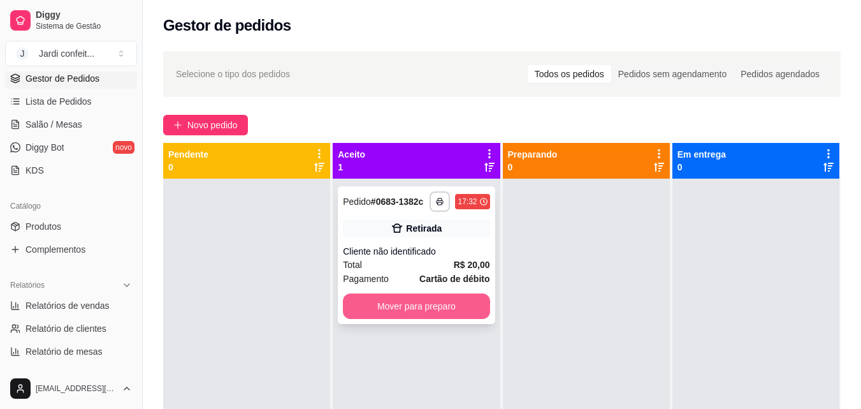
click at [448, 313] on button "Mover para preparo" at bounding box center [416, 305] width 147 height 25
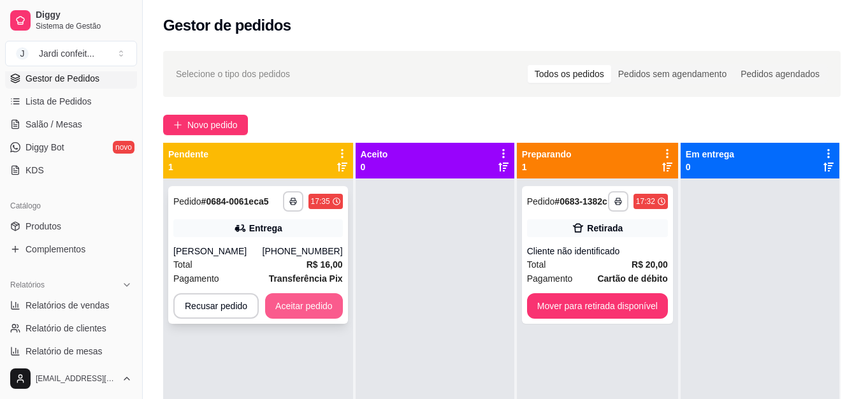
click at [305, 303] on button "Aceitar pedido" at bounding box center [304, 305] width 78 height 25
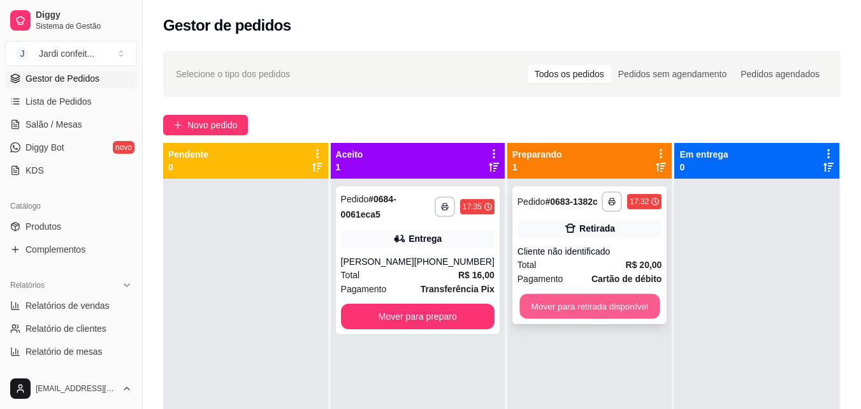
click at [599, 307] on button "Mover para retirada disponível" at bounding box center [590, 306] width 140 height 25
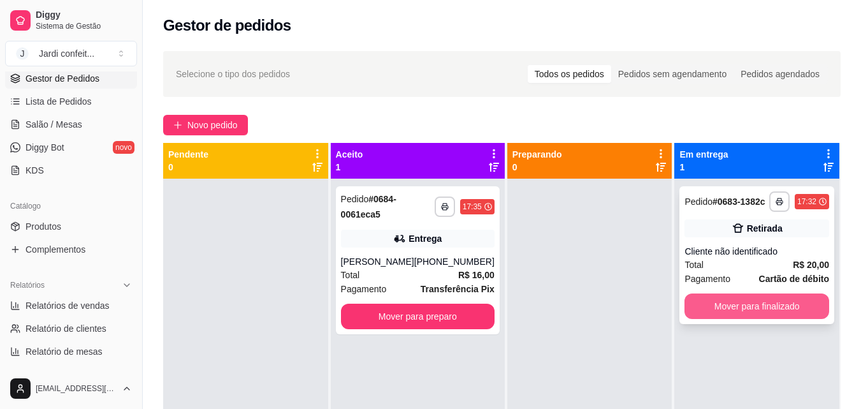
click at [758, 309] on button "Mover para finalizado" at bounding box center [757, 305] width 145 height 25
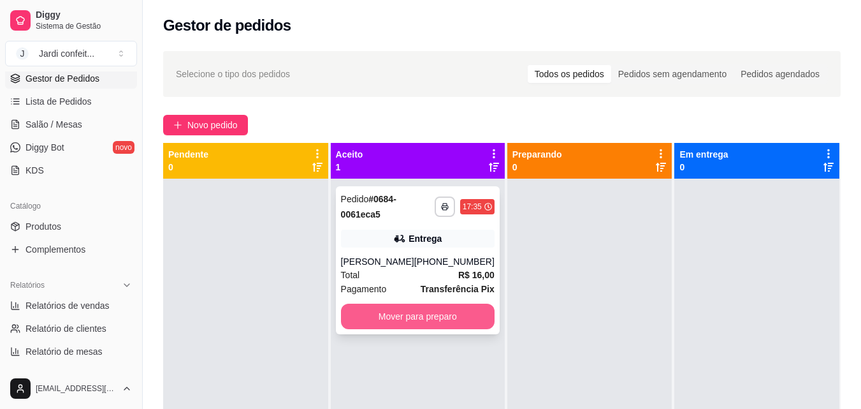
click at [411, 323] on button "Mover para preparo" at bounding box center [418, 315] width 154 height 25
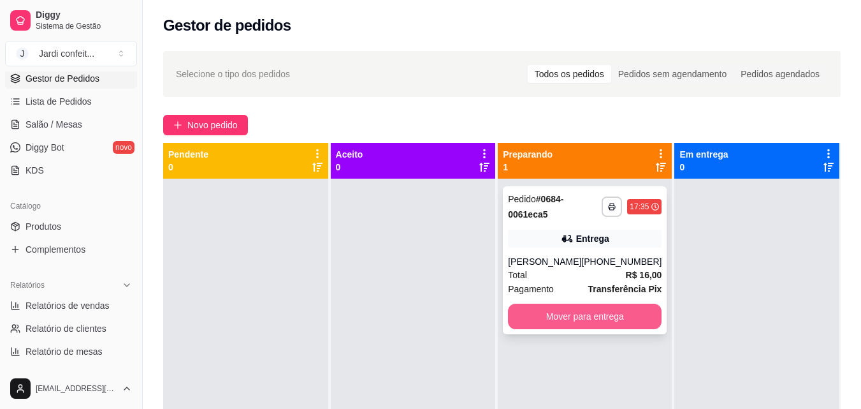
click at [598, 325] on button "Mover para entrega" at bounding box center [585, 315] width 154 height 25
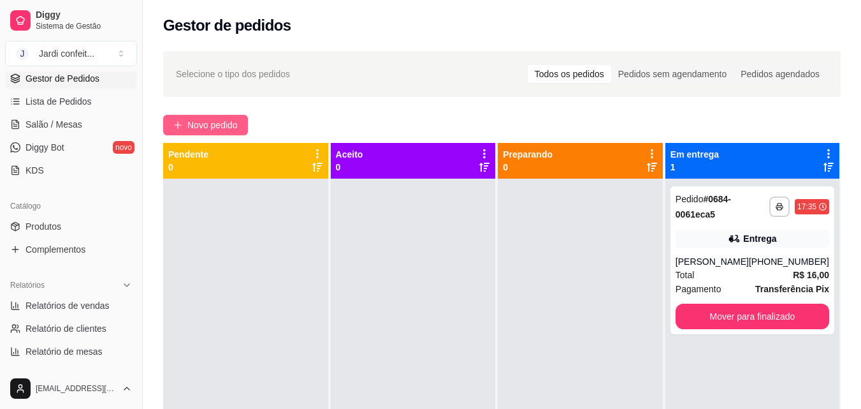
click at [235, 128] on span "Novo pedido" at bounding box center [212, 125] width 50 height 14
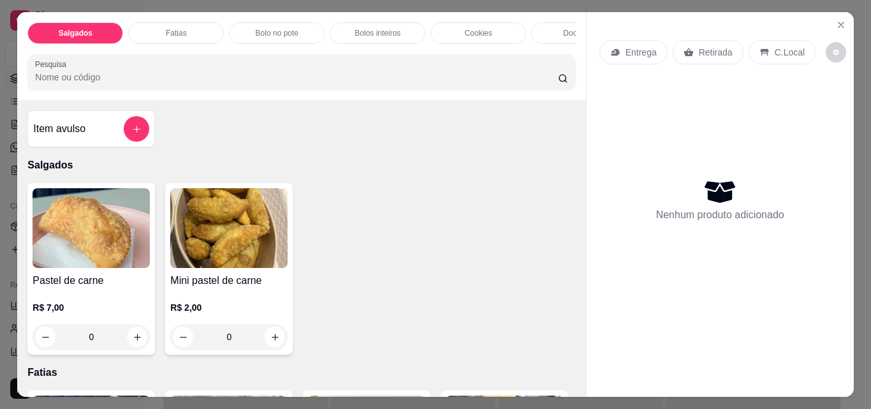
click at [291, 34] on div "Bolo no pote" at bounding box center [277, 33] width 96 height 22
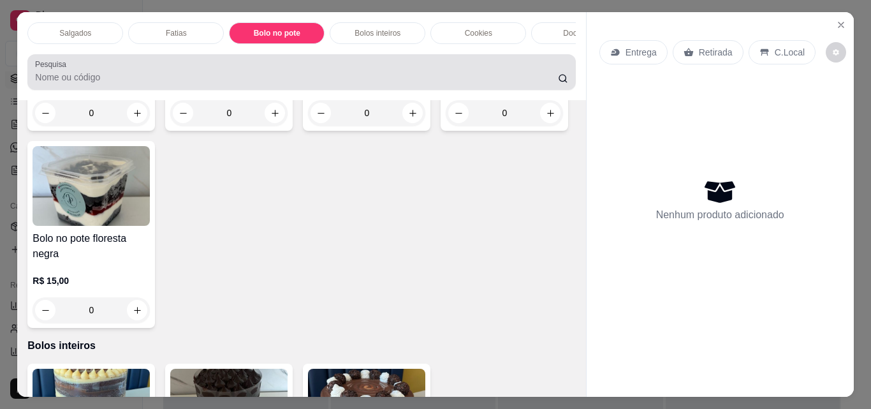
scroll to position [33, 0]
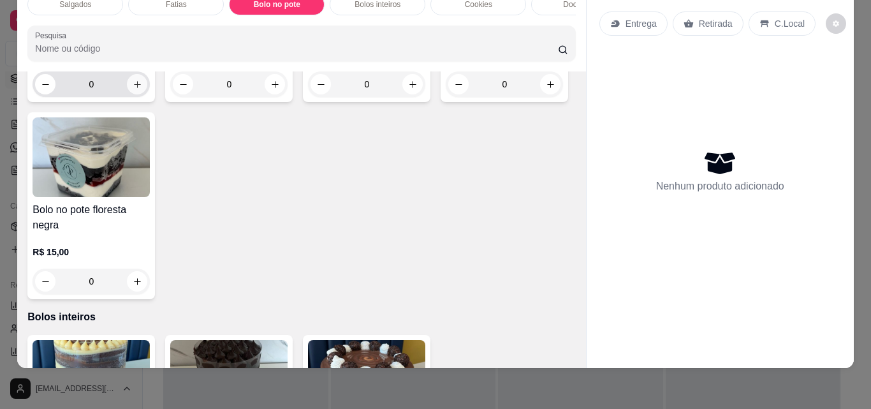
click at [131, 94] on button "increase-product-quantity" at bounding box center [137, 84] width 20 height 20
type input "1"
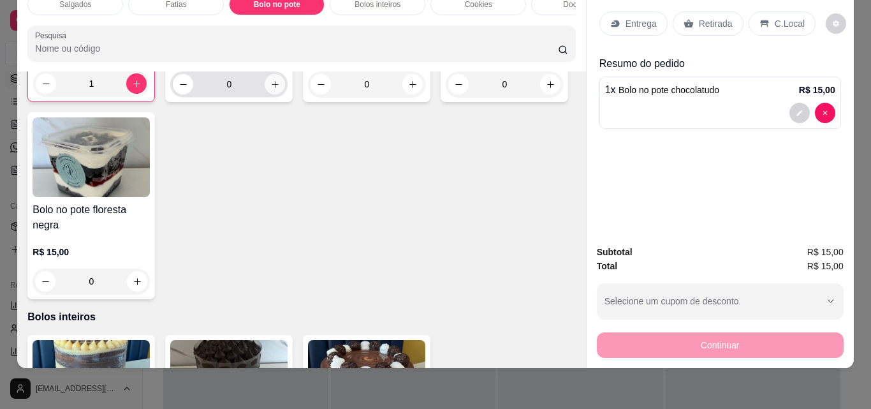
click at [271, 94] on button "increase-product-quantity" at bounding box center [275, 84] width 20 height 20
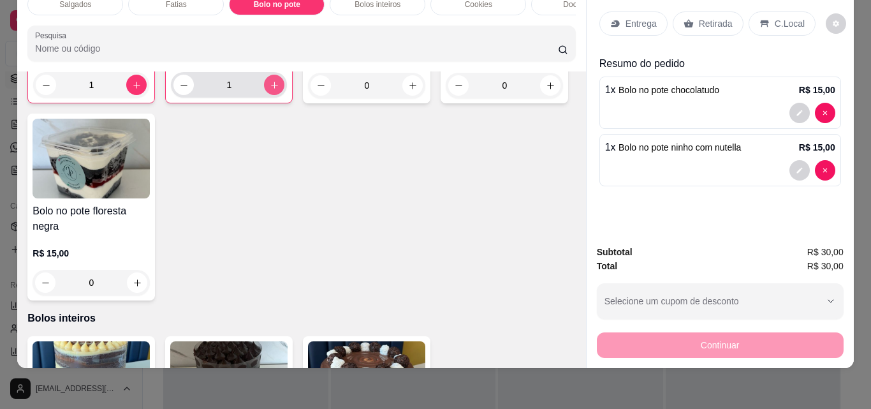
type input "1"
click at [409, 89] on icon "increase-product-quantity" at bounding box center [412, 85] width 6 height 6
type input "1"
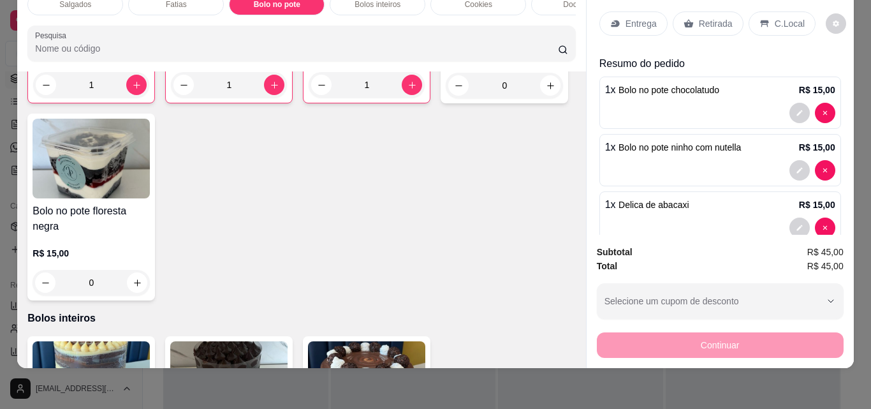
scroll to position [796, 0]
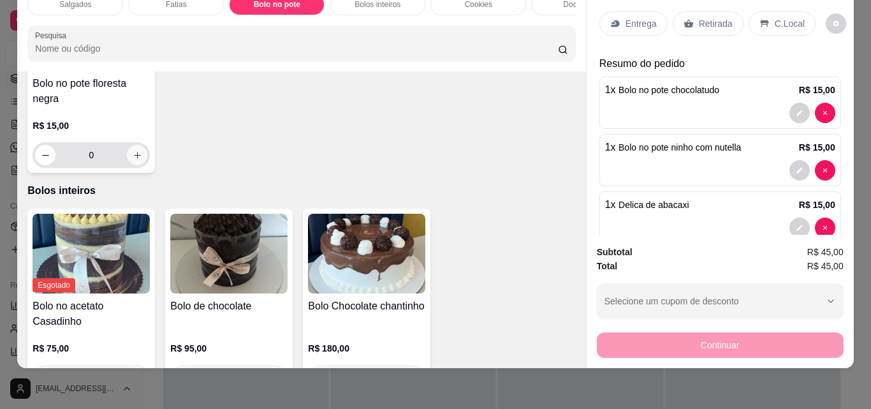
click at [147, 165] on button "increase-product-quantity" at bounding box center [137, 155] width 20 height 20
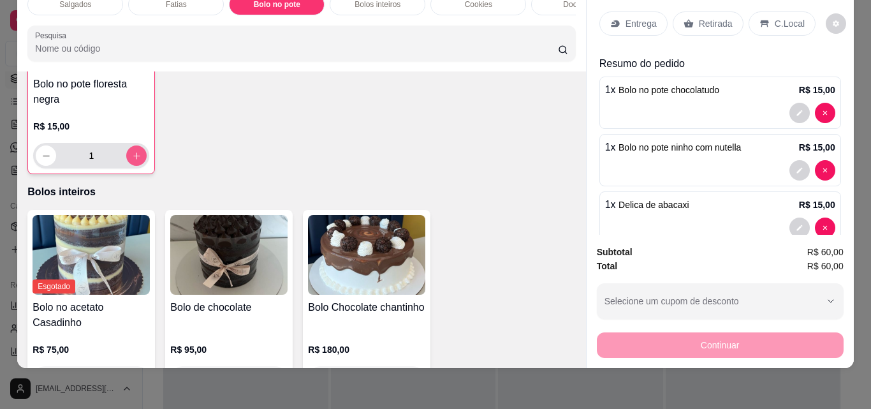
click at [147, 166] on button "increase-product-quantity" at bounding box center [136, 155] width 20 height 20
type input "2"
click at [699, 17] on p "Retirada" at bounding box center [716, 23] width 34 height 13
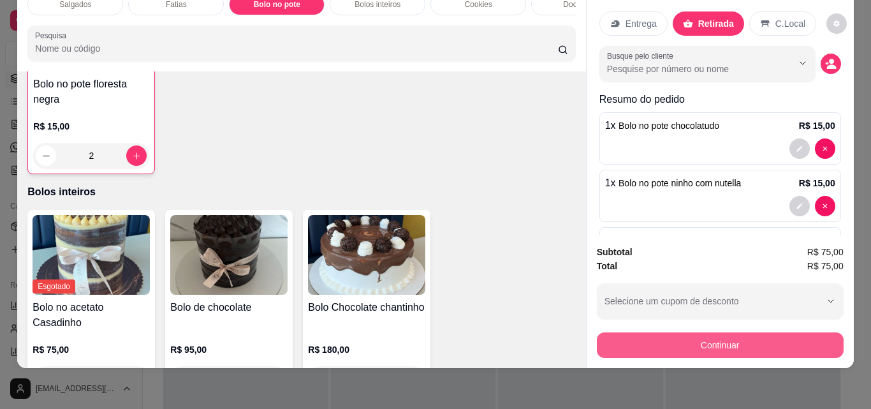
click at [769, 335] on button "Continuar" at bounding box center [720, 344] width 247 height 25
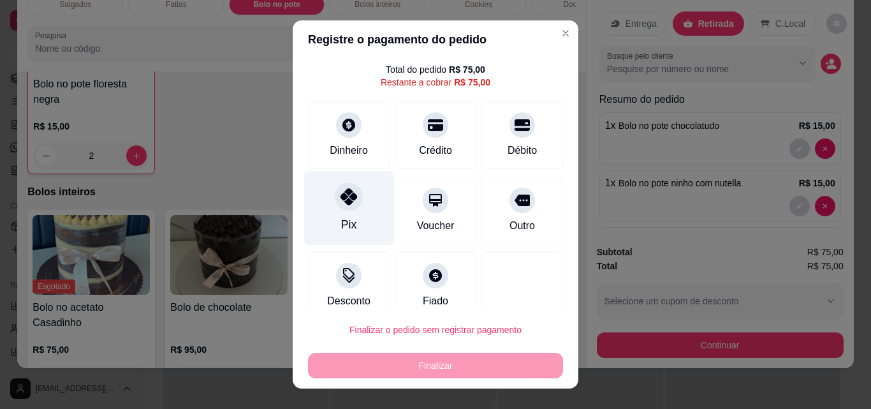
scroll to position [52, 0]
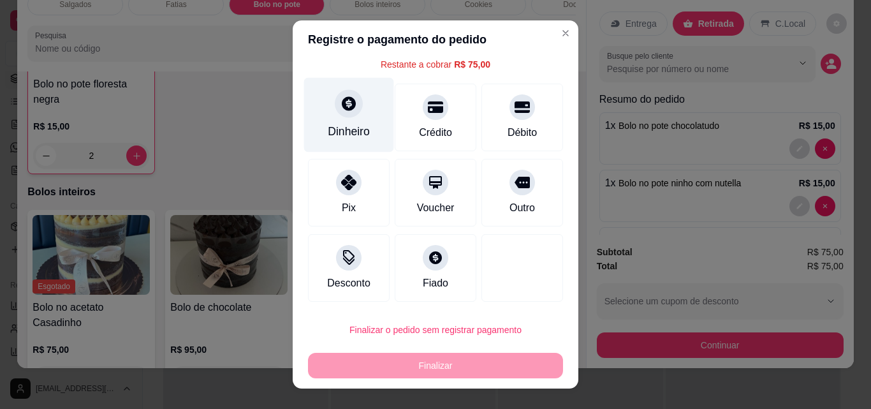
click at [328, 125] on div "Dinheiro" at bounding box center [349, 131] width 42 height 17
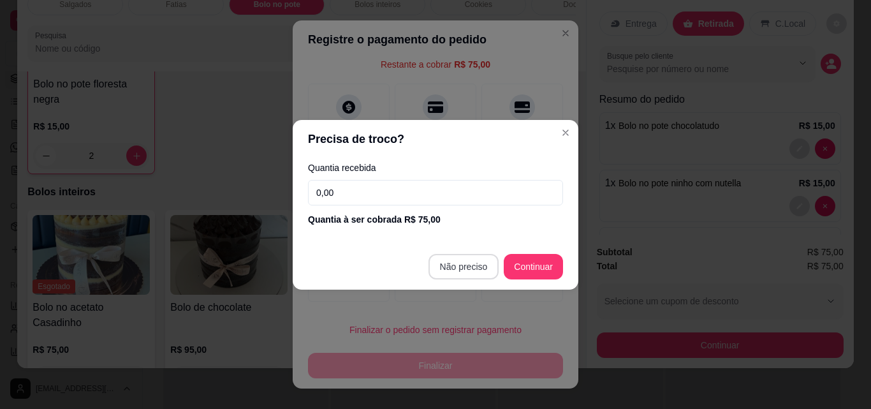
type input "R$ 0,00"
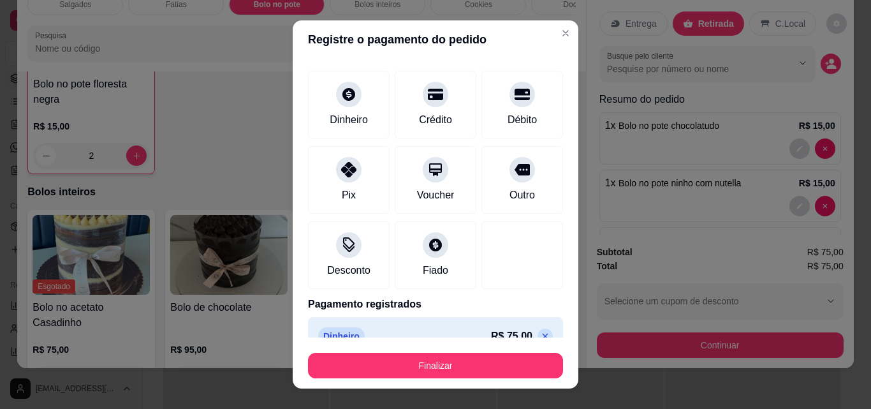
click at [472, 372] on button "Finalizar" at bounding box center [435, 365] width 255 height 25
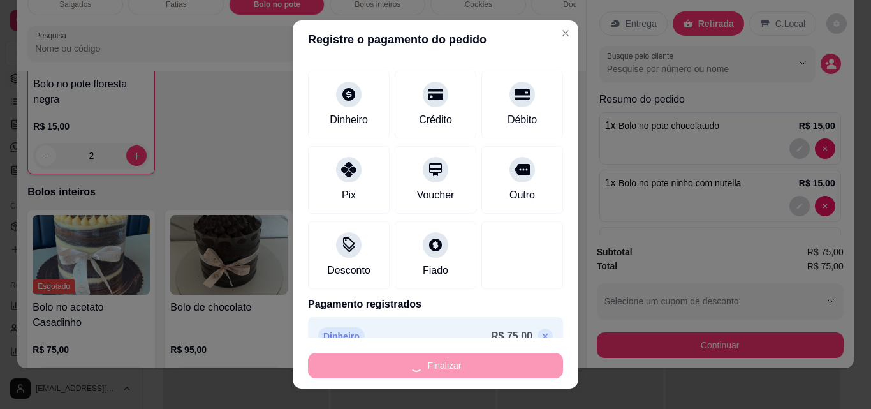
type input "0"
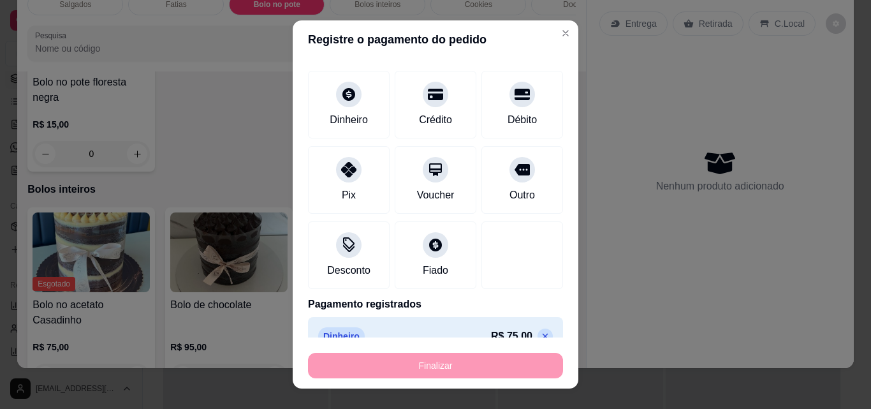
type input "-R$ 75,00"
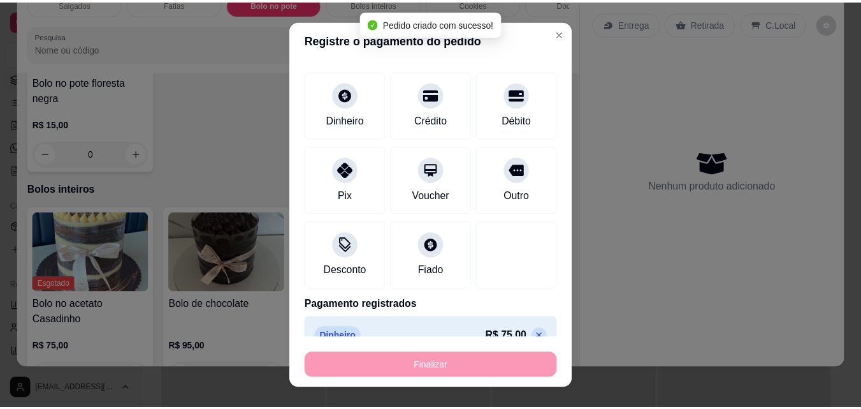
scroll to position [796, 0]
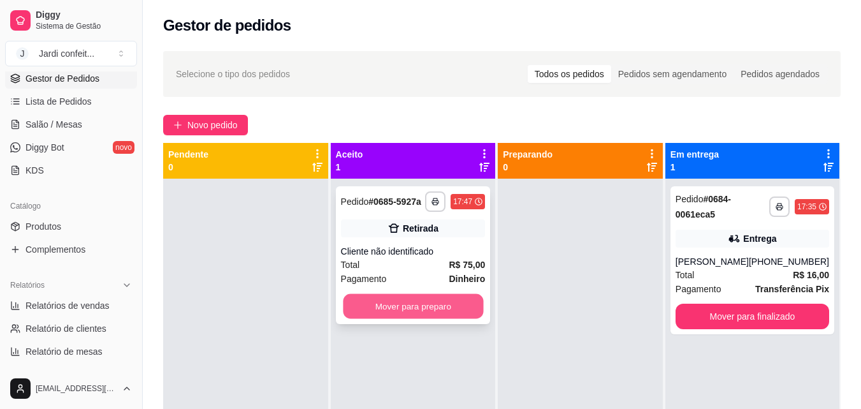
click at [456, 312] on button "Mover para preparo" at bounding box center [413, 306] width 140 height 25
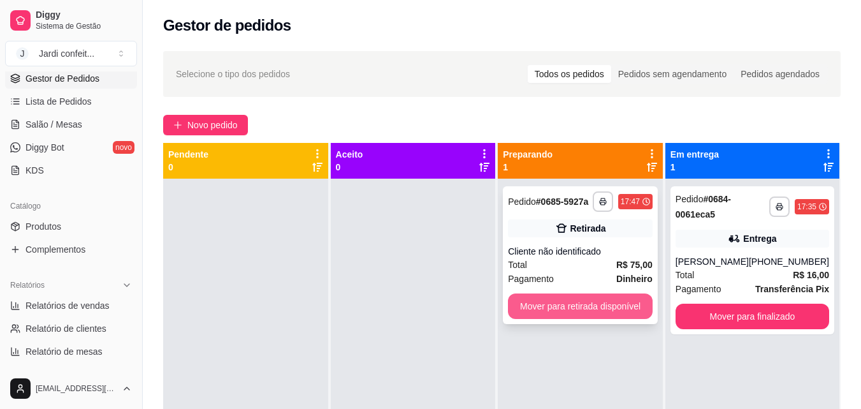
click at [592, 308] on button "Mover para retirada disponível" at bounding box center [580, 305] width 145 height 25
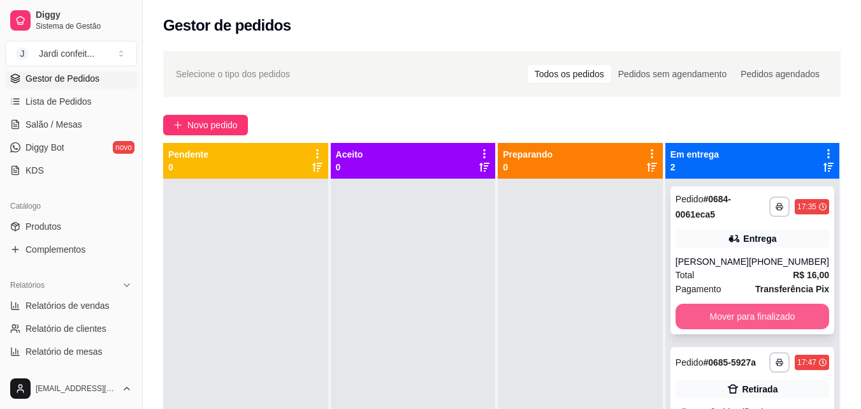
click at [723, 311] on button "Mover para finalizado" at bounding box center [753, 315] width 154 height 25
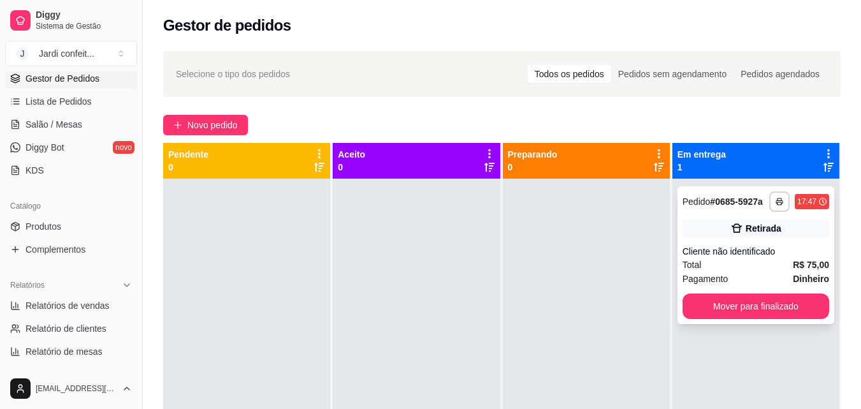
click at [742, 309] on button "Mover para finalizado" at bounding box center [756, 305] width 147 height 25
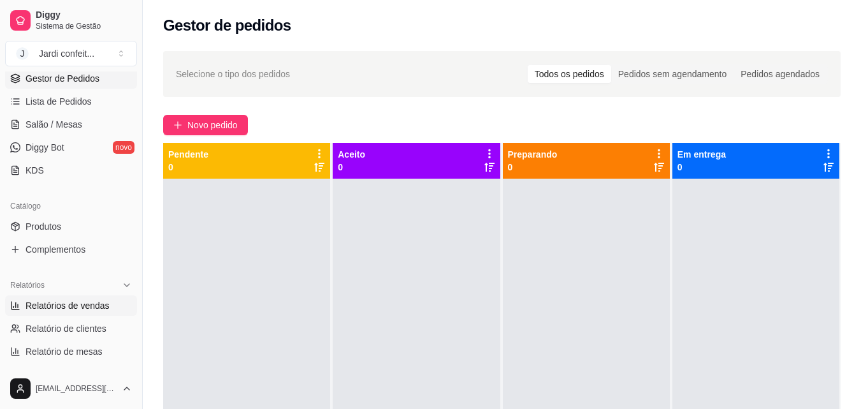
click at [68, 300] on span "Relatórios de vendas" at bounding box center [67, 305] width 84 height 13
select select "ALL"
select select "0"
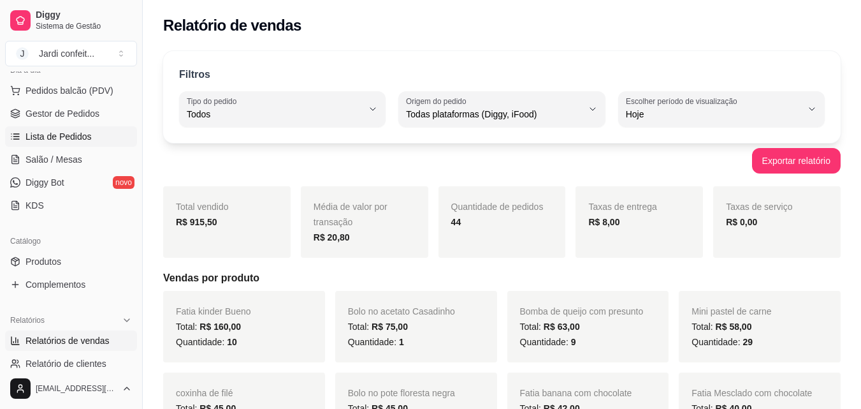
scroll to position [127, 0]
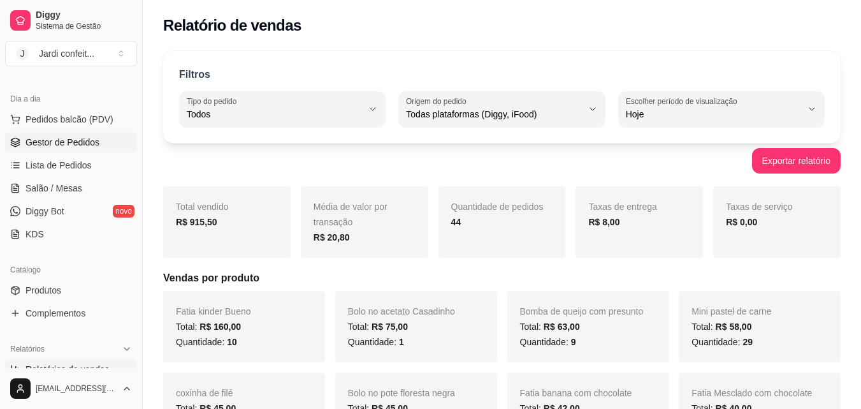
click at [84, 140] on span "Gestor de Pedidos" at bounding box center [62, 142] width 74 height 13
